Goal: Task Accomplishment & Management: Use online tool/utility

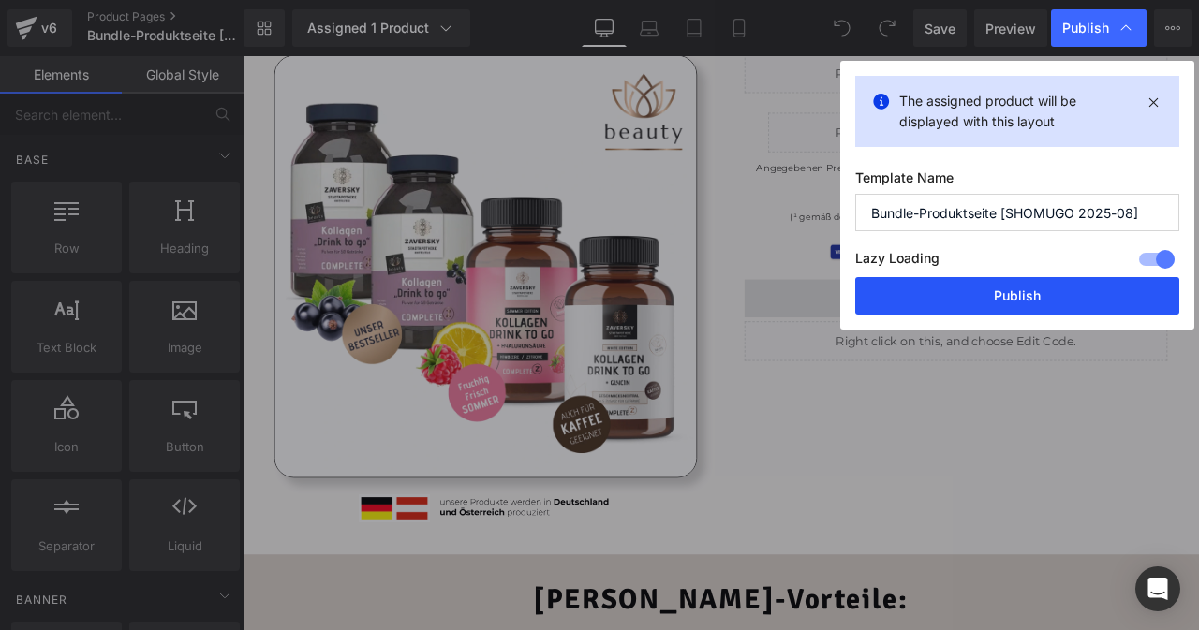
click at [1027, 303] on button "Publish" at bounding box center [1017, 295] width 324 height 37
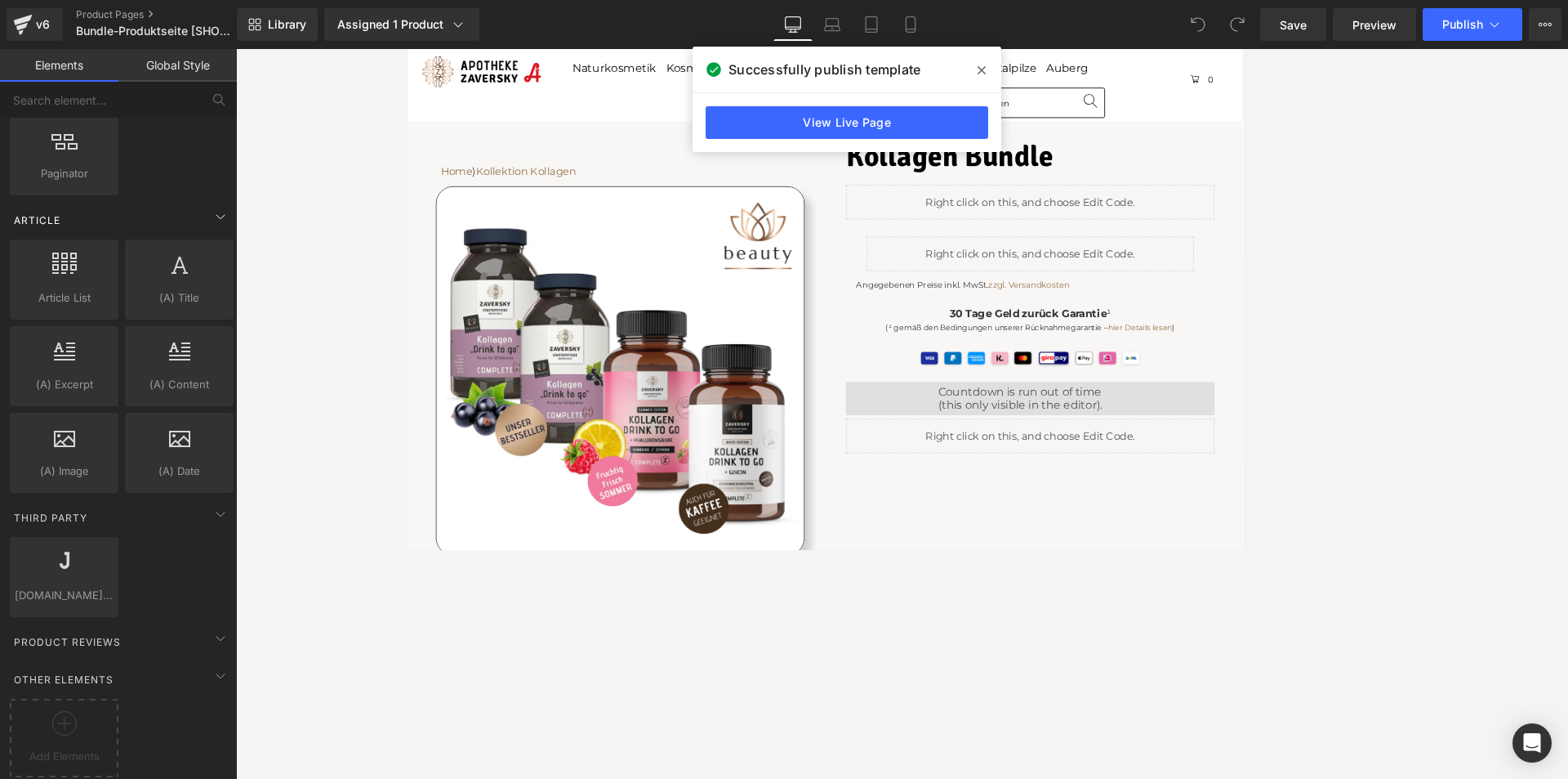
scroll to position [2856, 0]
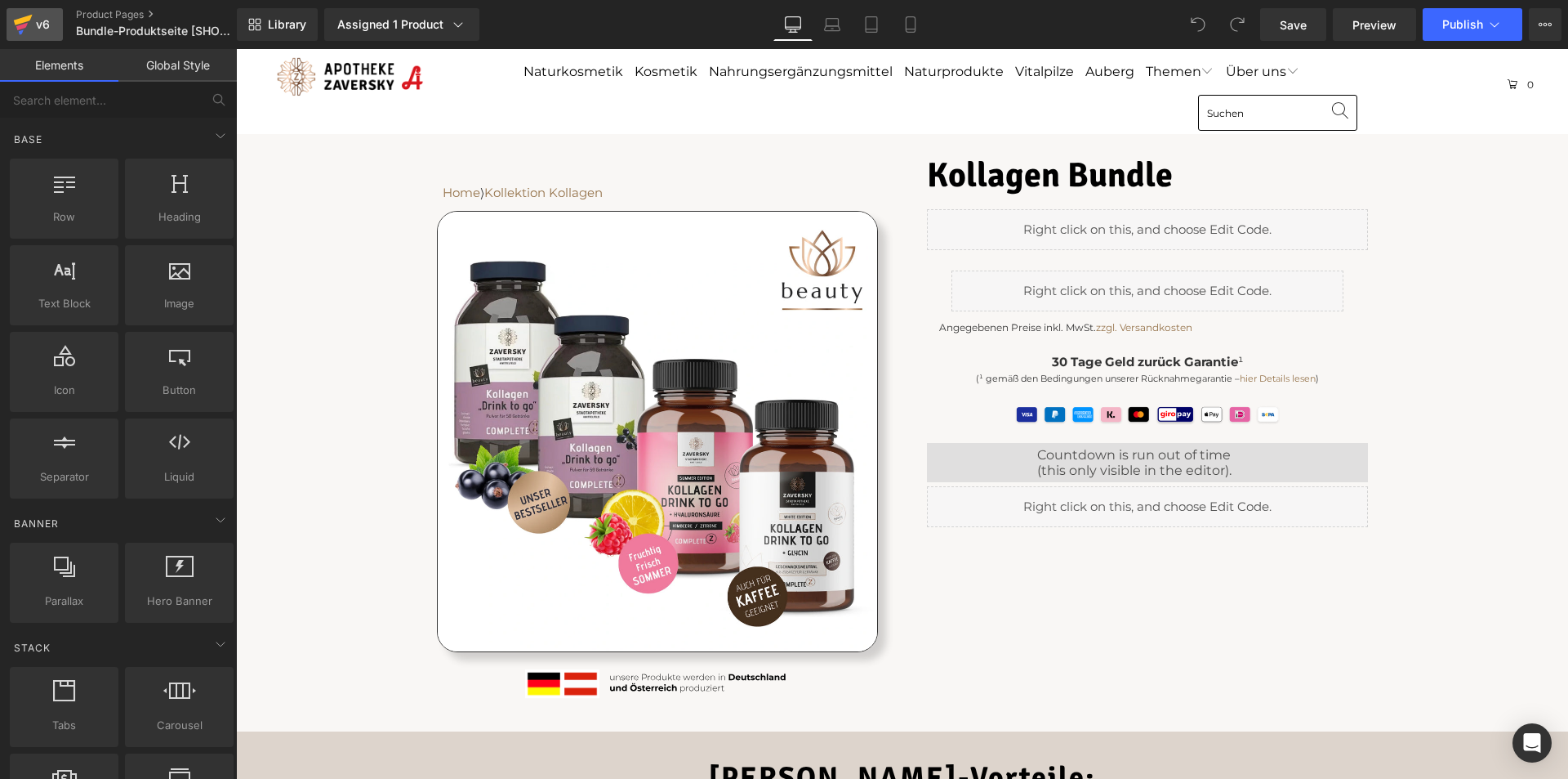
click at [36, 19] on div "v6" at bounding box center [42, 24] width 20 height 21
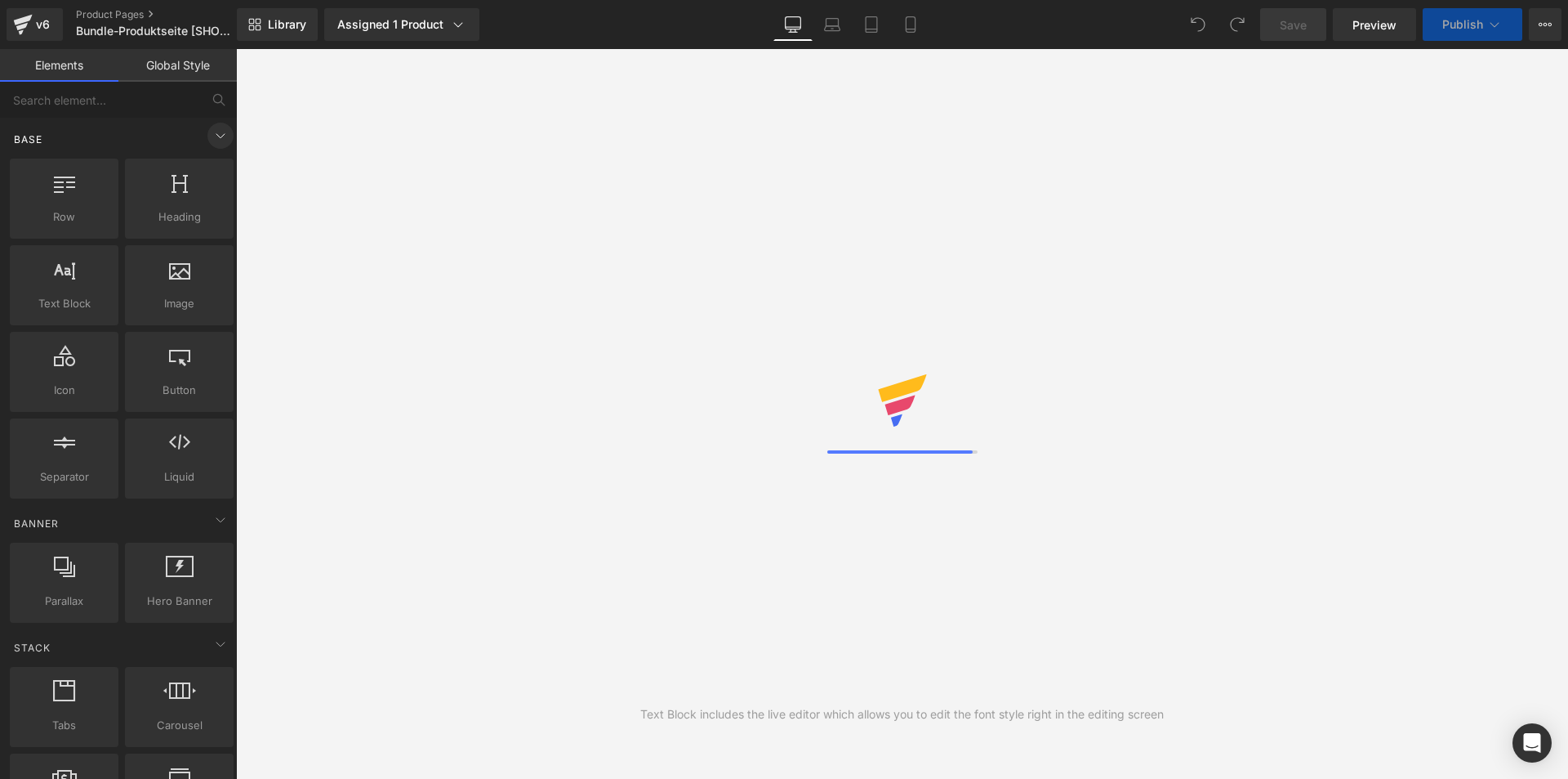
click at [211, 130] on icon at bounding box center [221, 135] width 19 height 19
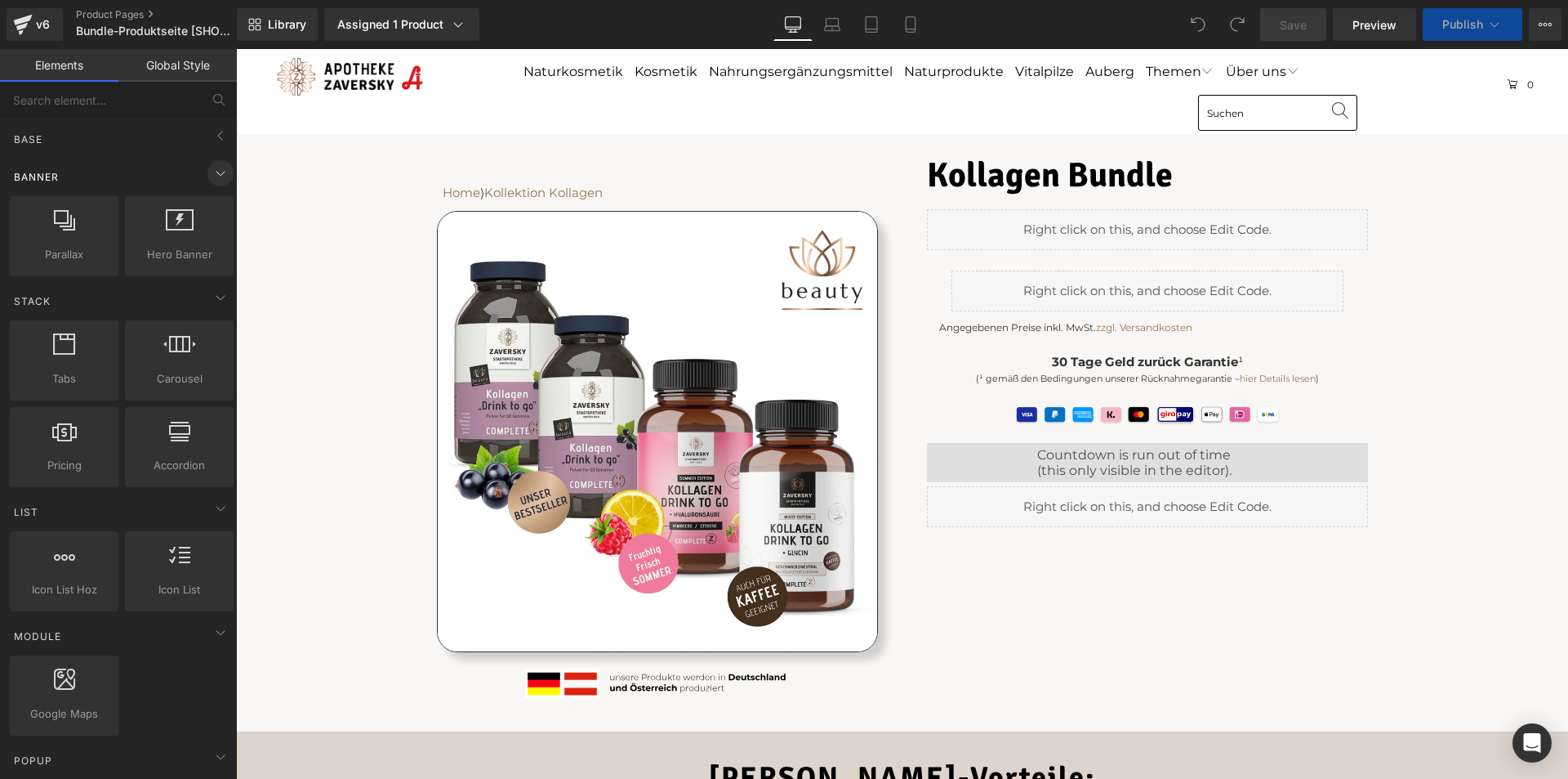
click at [211, 166] on icon at bounding box center [221, 173] width 19 height 19
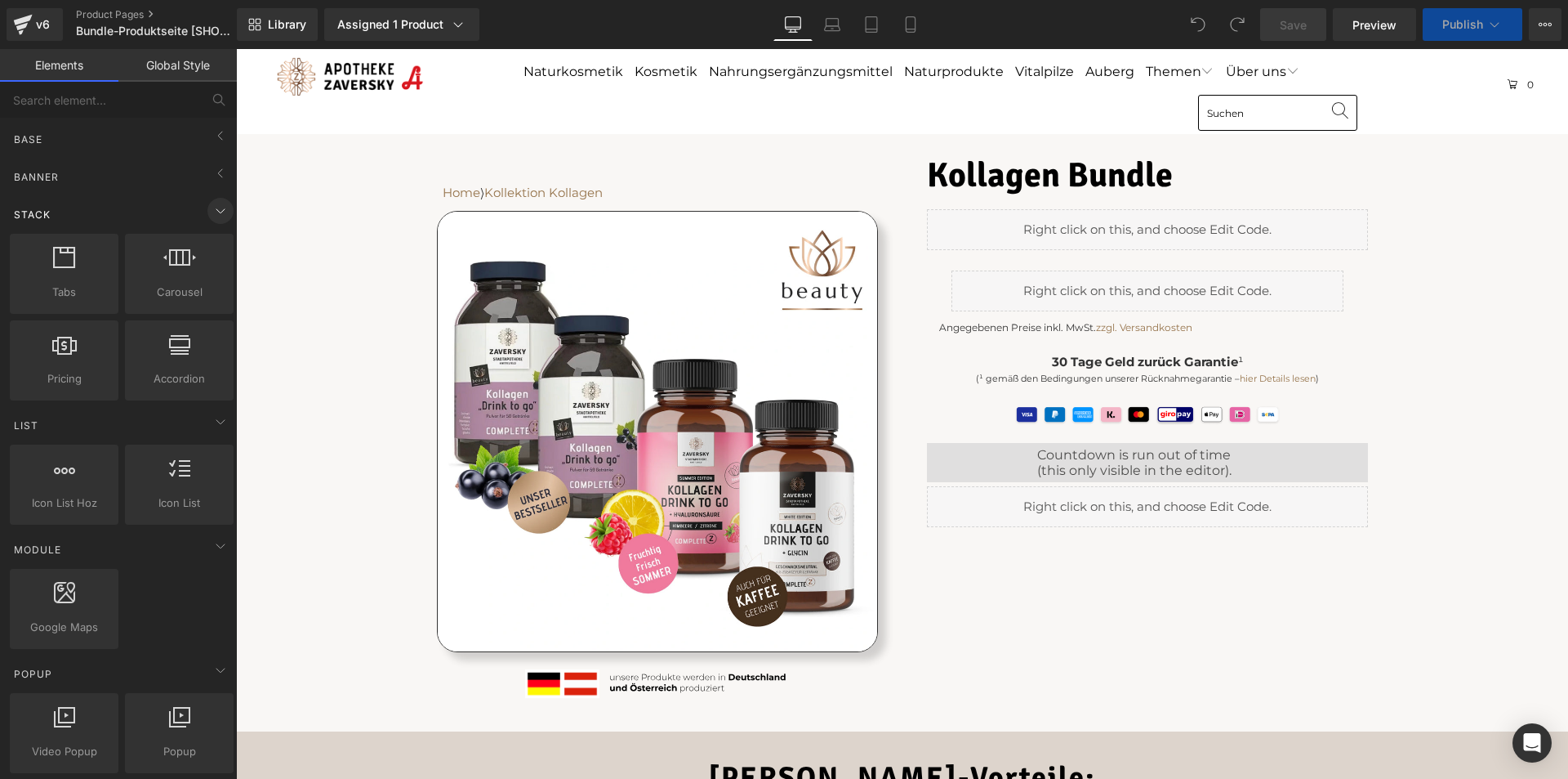
click at [216, 204] on icon at bounding box center [221, 210] width 19 height 19
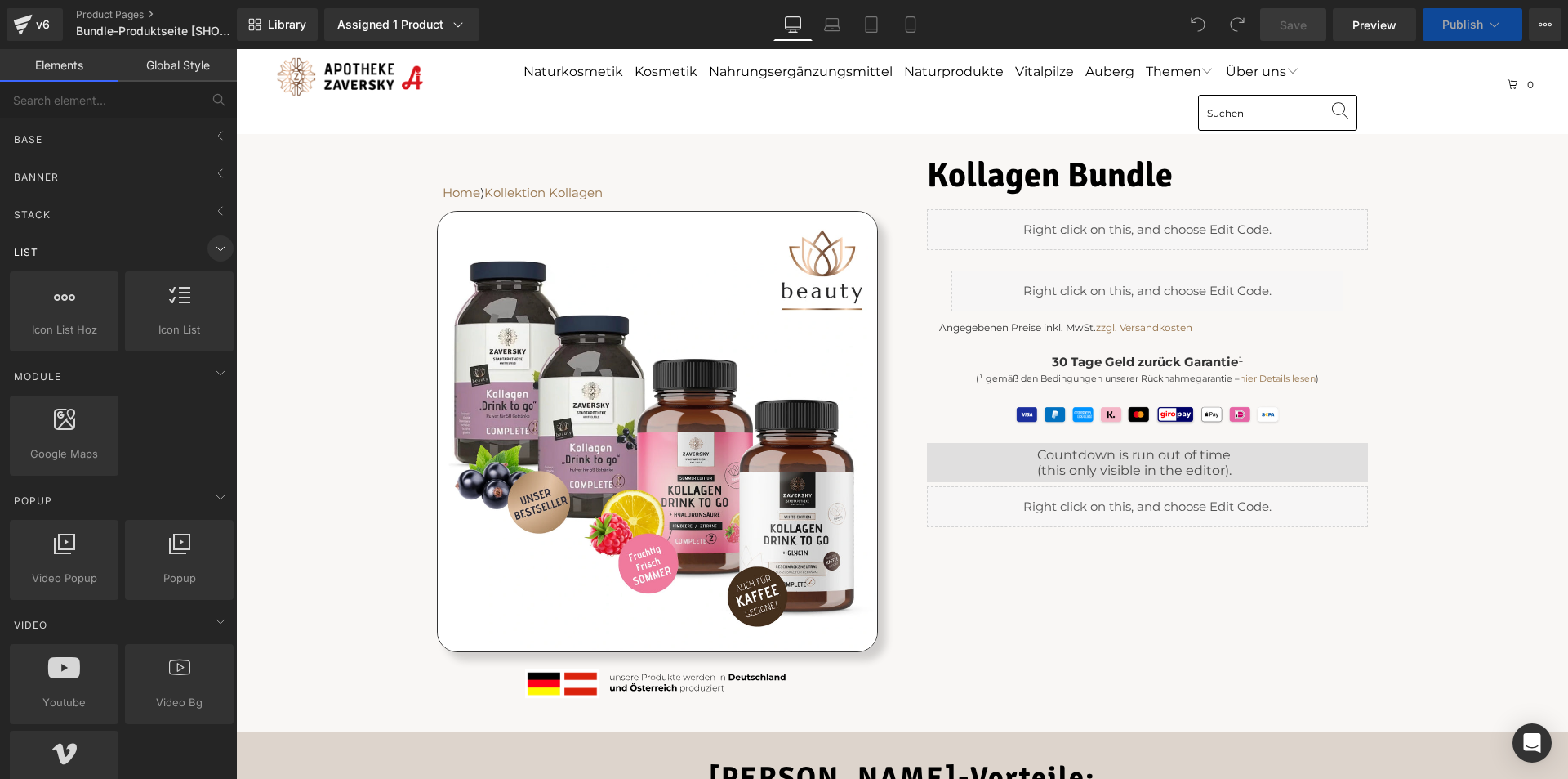
click at [211, 250] on icon at bounding box center [221, 248] width 19 height 19
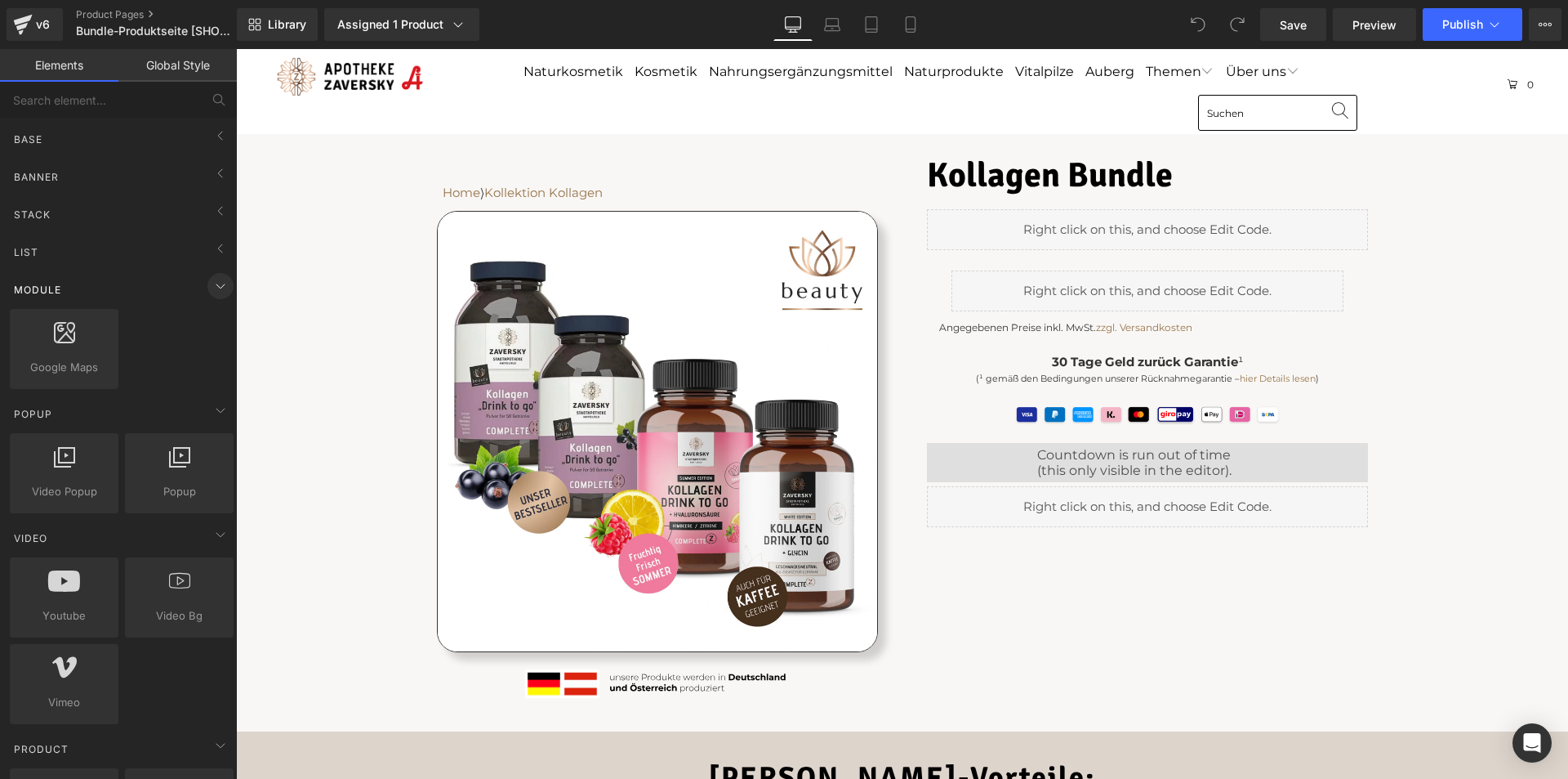
click at [212, 287] on icon at bounding box center [221, 286] width 19 height 19
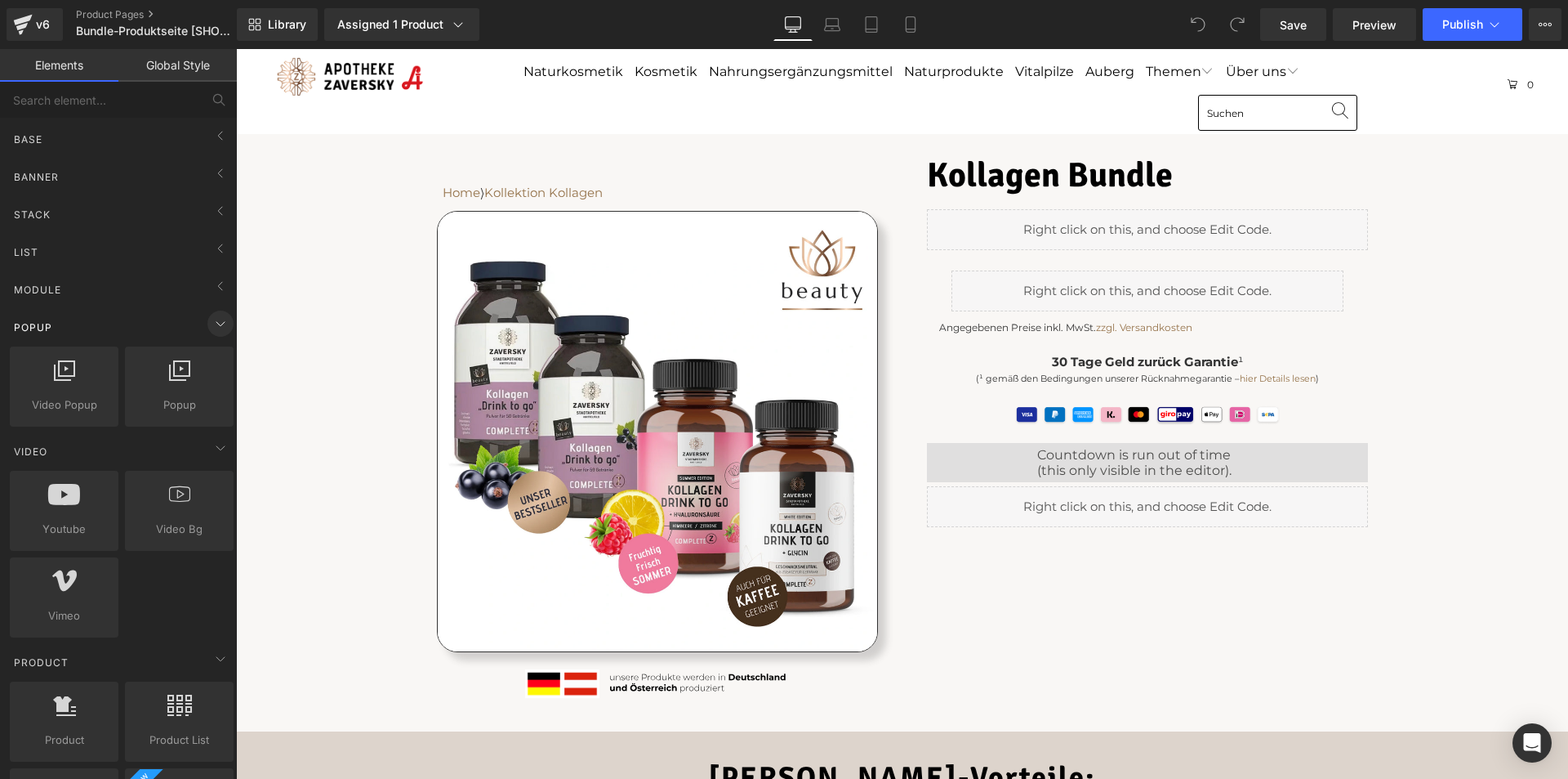
click at [211, 318] on icon at bounding box center [221, 324] width 19 height 19
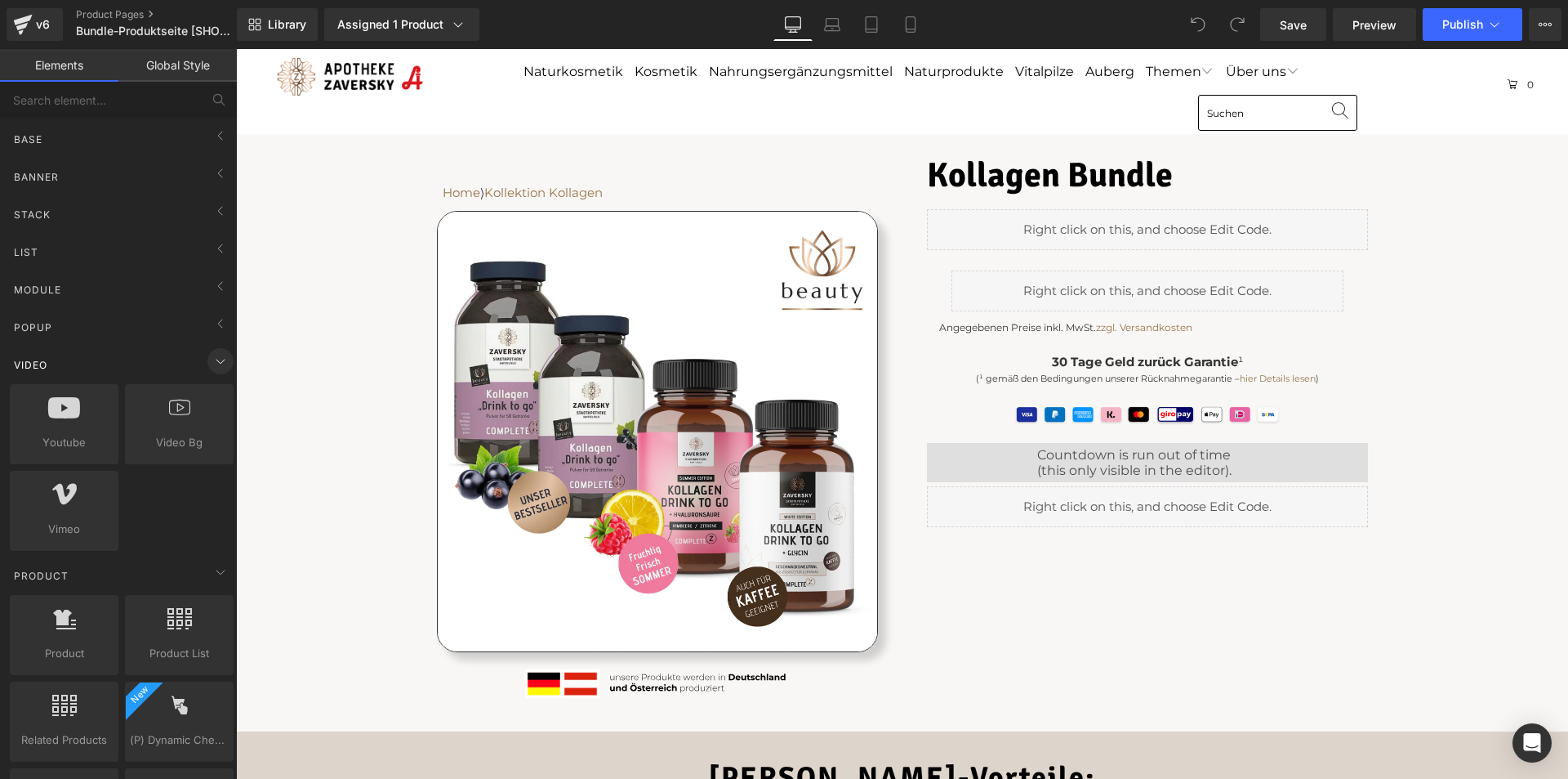
click at [212, 351] on span at bounding box center [221, 361] width 26 height 26
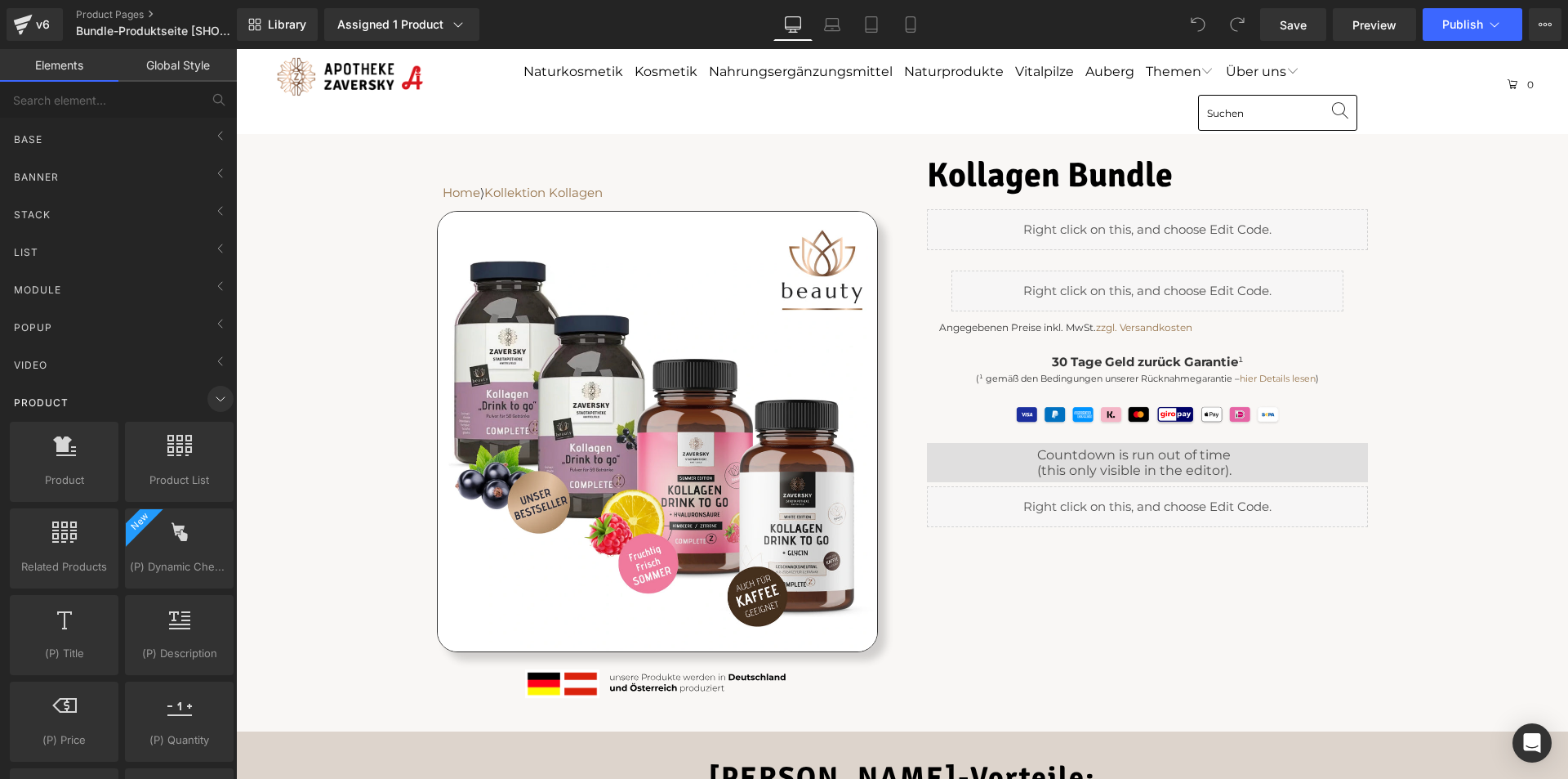
click at [211, 400] on icon at bounding box center [221, 399] width 19 height 19
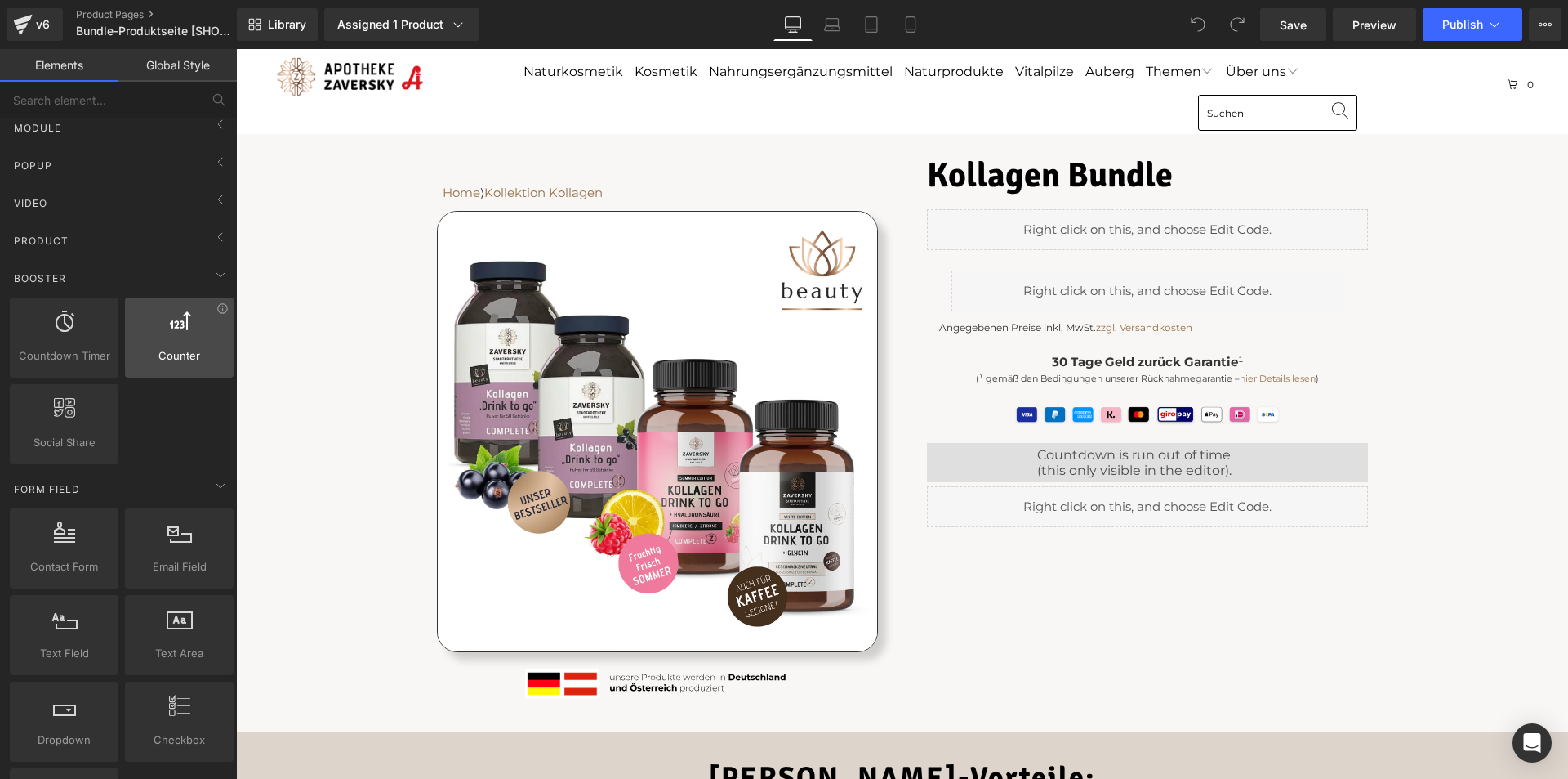
scroll to position [163, 0]
click at [215, 284] on span at bounding box center [221, 273] width 26 height 26
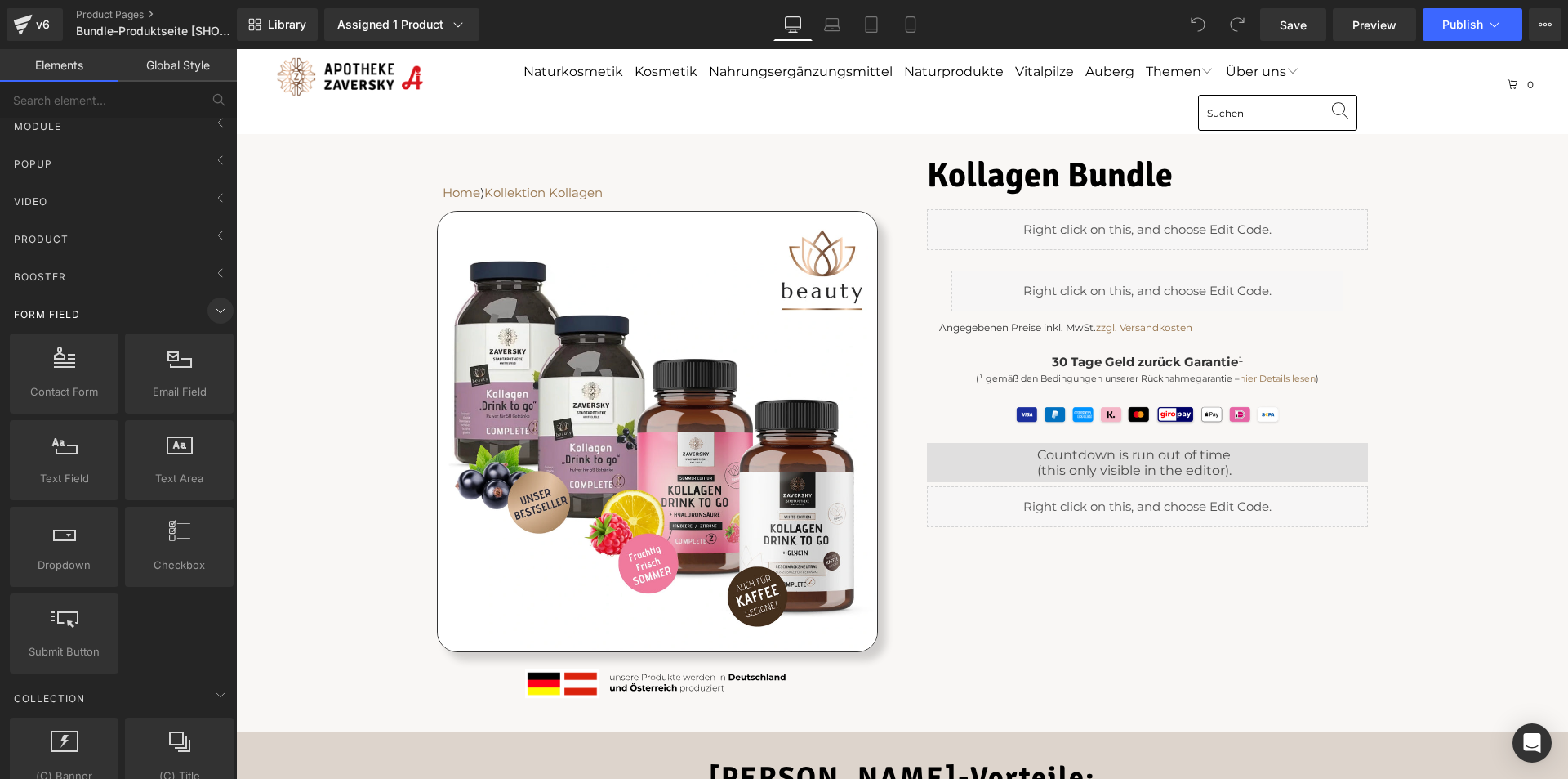
click at [215, 304] on icon at bounding box center [221, 311] width 19 height 19
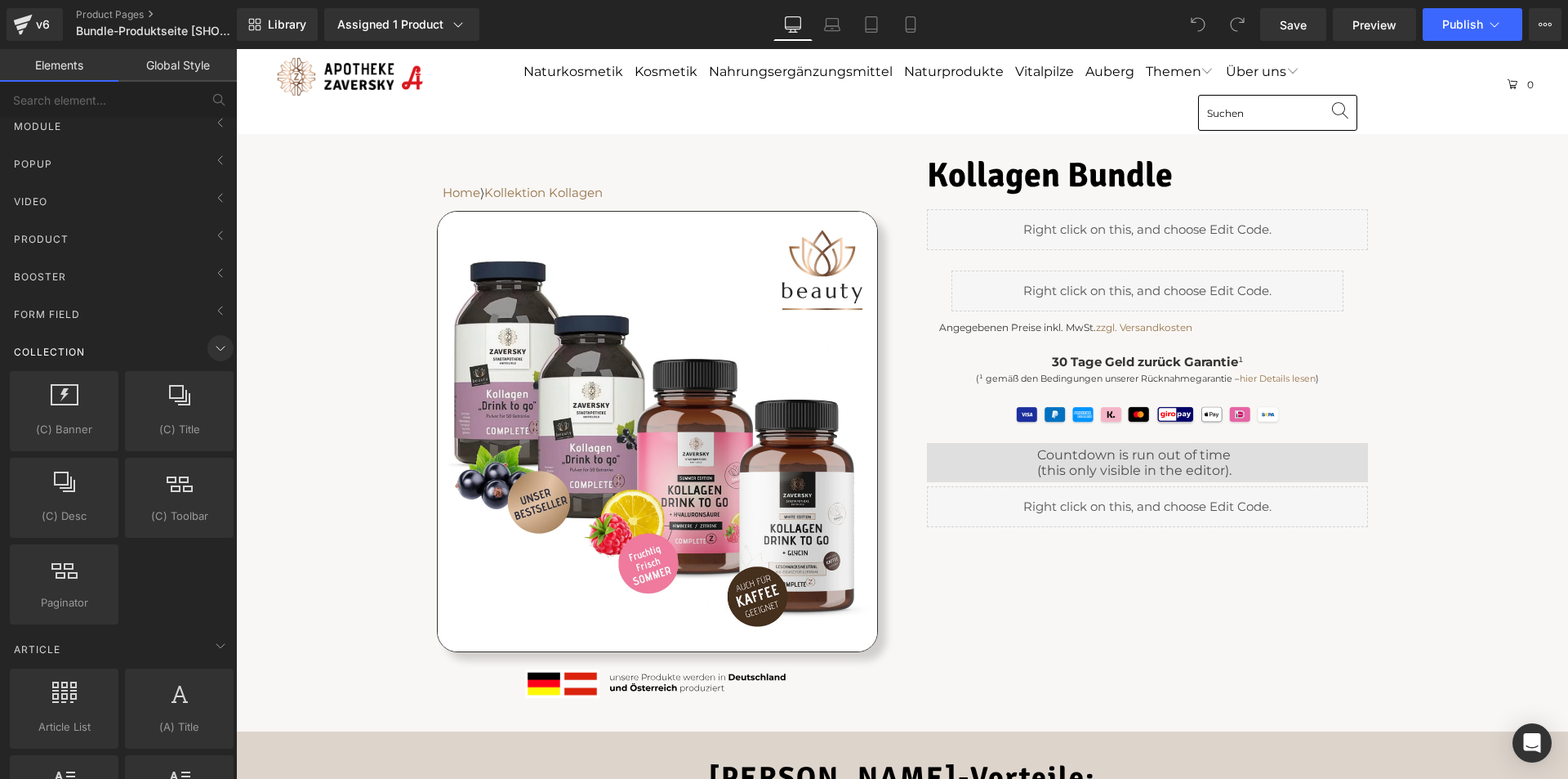
click at [215, 347] on icon at bounding box center [221, 348] width 19 height 19
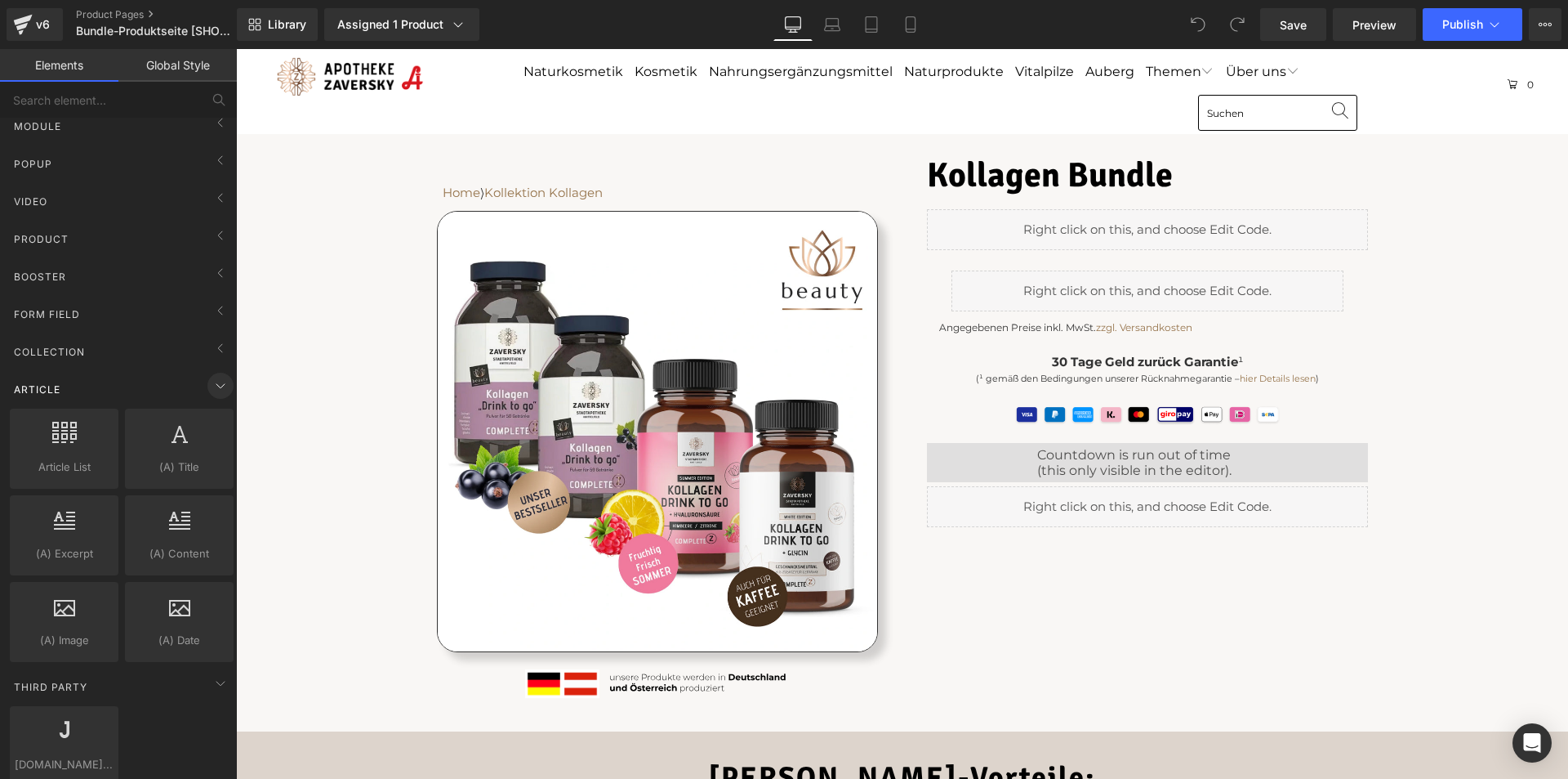
click at [215, 382] on icon at bounding box center [221, 386] width 19 height 19
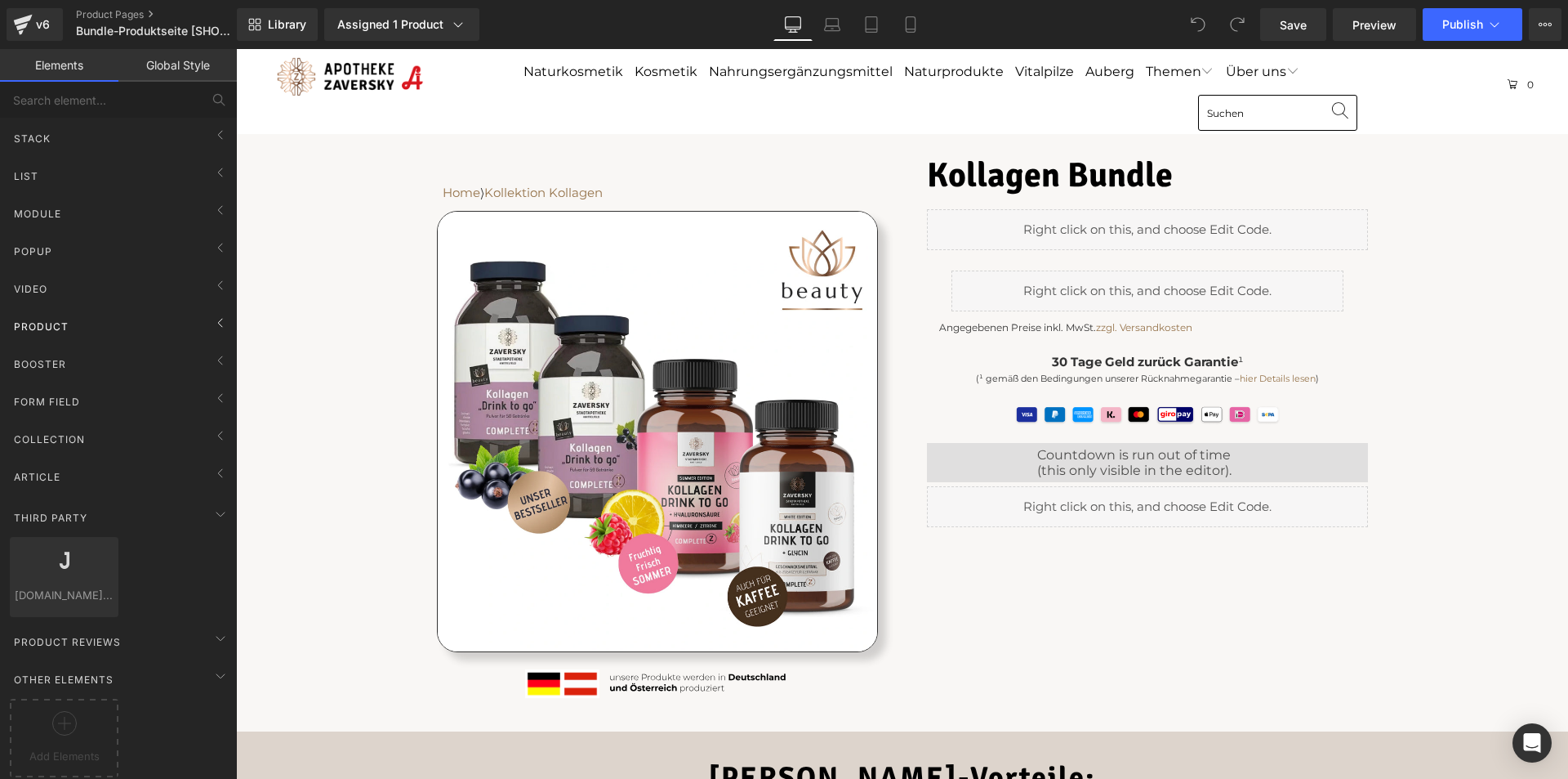
scroll to position [85, 0]
click at [83, 721] on div at bounding box center [64, 729] width 100 height 37
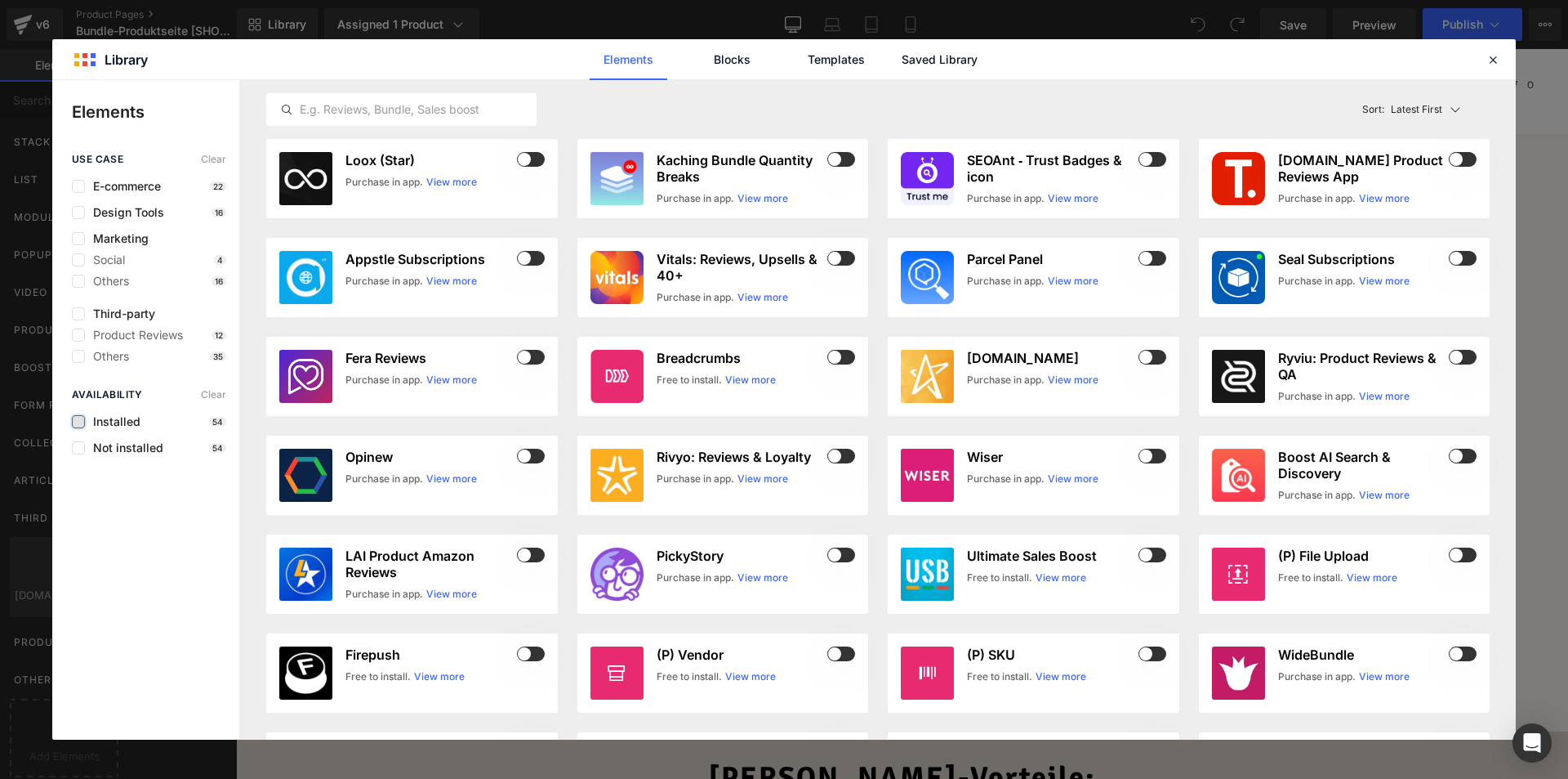
click at [75, 420] on label at bounding box center [78, 421] width 13 height 13
click at [78, 421] on input "checkbox" at bounding box center [78, 421] width 0 height 0
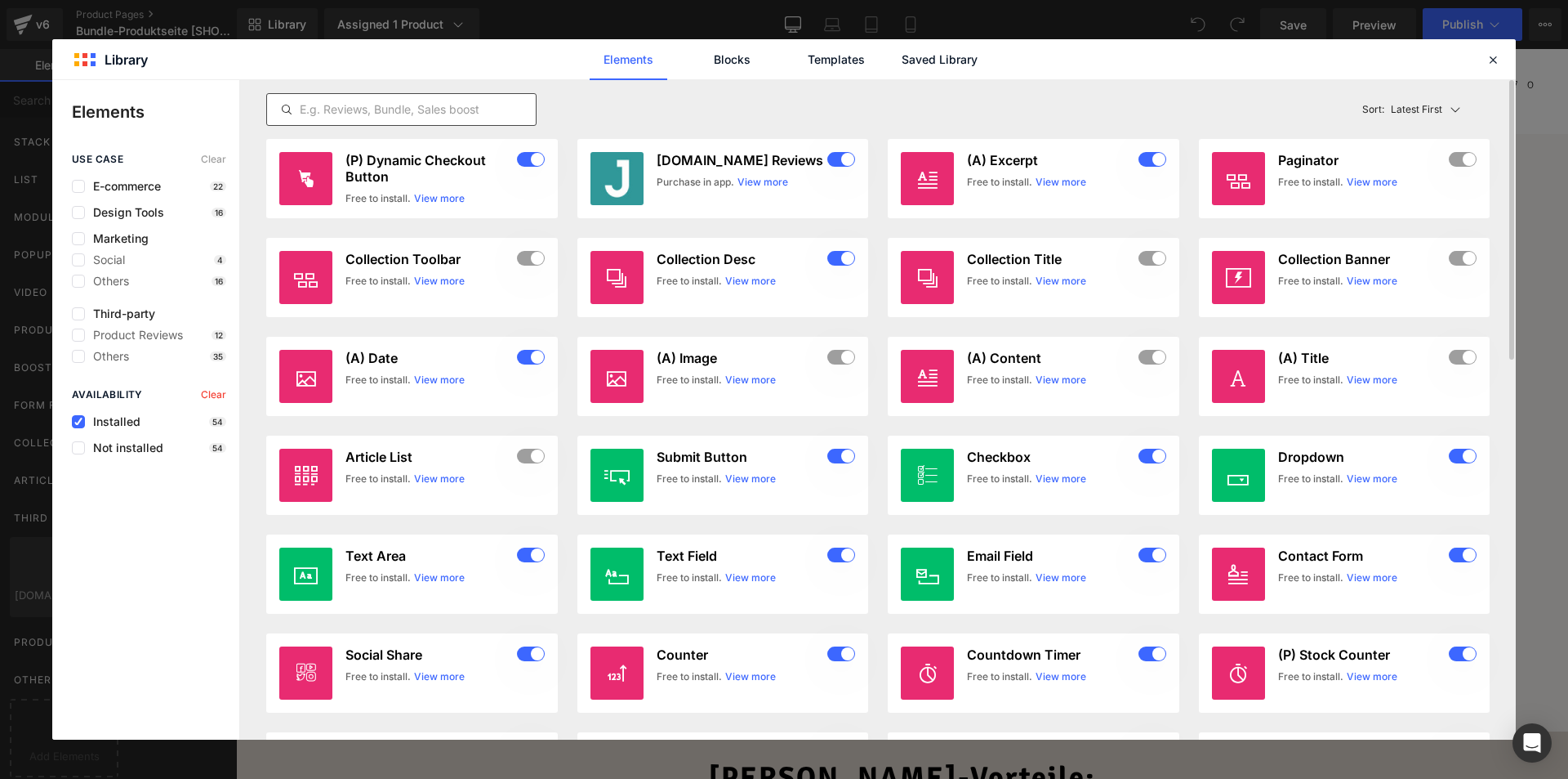
click at [464, 113] on input "text" at bounding box center [401, 109] width 269 height 19
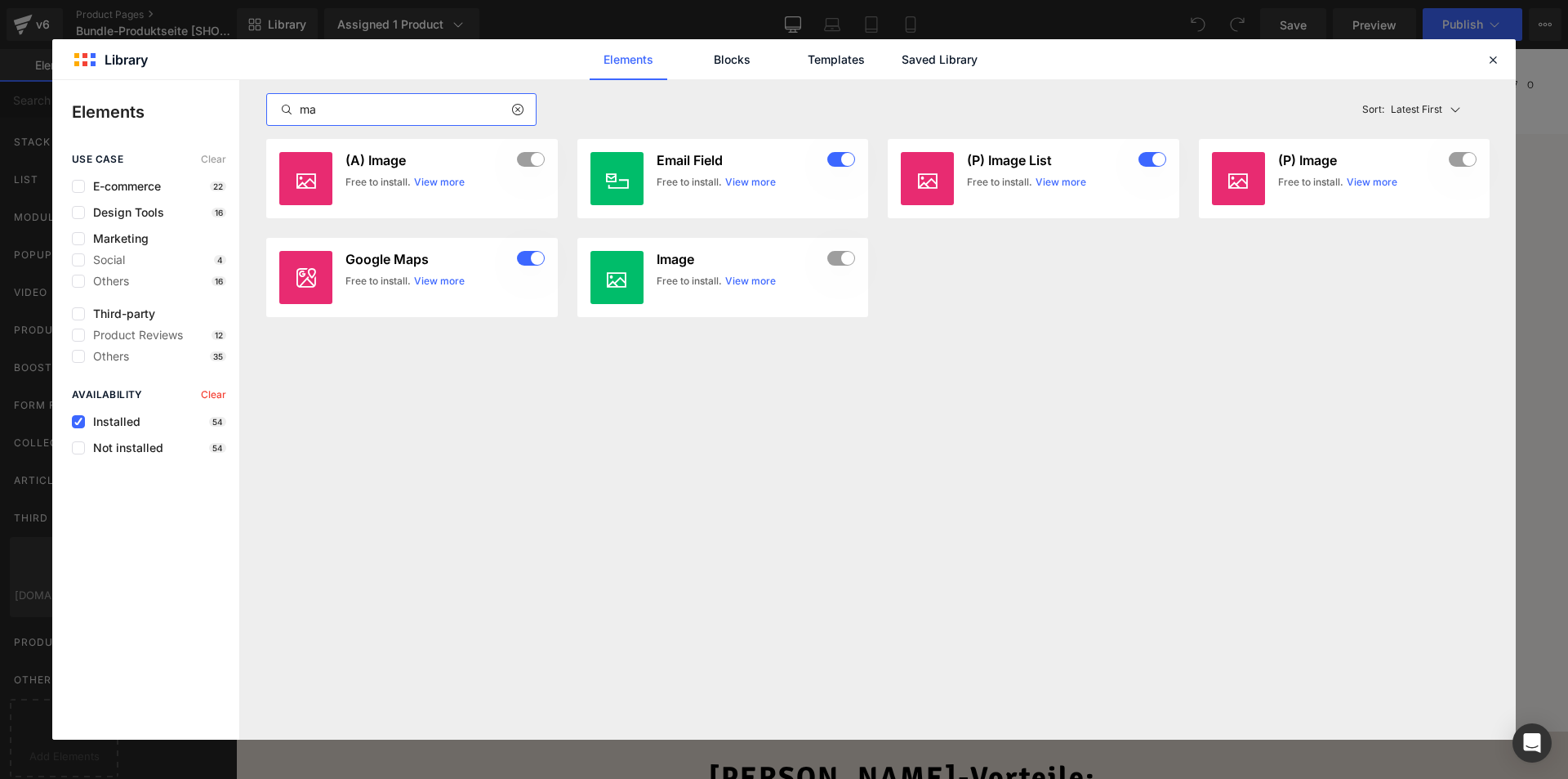
type input "m"
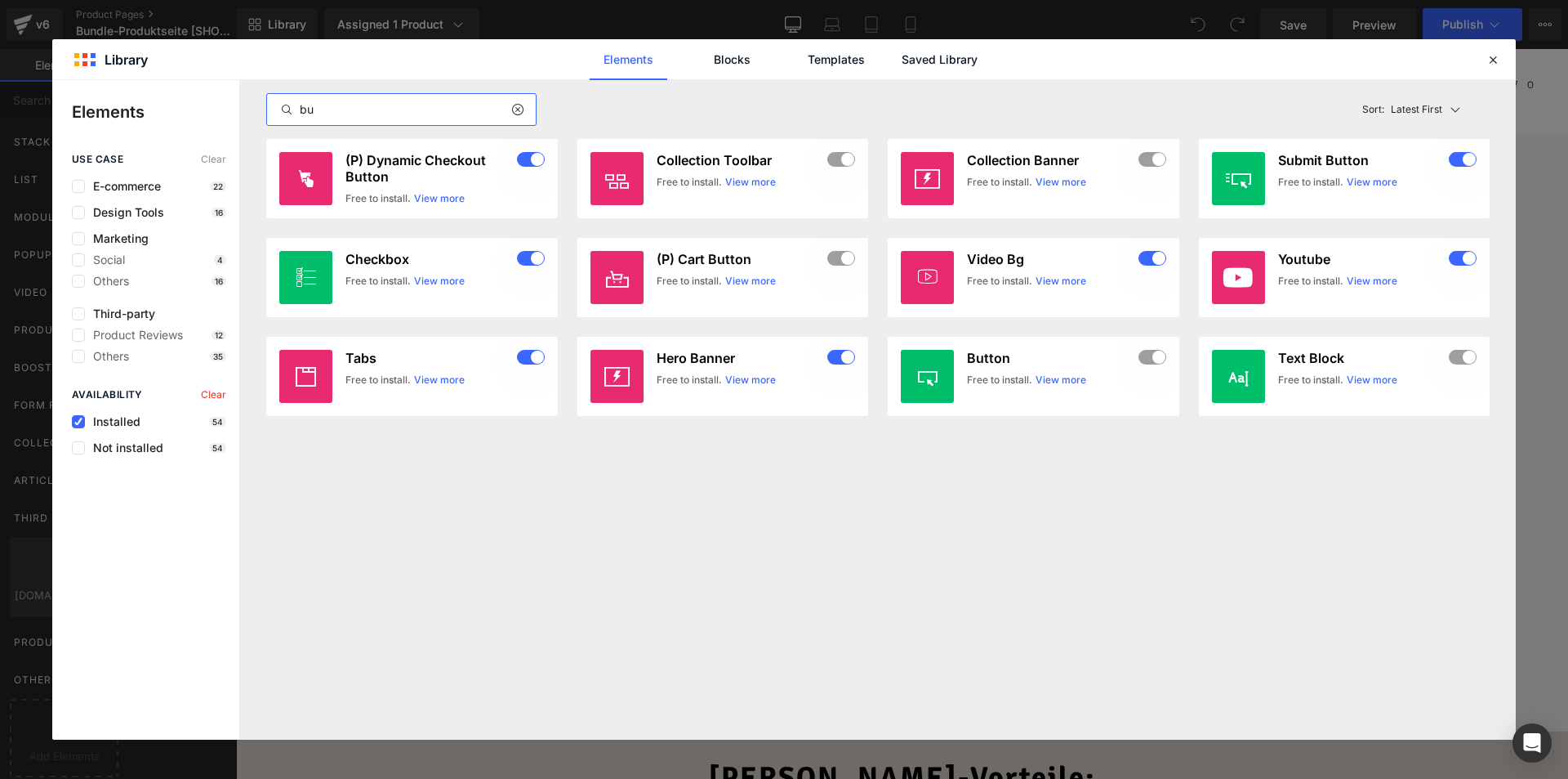
type input "b"
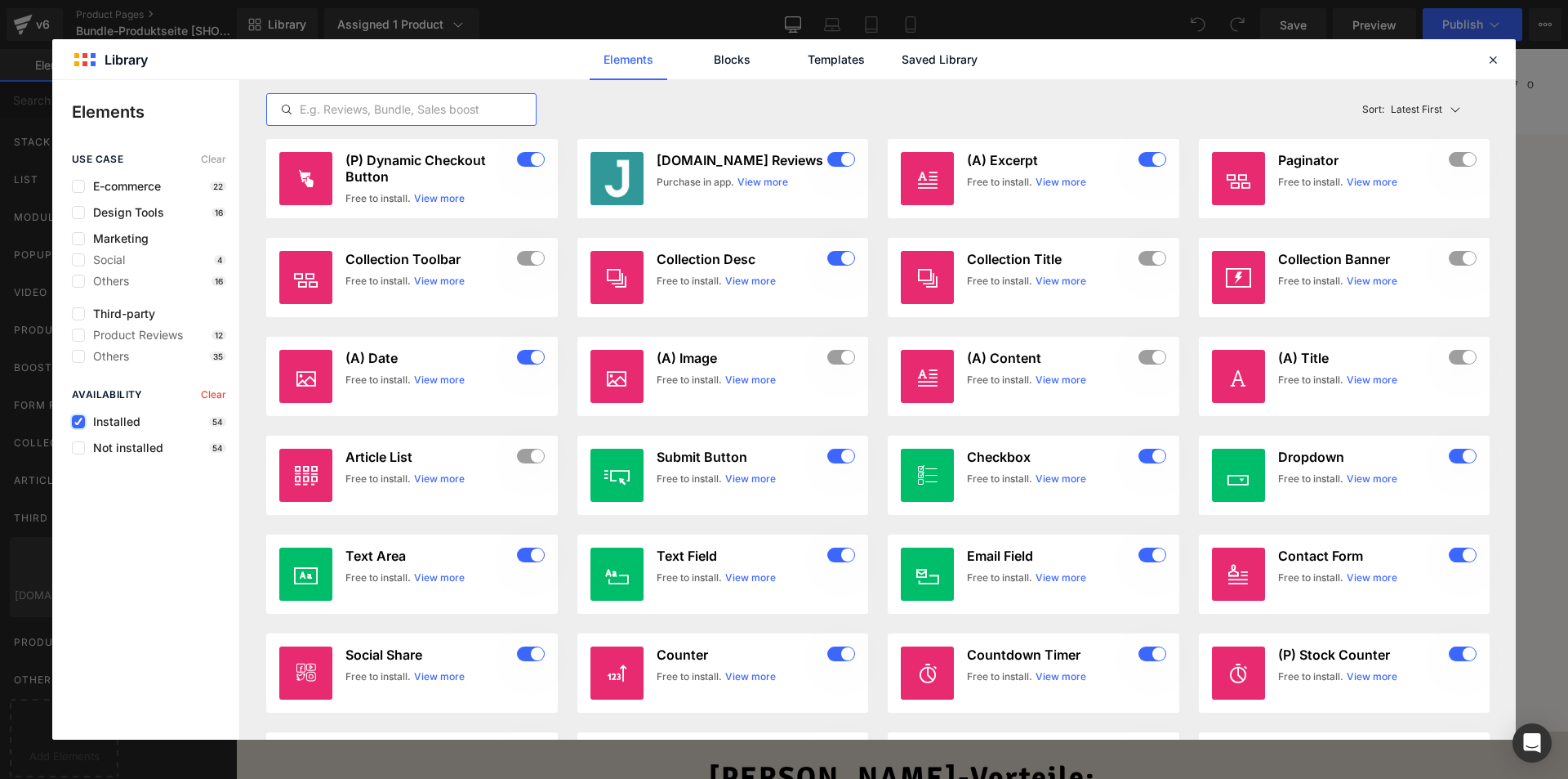
click at [78, 421] on icon at bounding box center [78, 421] width 8 height 0
click at [78, 421] on input "checkbox" at bounding box center [78, 421] width 0 height 0
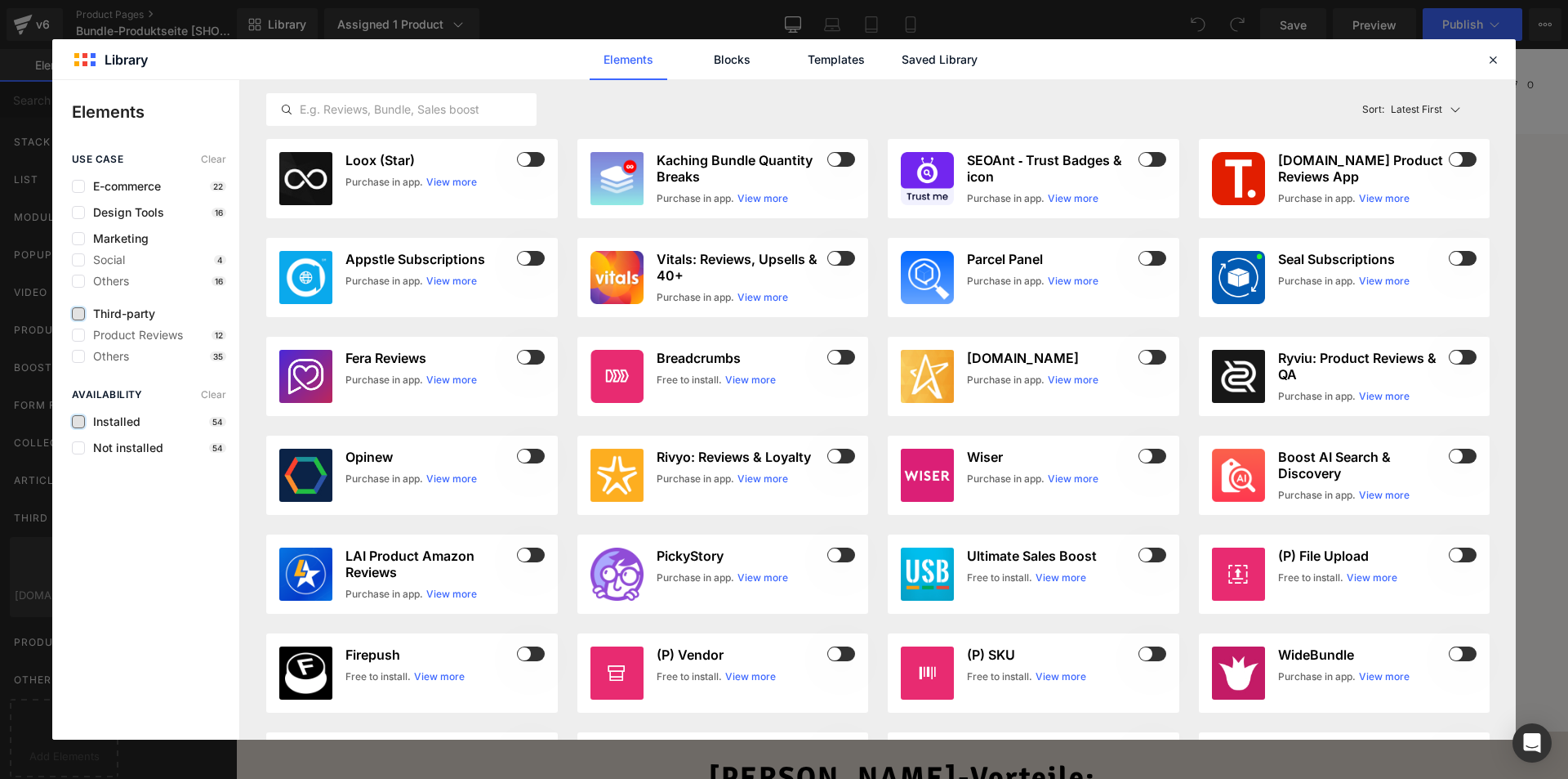
click at [74, 313] on label at bounding box center [78, 313] width 13 height 13
click at [78, 314] on input "checkbox" at bounding box center [78, 314] width 0 height 0
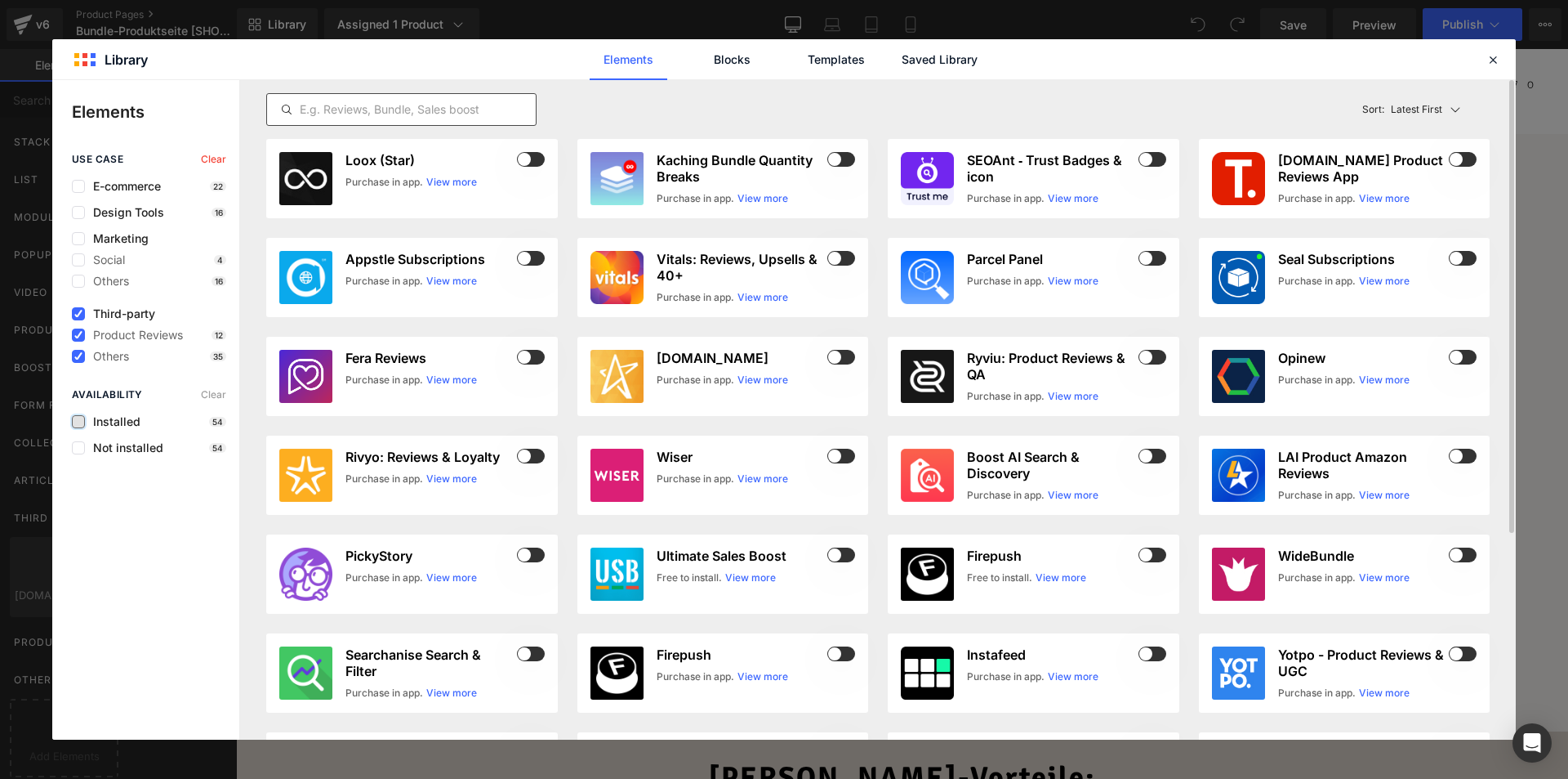
click at [337, 106] on input "text" at bounding box center [401, 109] width 269 height 19
type input "m"
click at [71, 389] on div "use case Clear E-commerce 22 Design Tools 16 Marketing Social 4 Others 16 Third…" at bounding box center [146, 421] width 187 height 65
drag, startPoint x: 75, startPoint y: 313, endPoint x: 160, endPoint y: 261, distance: 99.6
click at [75, 314] on icon at bounding box center [78, 314] width 8 height 0
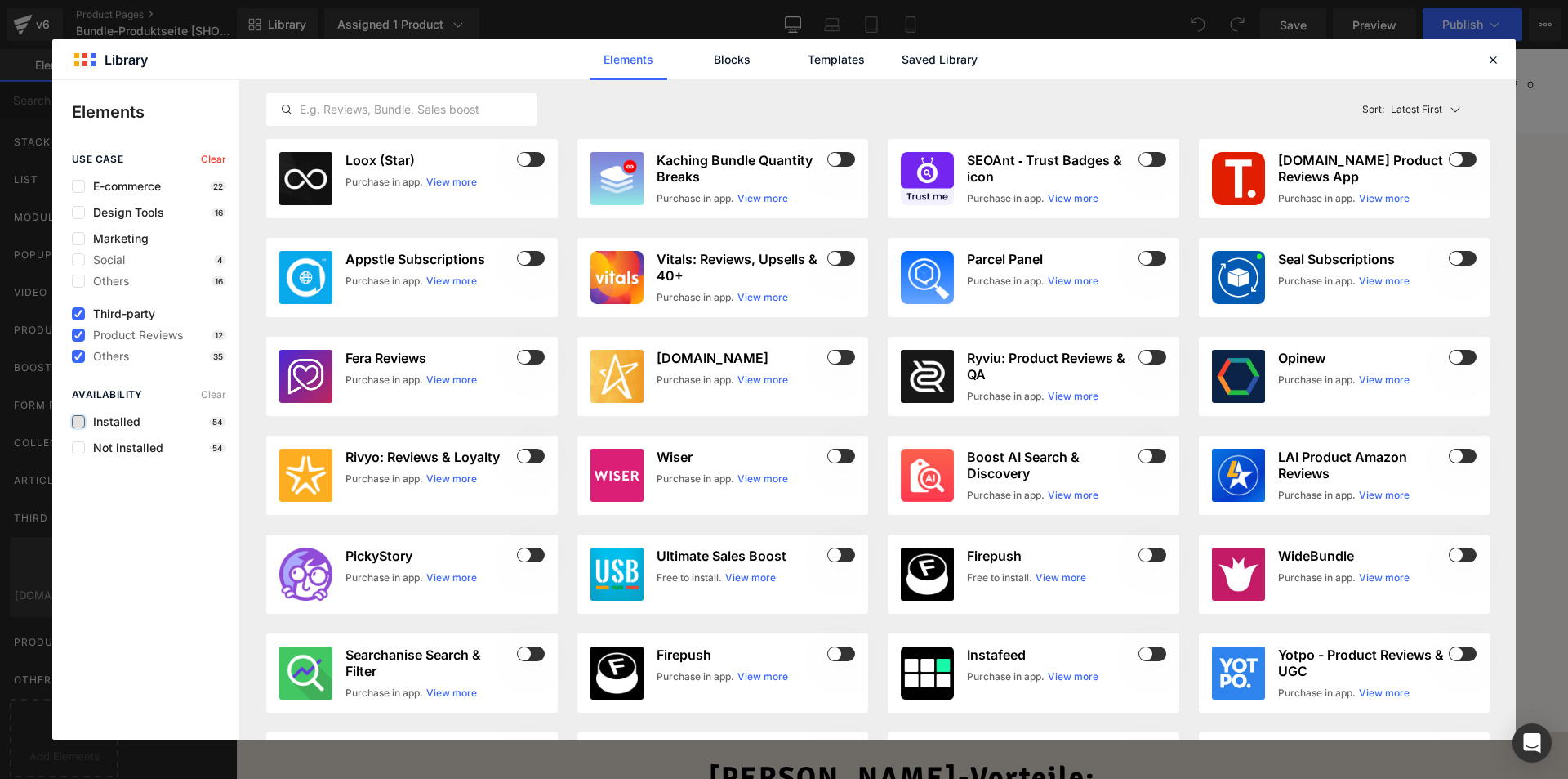
click at [78, 314] on input "checkbox" at bounding box center [78, 314] width 0 height 0
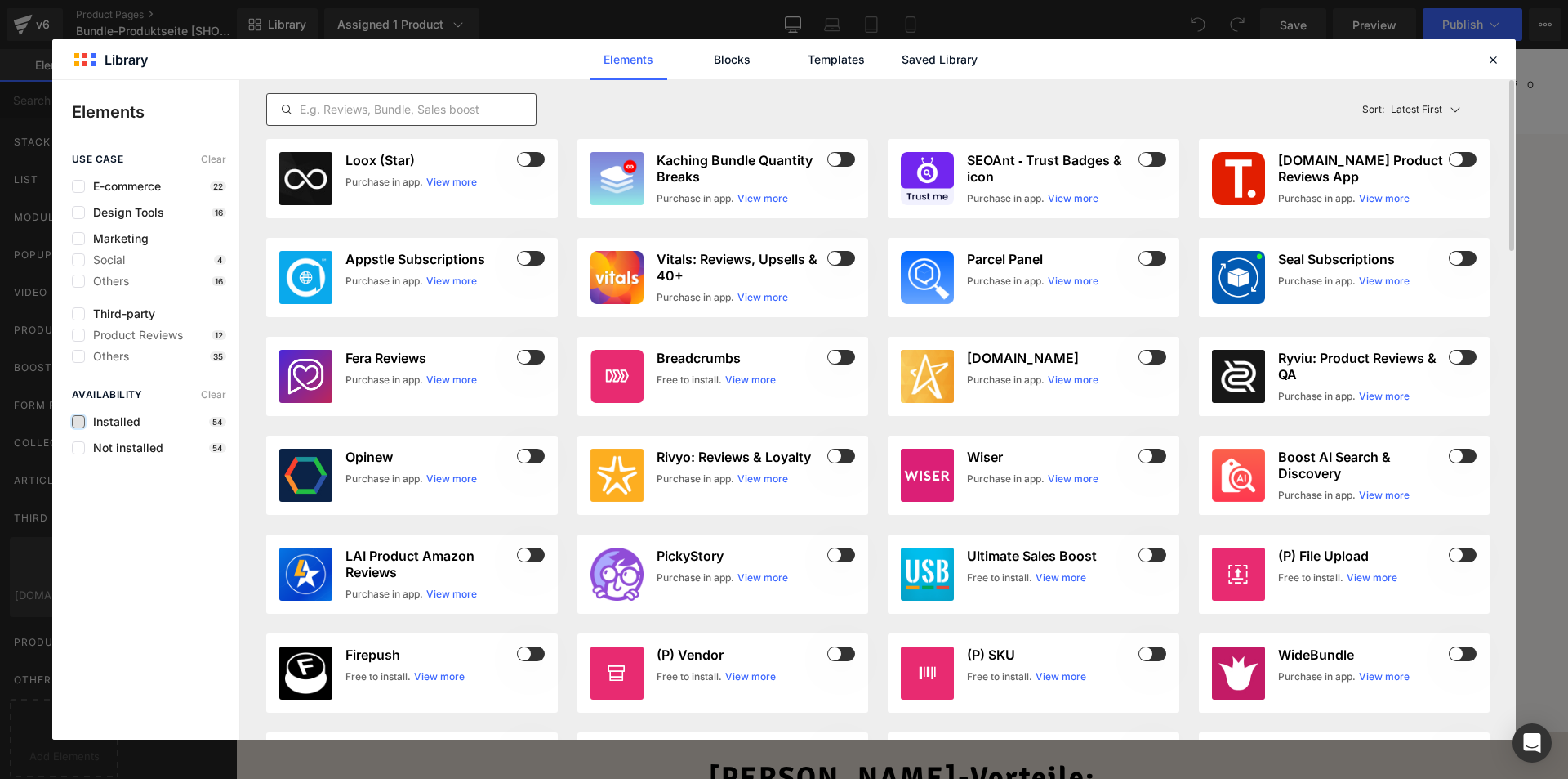
click at [354, 113] on input "text" at bounding box center [401, 109] width 269 height 19
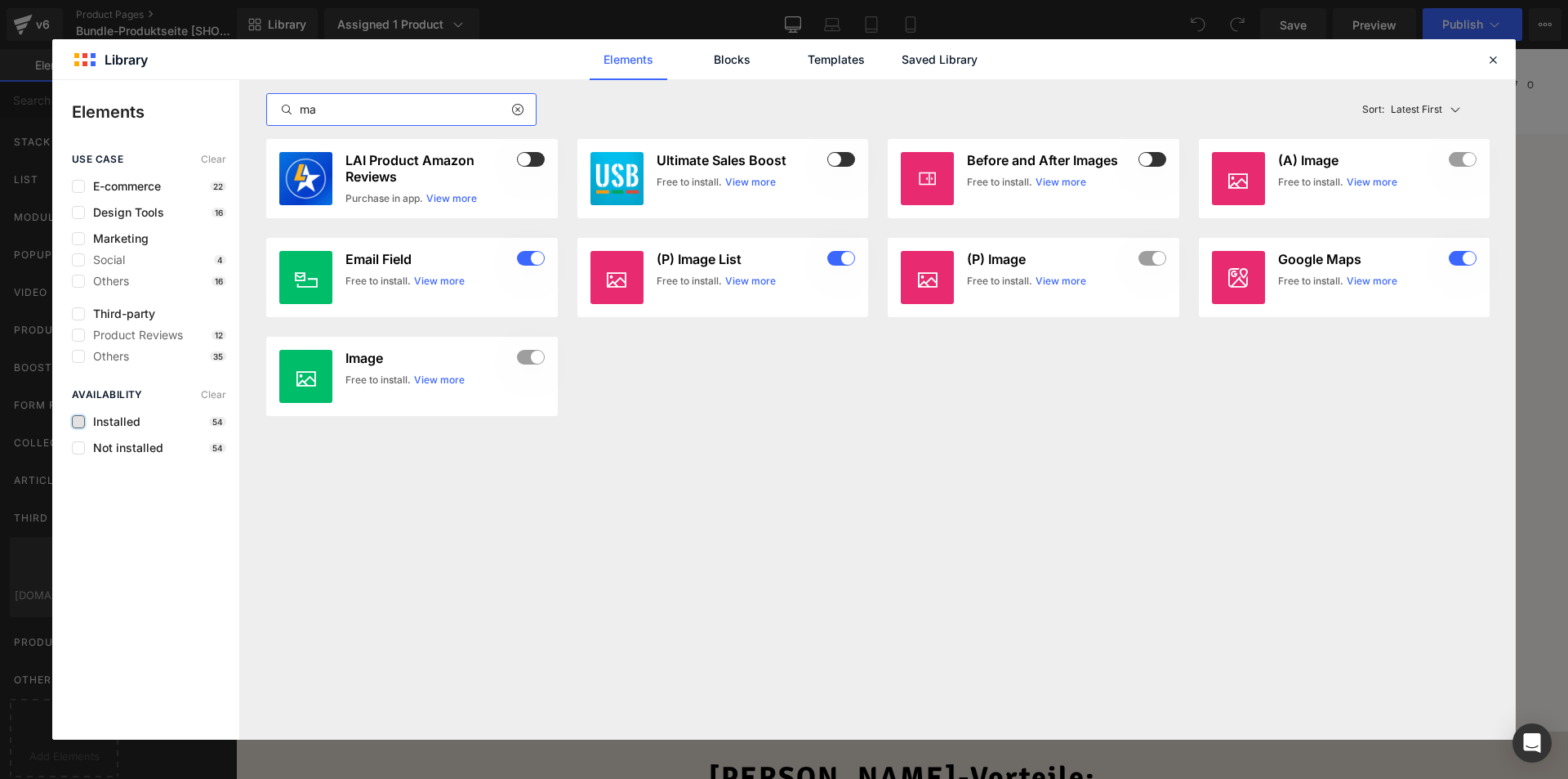
click at [429, 103] on input "ma" at bounding box center [401, 109] width 269 height 19
paste input "CartMax"
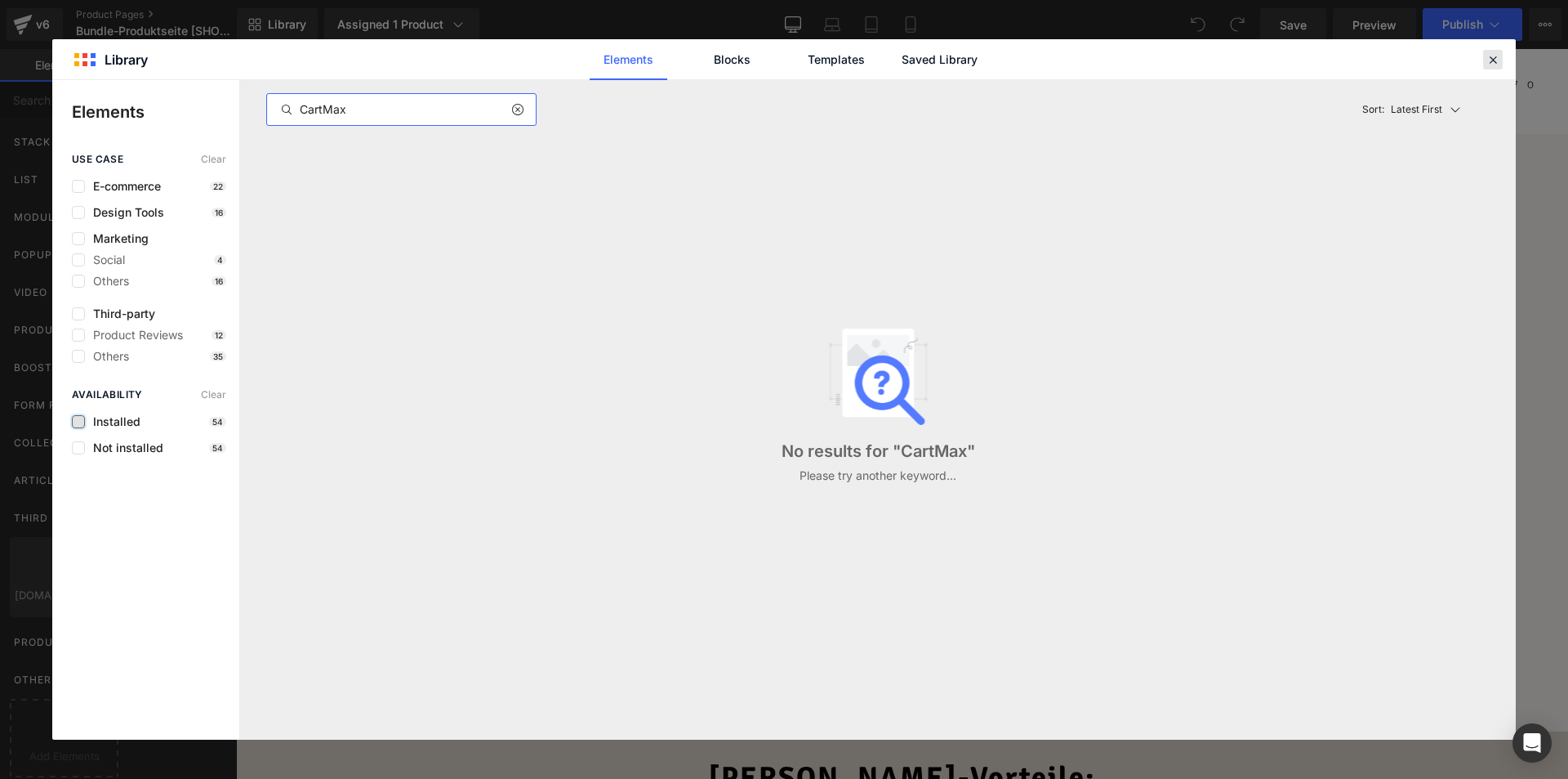
type input "CartMax"
click at [1489, 62] on icon at bounding box center [1493, 59] width 15 height 15
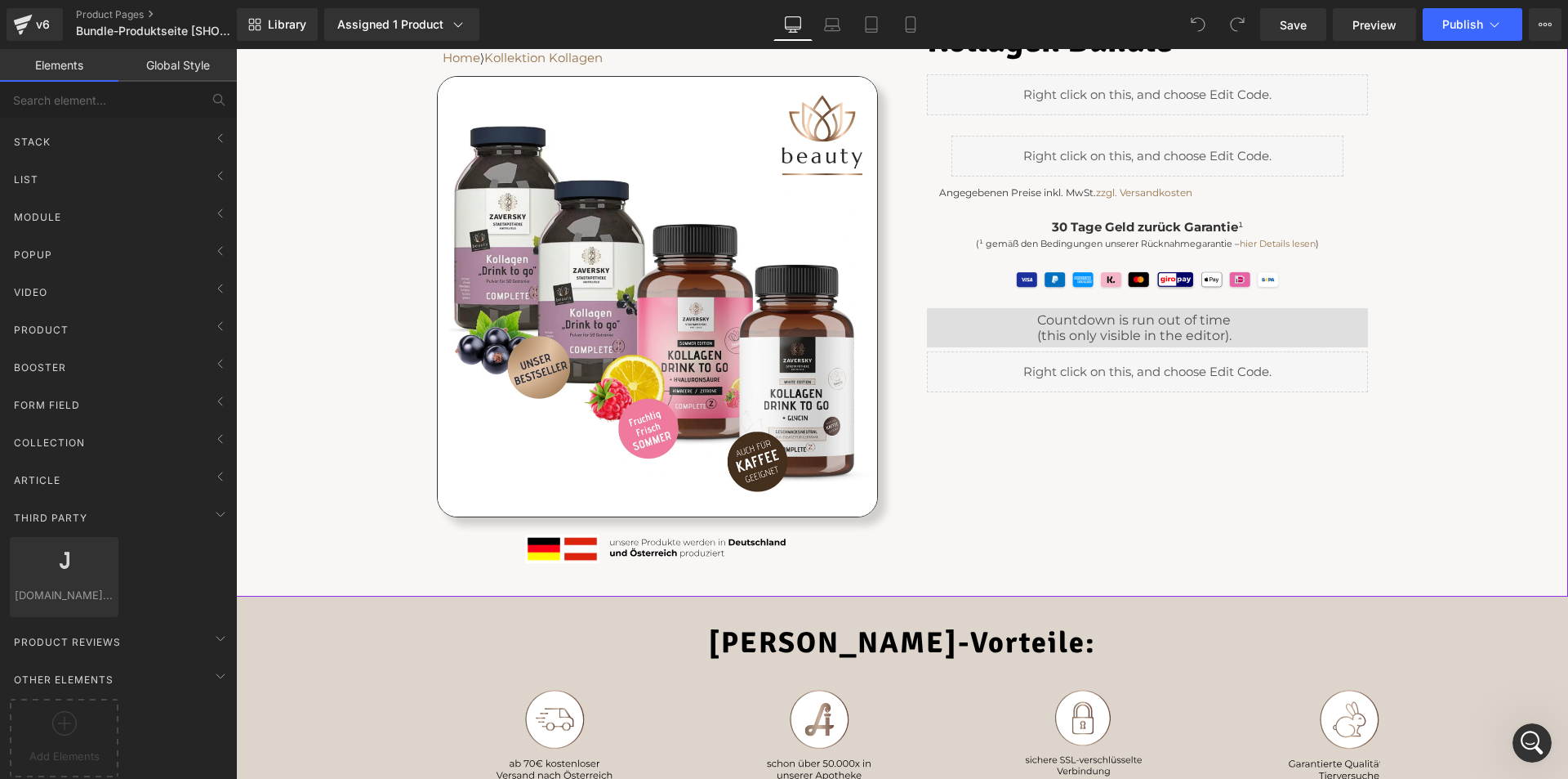
scroll to position [0, 0]
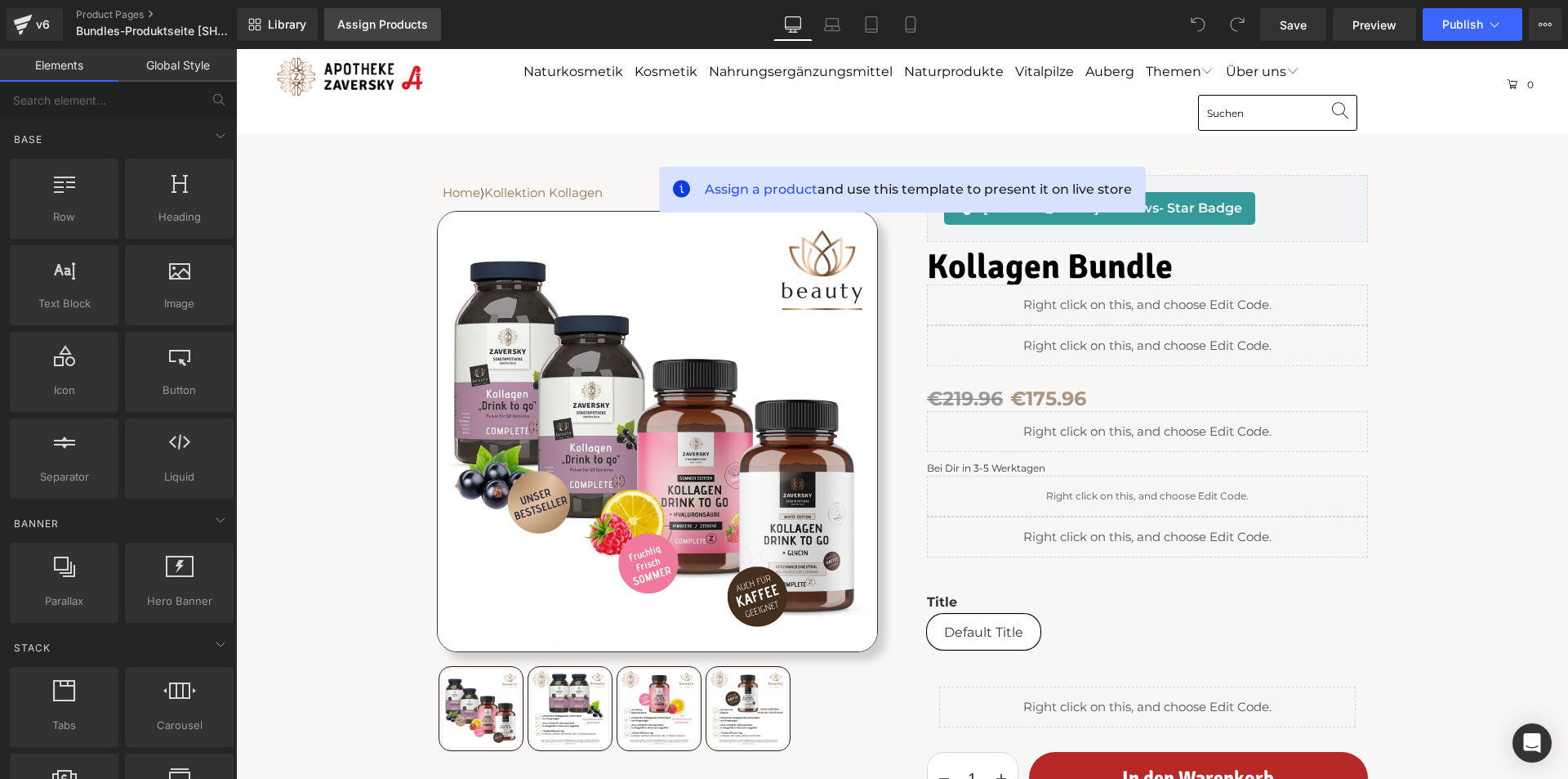
click at [373, 19] on div "Assign Products" at bounding box center [383, 24] width 91 height 13
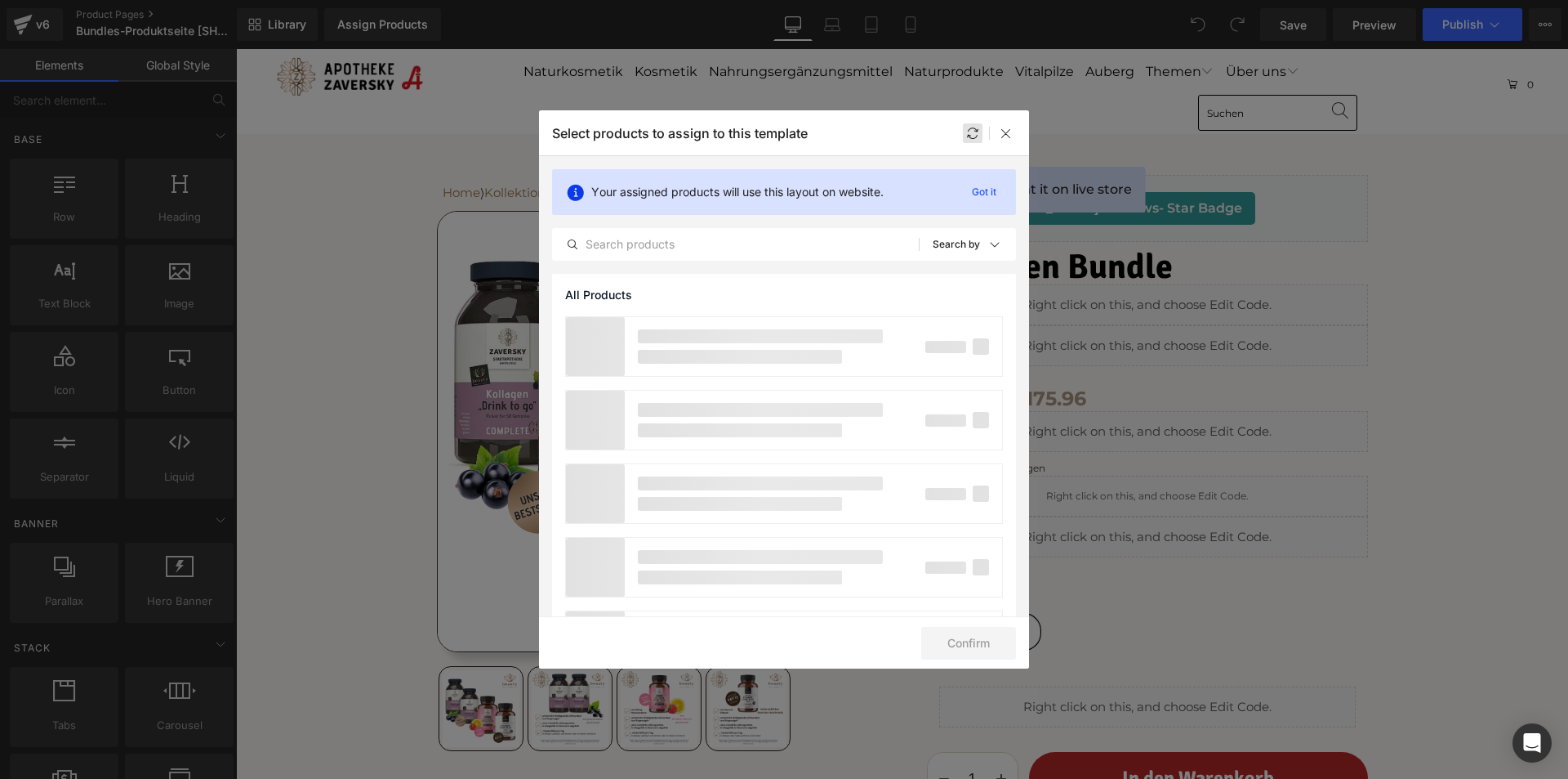
click at [968, 134] on icon at bounding box center [972, 133] width 13 height 13
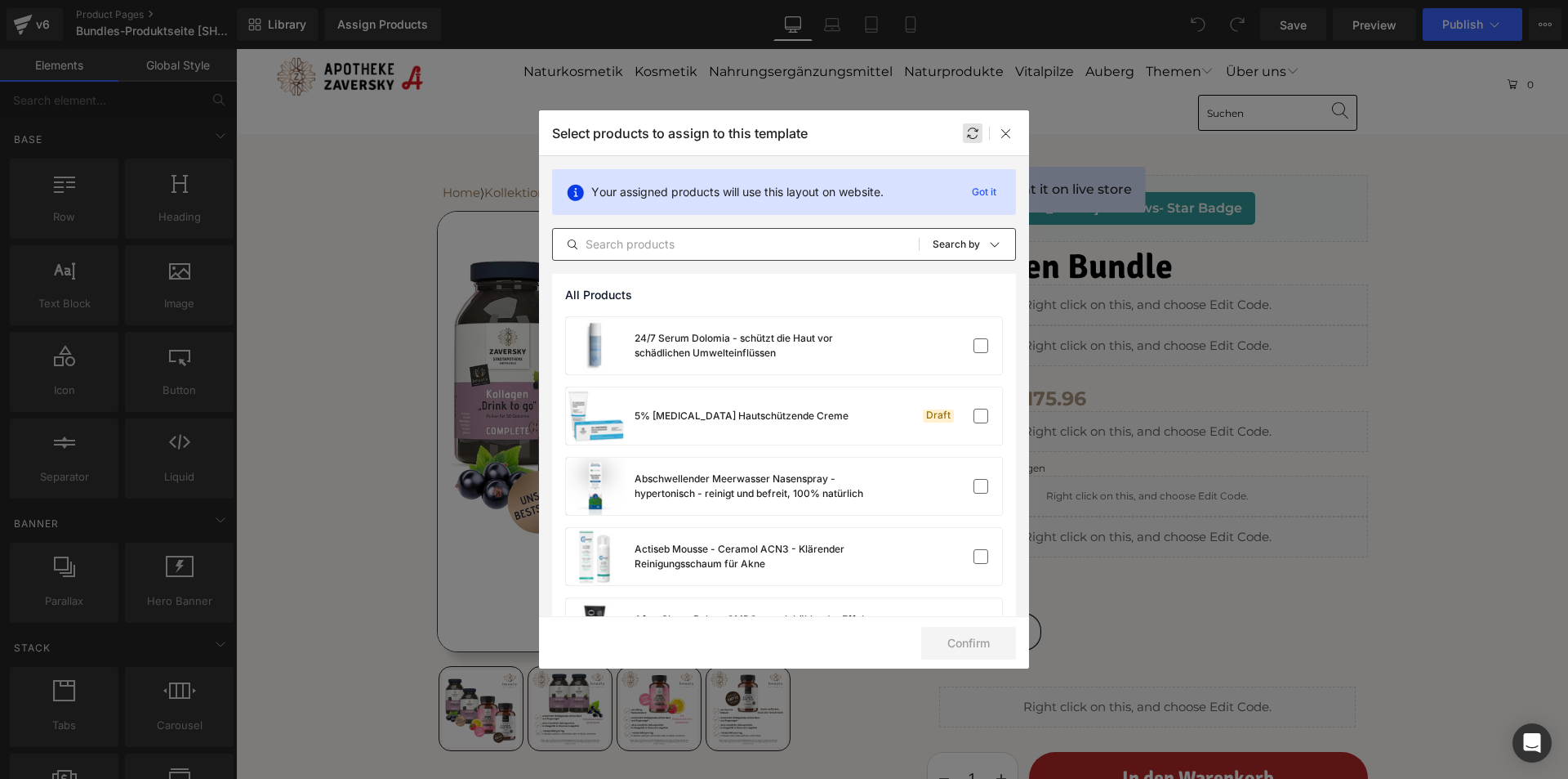
click at [727, 249] on input "text" at bounding box center [736, 244] width 366 height 19
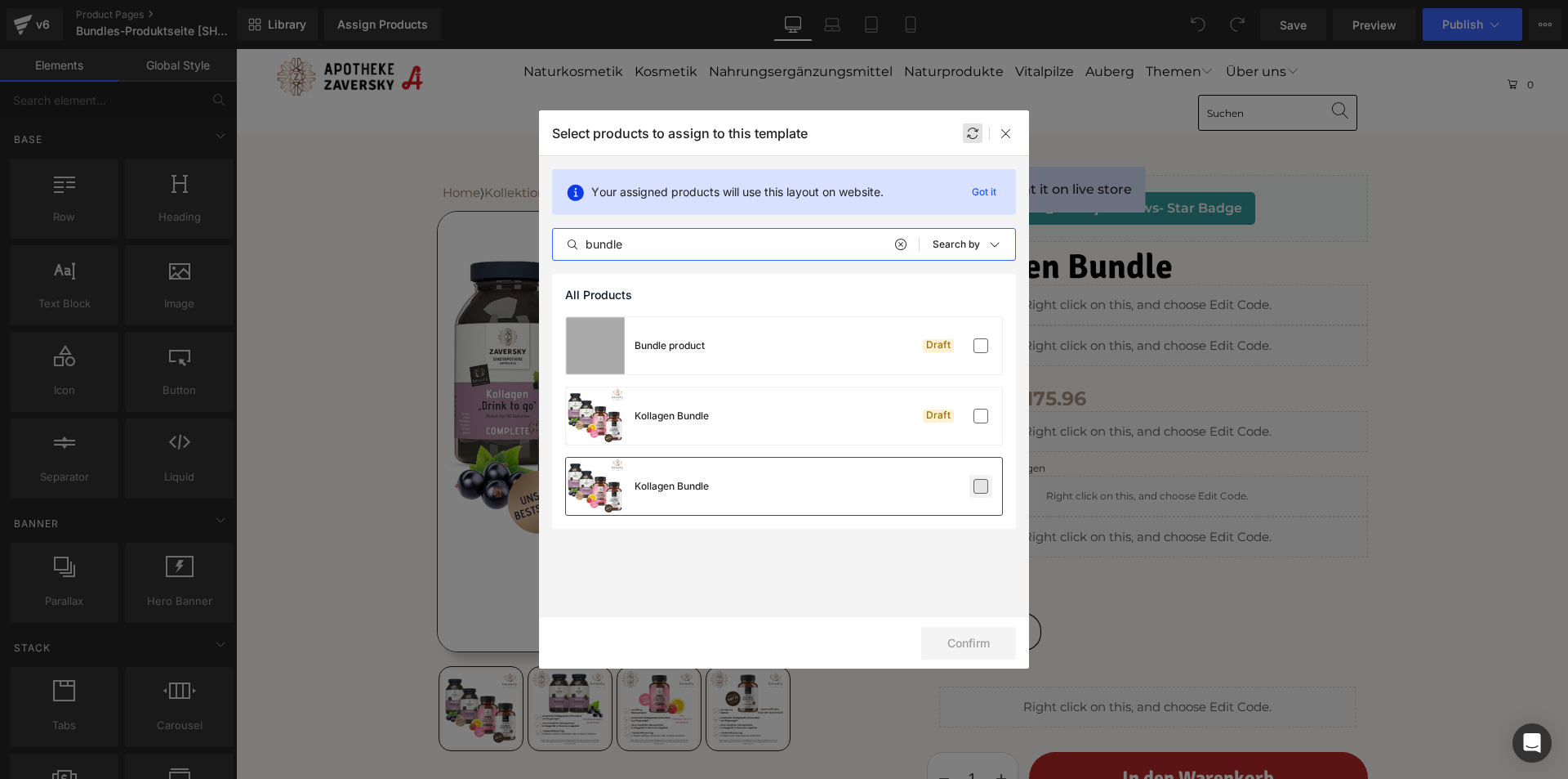
type input "bundle"
click at [978, 483] on label at bounding box center [980, 486] width 15 height 15
click at [981, 486] on input "checkbox" at bounding box center [981, 486] width 0 height 0
click at [949, 646] on button "Confirm" at bounding box center [968, 642] width 95 height 32
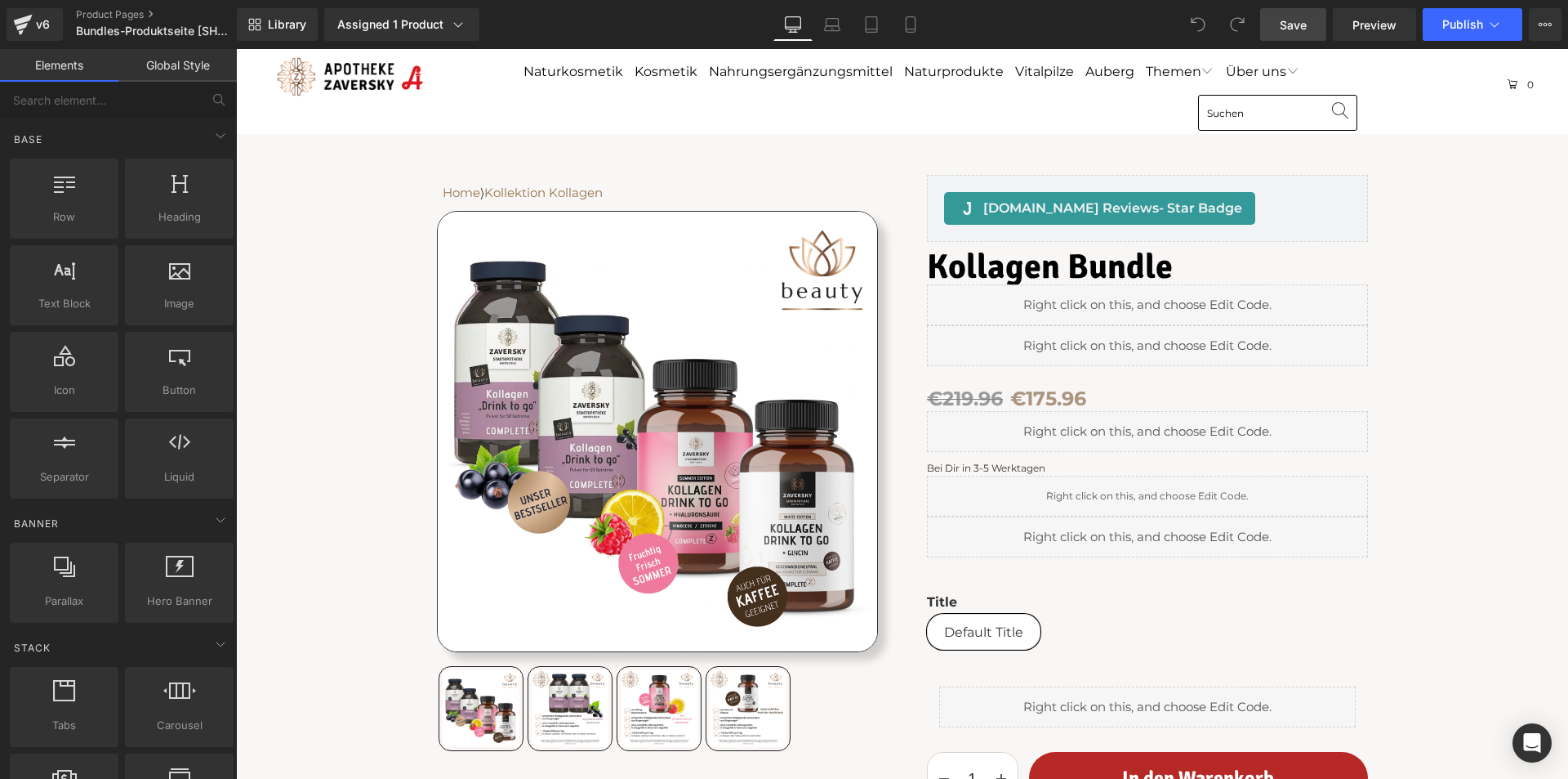
drag, startPoint x: 1294, startPoint y: 22, endPoint x: 1168, endPoint y: 245, distance: 256.1
click at [1294, 22] on span "Save" at bounding box center [1293, 25] width 27 height 17
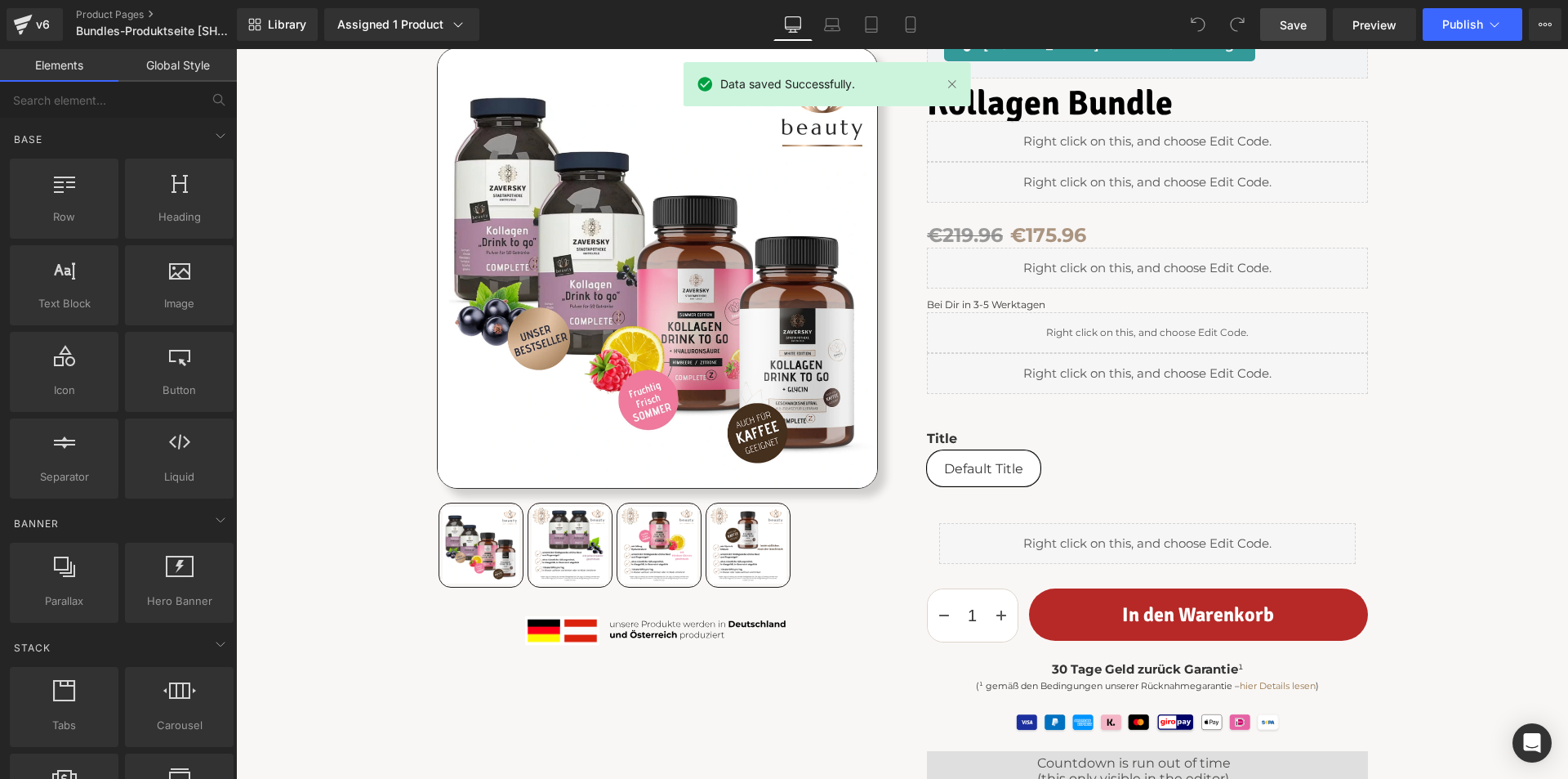
scroll to position [82, 0]
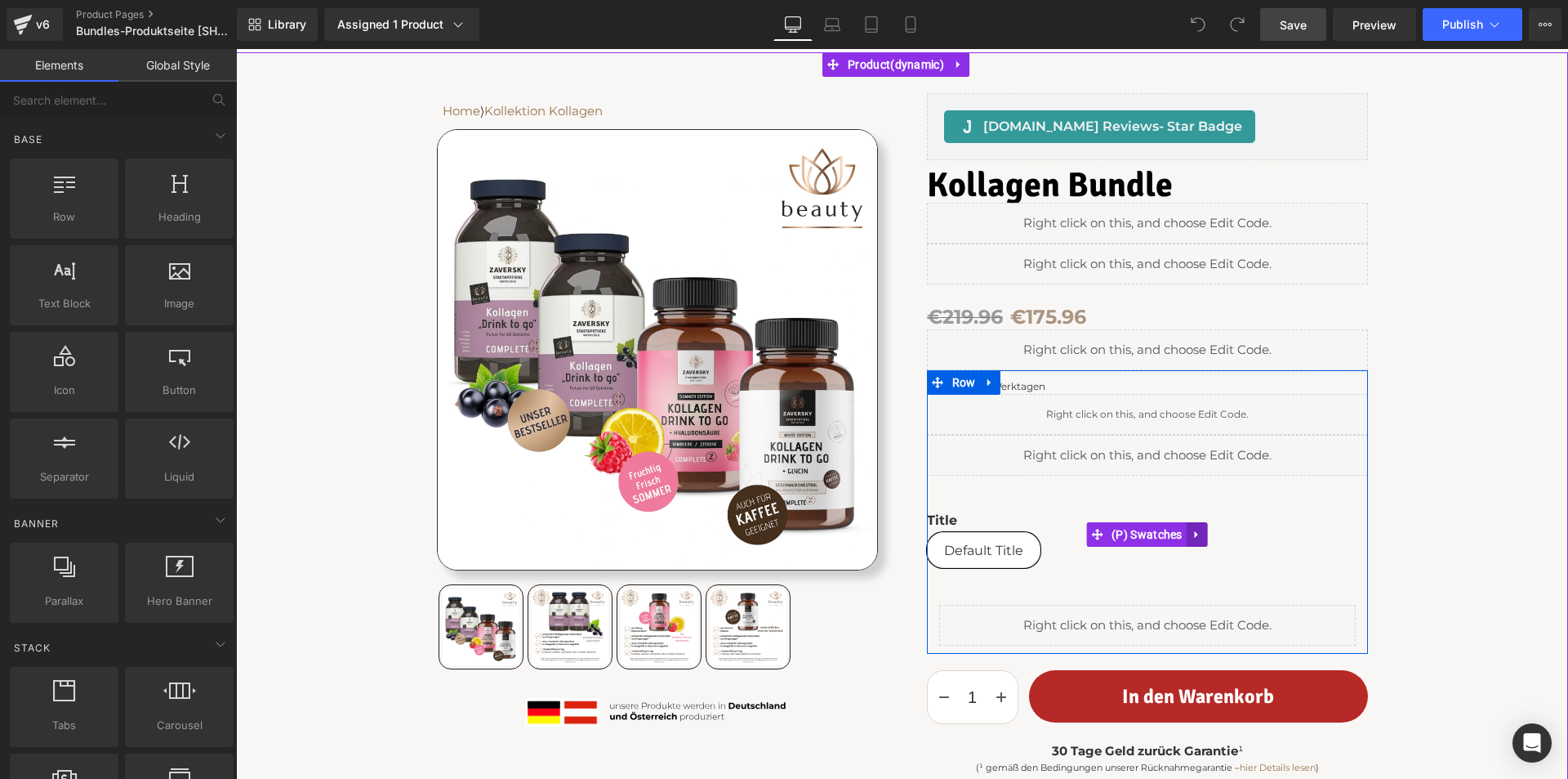
click at [1194, 534] on icon at bounding box center [1196, 534] width 11 height 12
click at [1204, 534] on icon at bounding box center [1208, 534] width 11 height 11
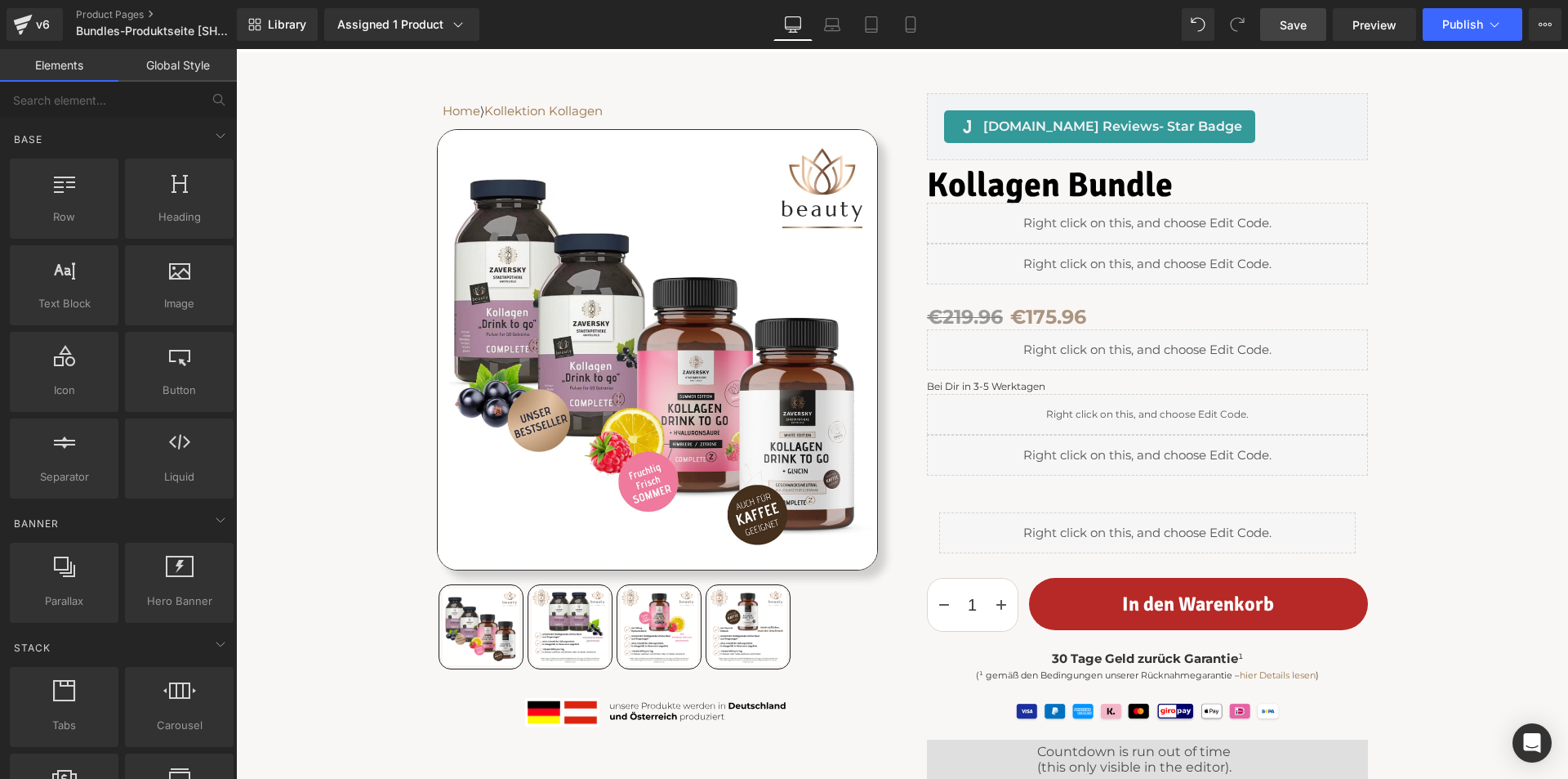
click at [1288, 19] on span "Save" at bounding box center [1293, 25] width 27 height 17
click at [1449, 26] on span "Publish" at bounding box center [1462, 24] width 41 height 13
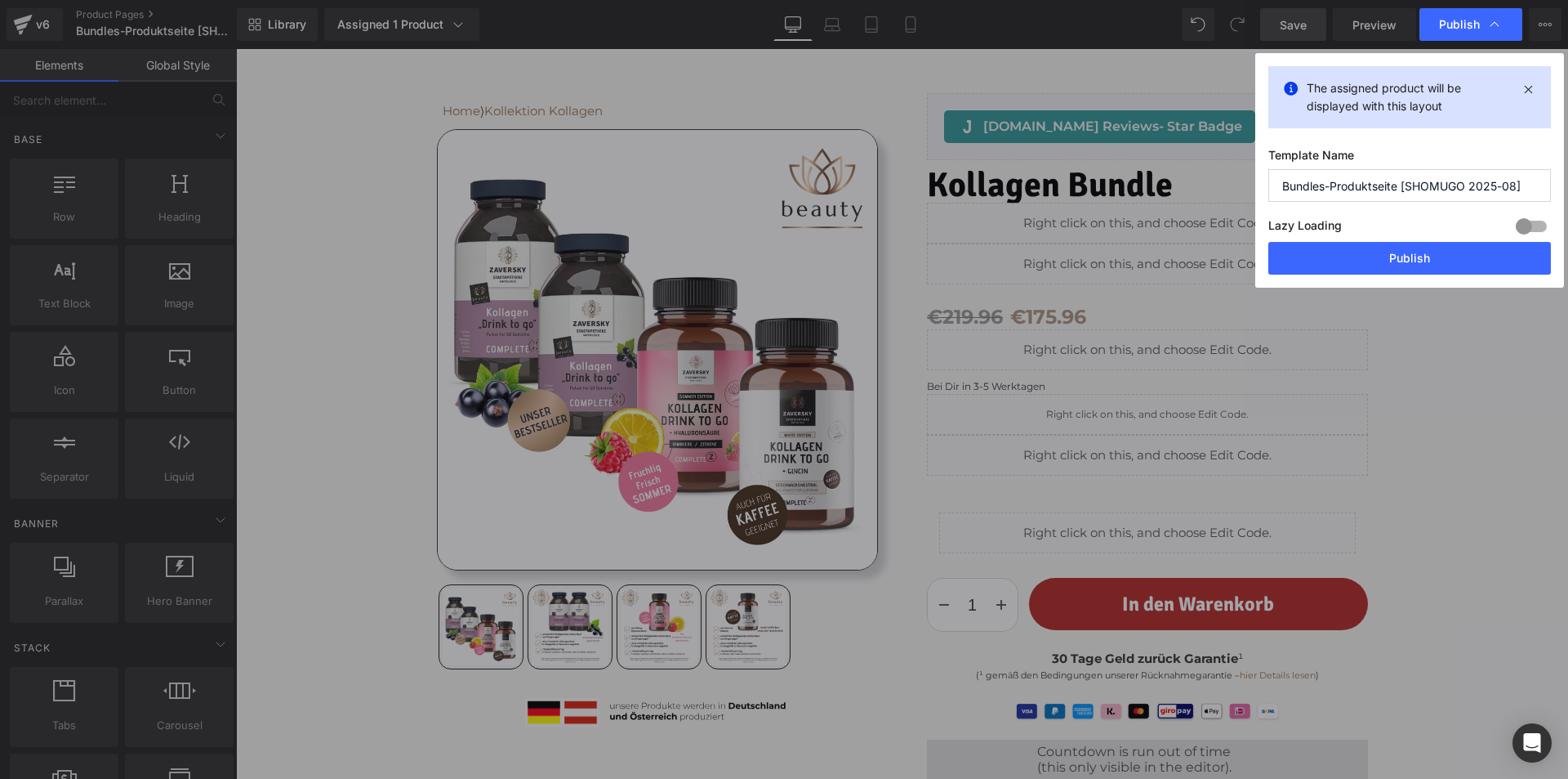
click at [1531, 221] on div at bounding box center [1531, 226] width 39 height 26
click at [1429, 256] on button "Publish" at bounding box center [1409, 257] width 283 height 32
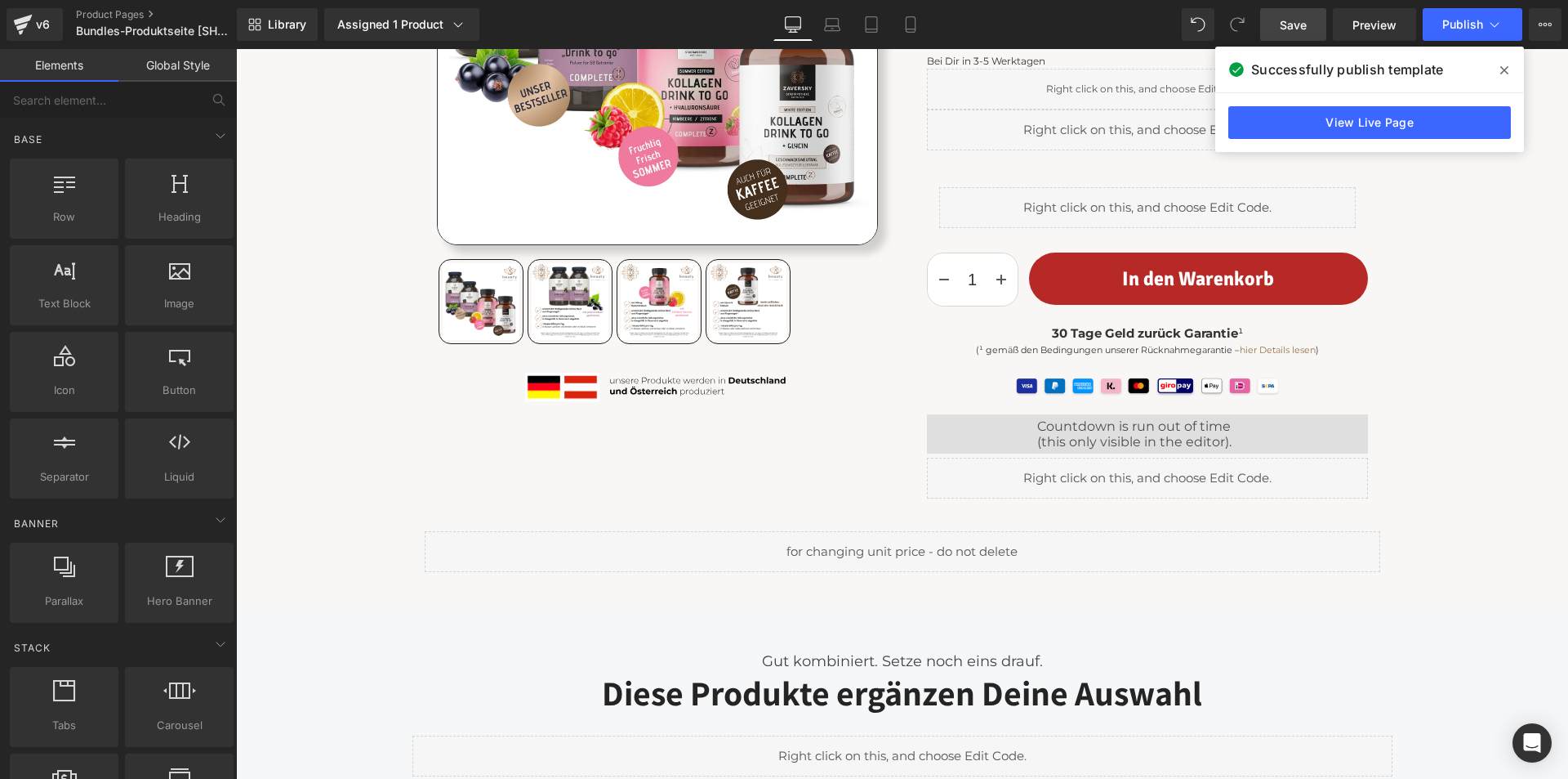
scroll to position [572, 0]
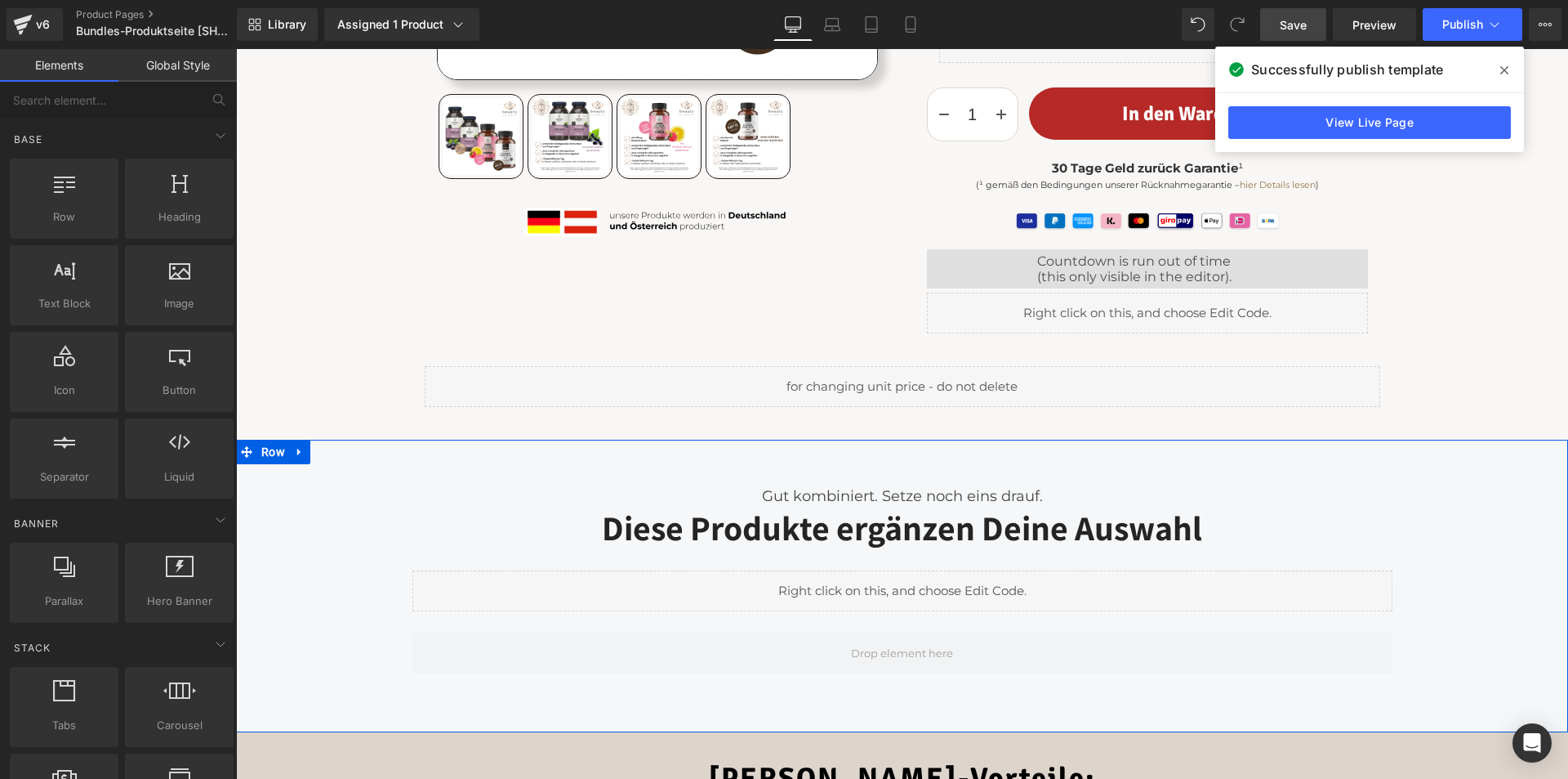
click at [1053, 448] on div "Gut kombiniert. Setze noch eins drauf. Text Block Diese Produkte ergänzen Deine…" at bounding box center [903, 585] width 1333 height 291
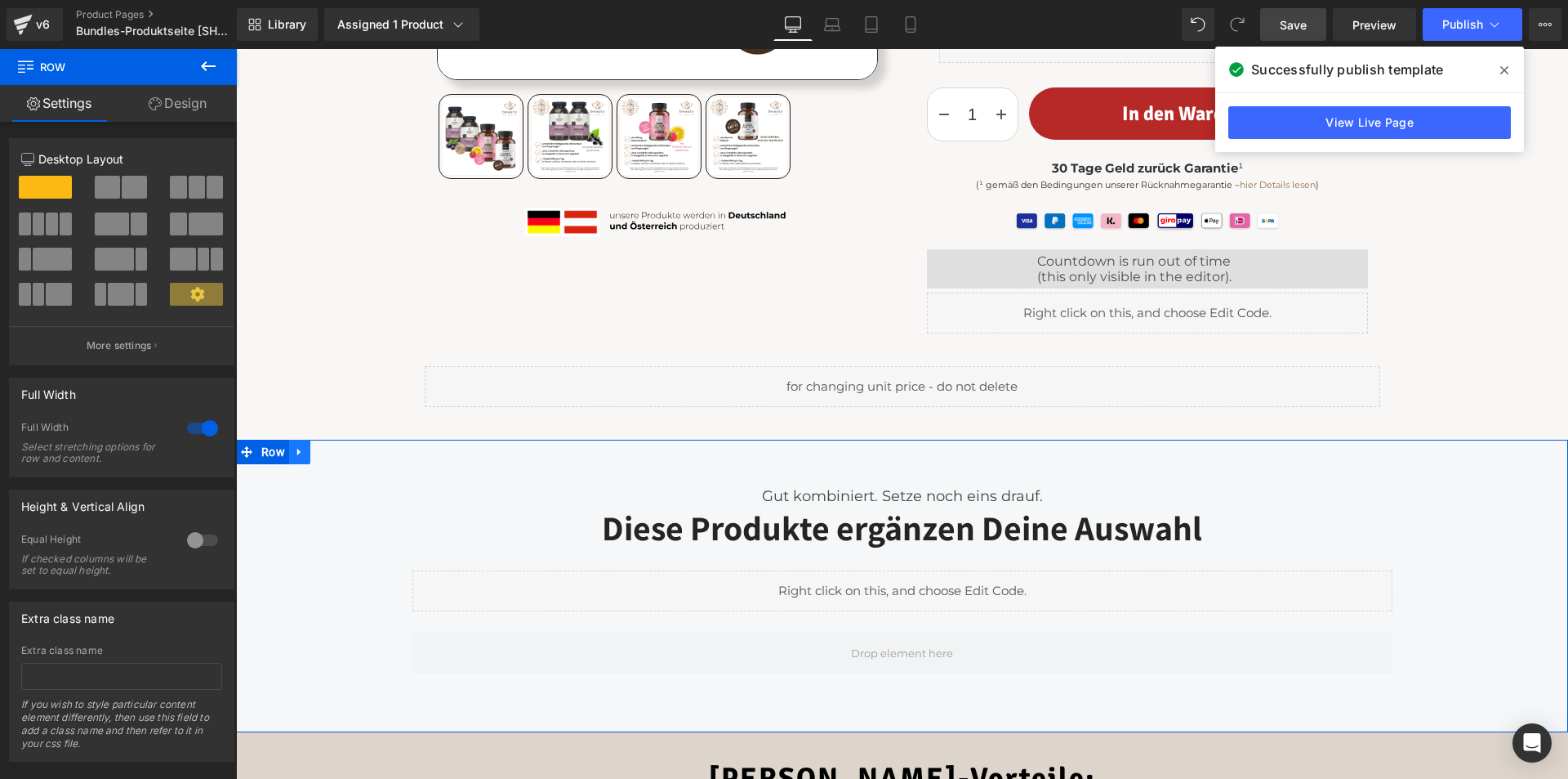
click at [297, 452] on icon at bounding box center [299, 452] width 11 height 12
click at [337, 449] on icon at bounding box center [342, 451] width 11 height 11
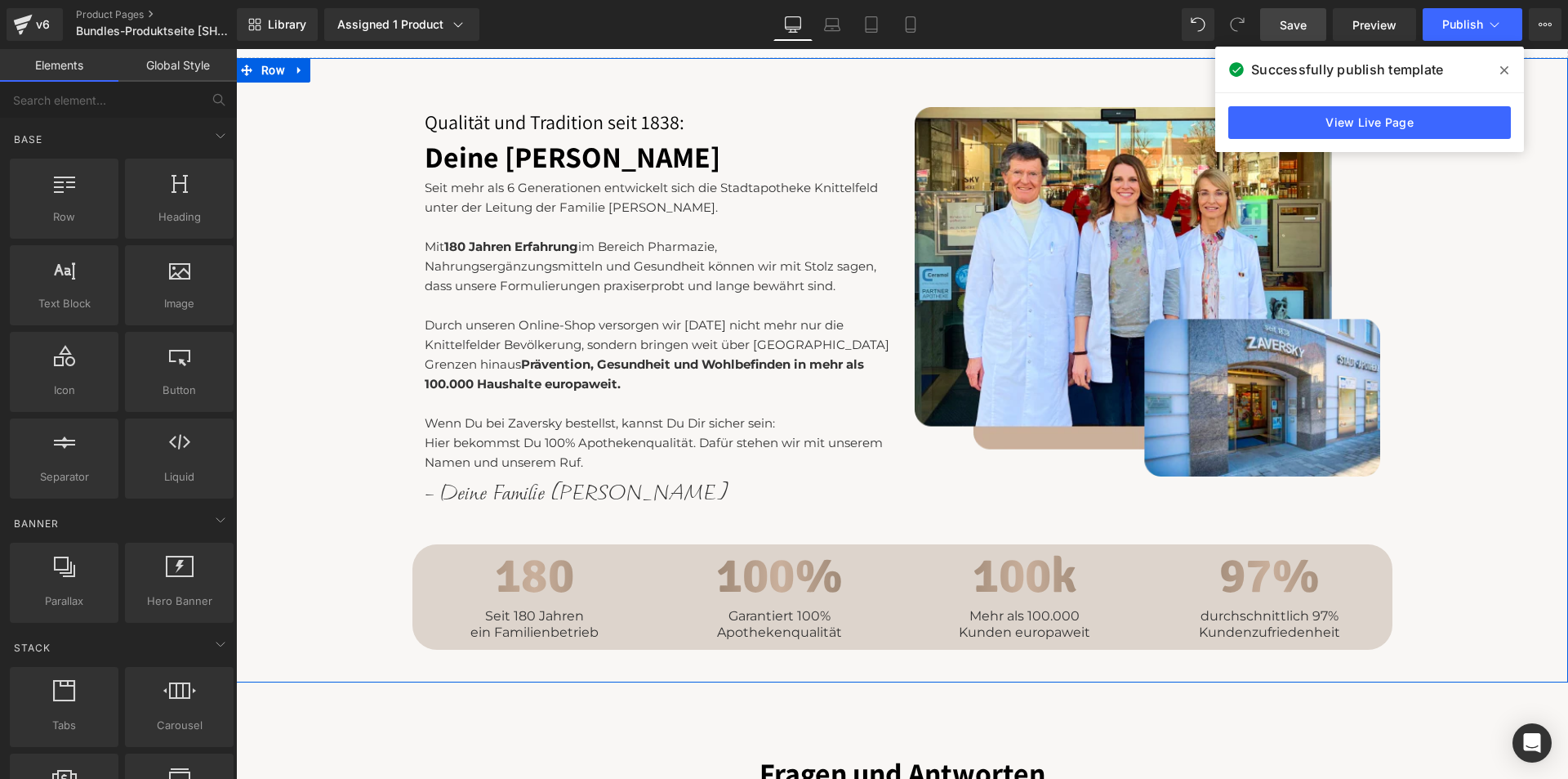
scroll to position [2778, 0]
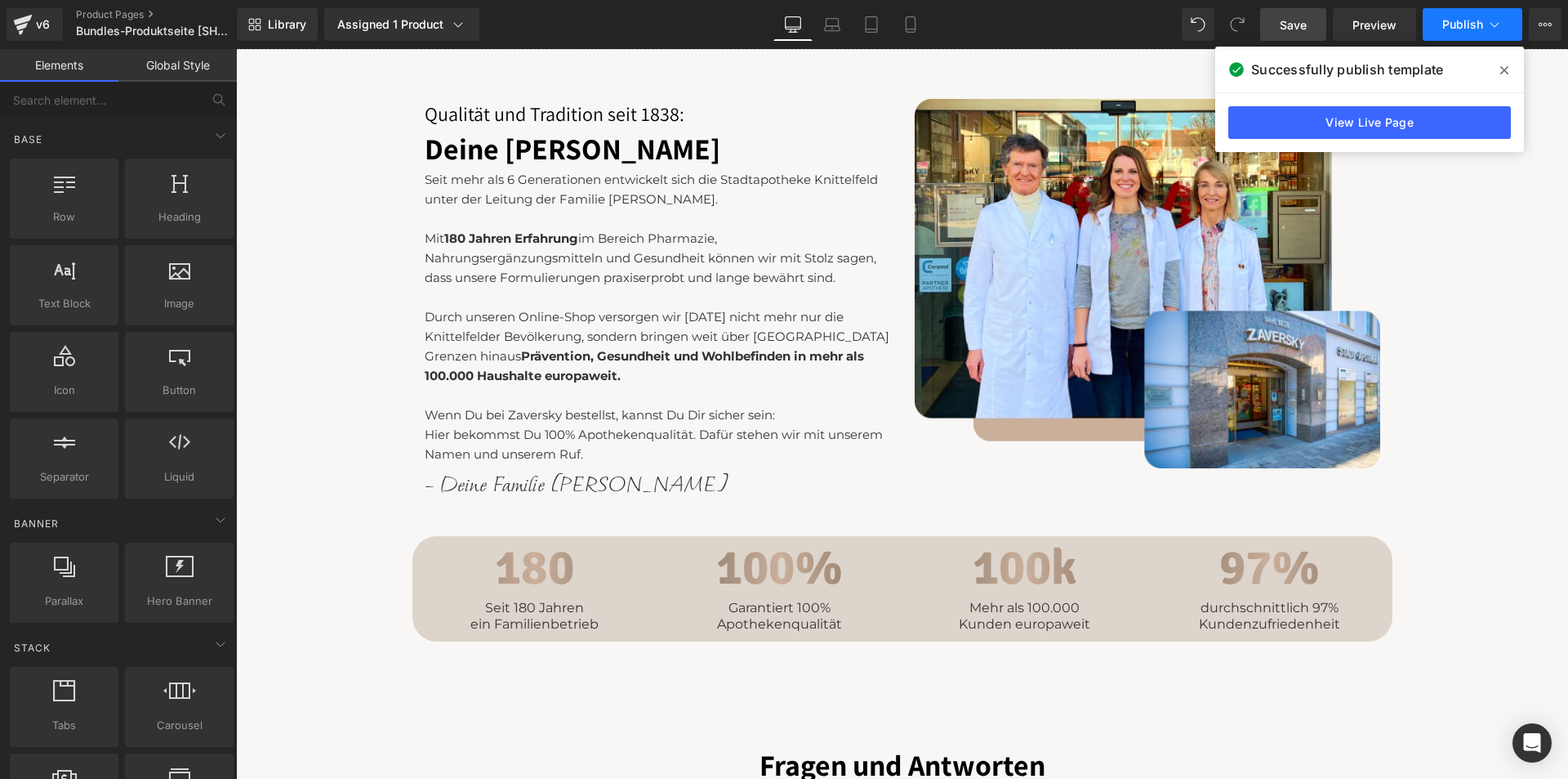
click at [1456, 21] on span "Publish" at bounding box center [1462, 24] width 41 height 13
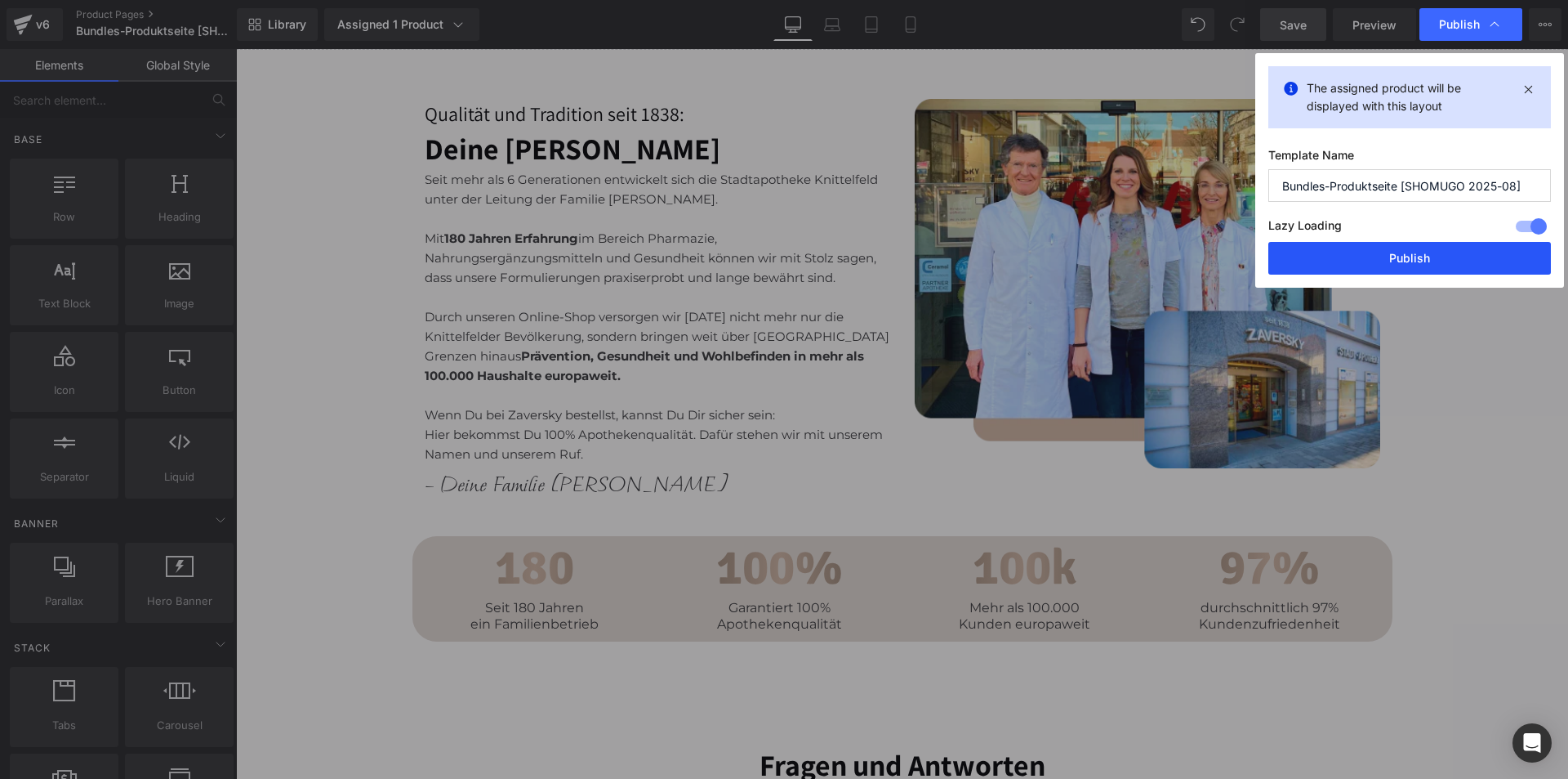
click at [1397, 254] on button "Publish" at bounding box center [1409, 257] width 283 height 32
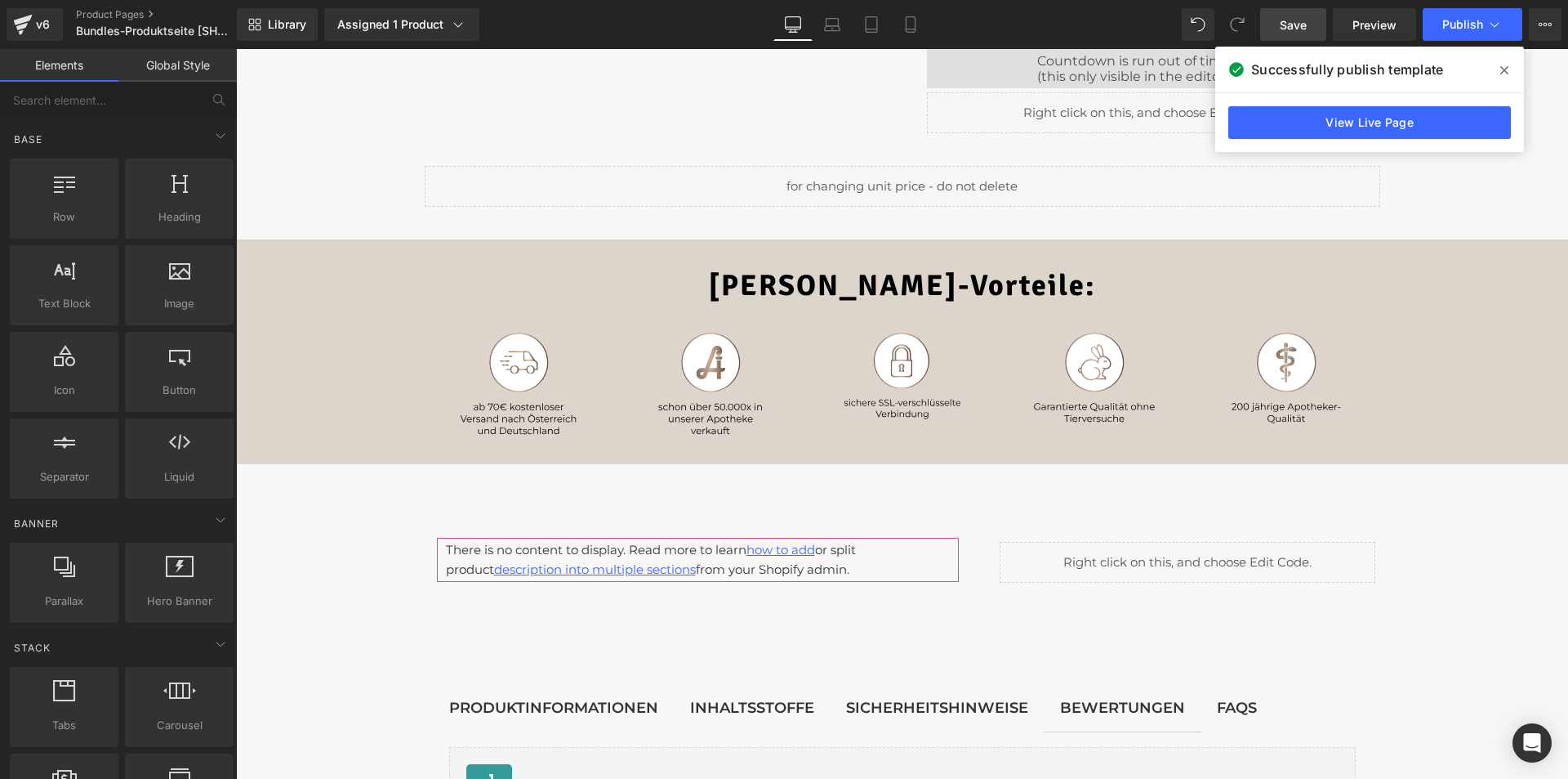
scroll to position [899, 0]
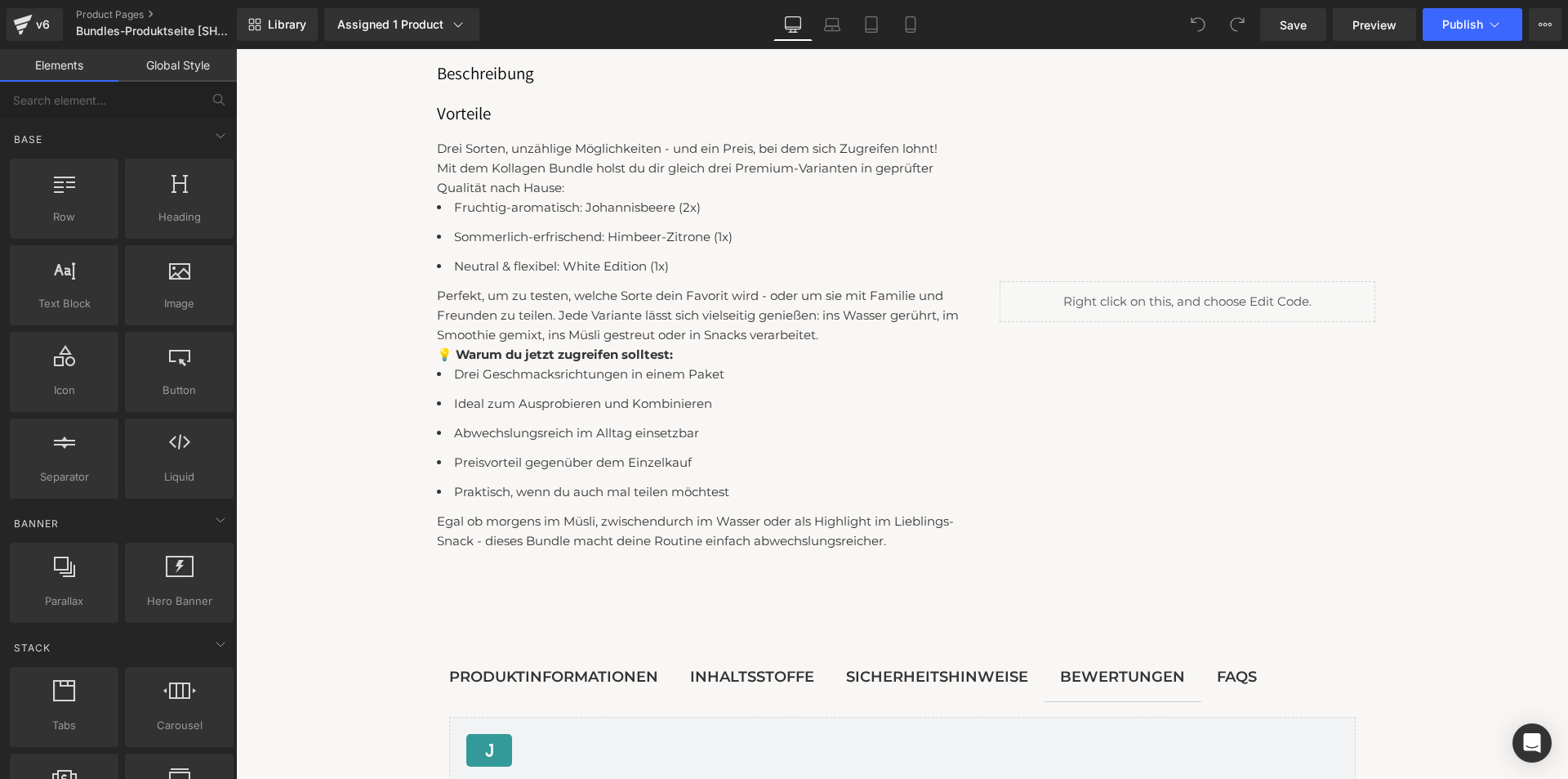
scroll to position [1308, 0]
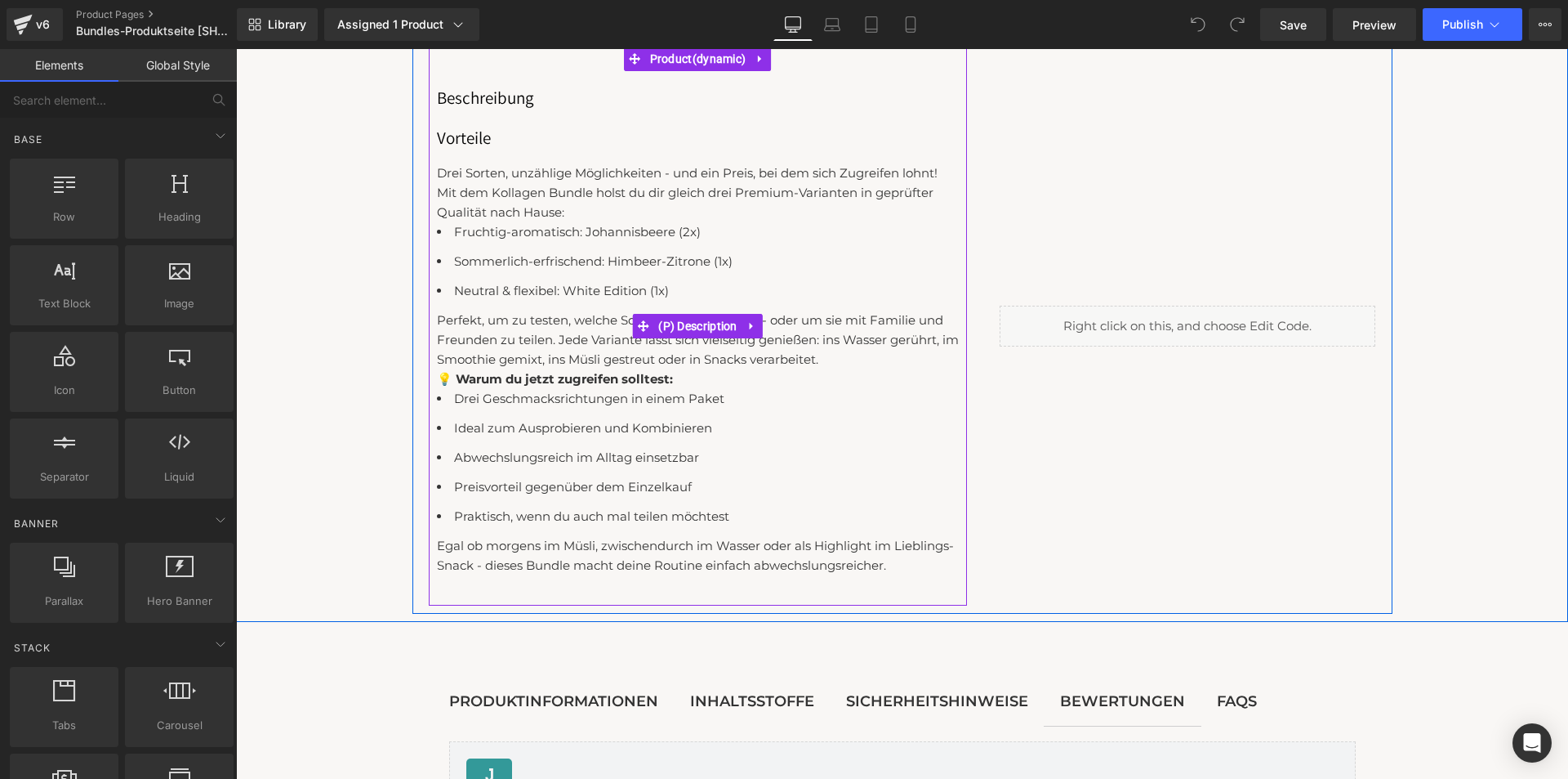
click at [692, 274] on ul "Fruchtig-aromatisch: Johannisbeere (2x) Sommerlich-erfrischend: Himbeer-Zitrone…" at bounding box center [698, 262] width 522 height 79
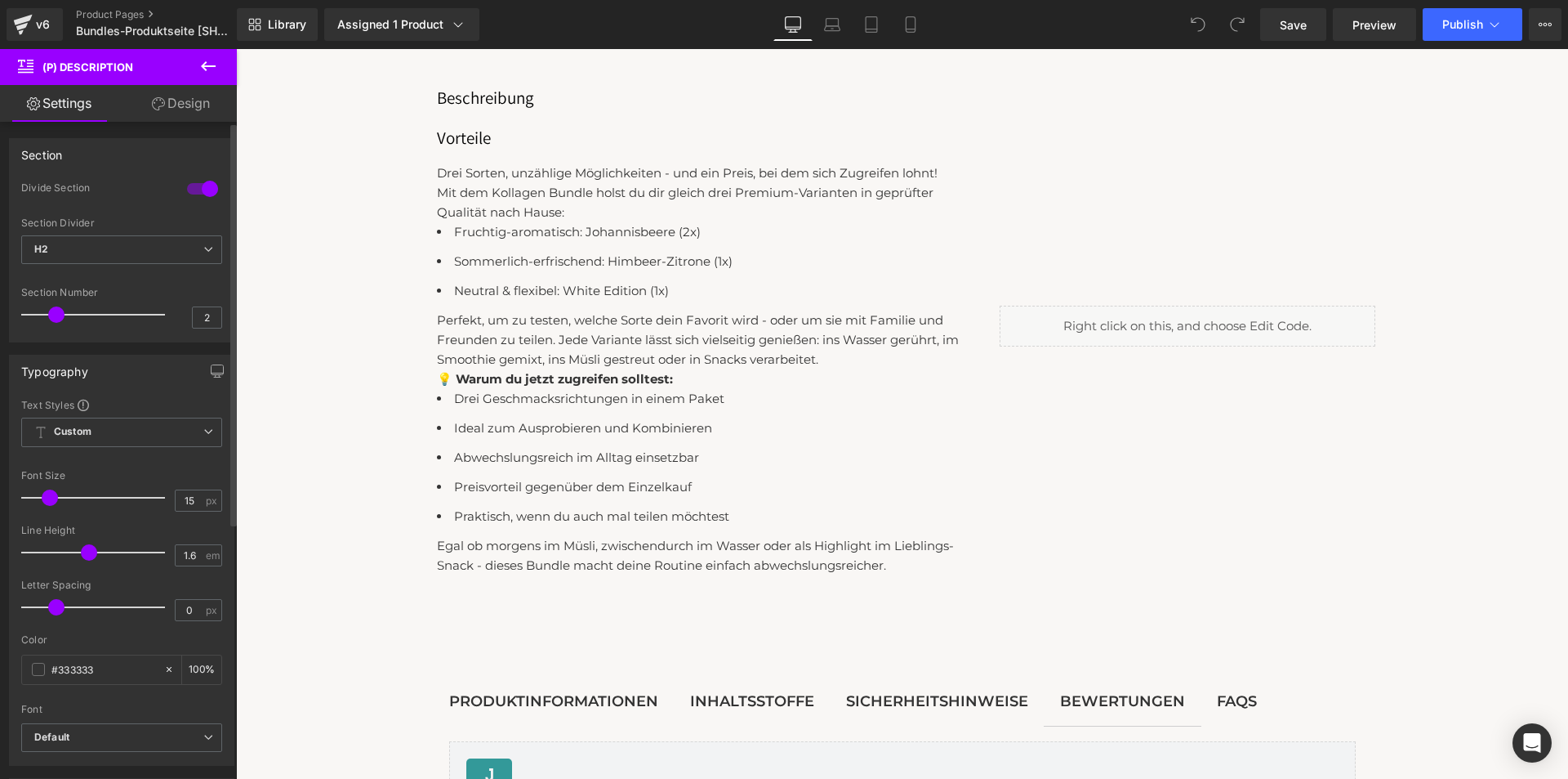
click at [51, 318] on span at bounding box center [56, 314] width 17 height 17
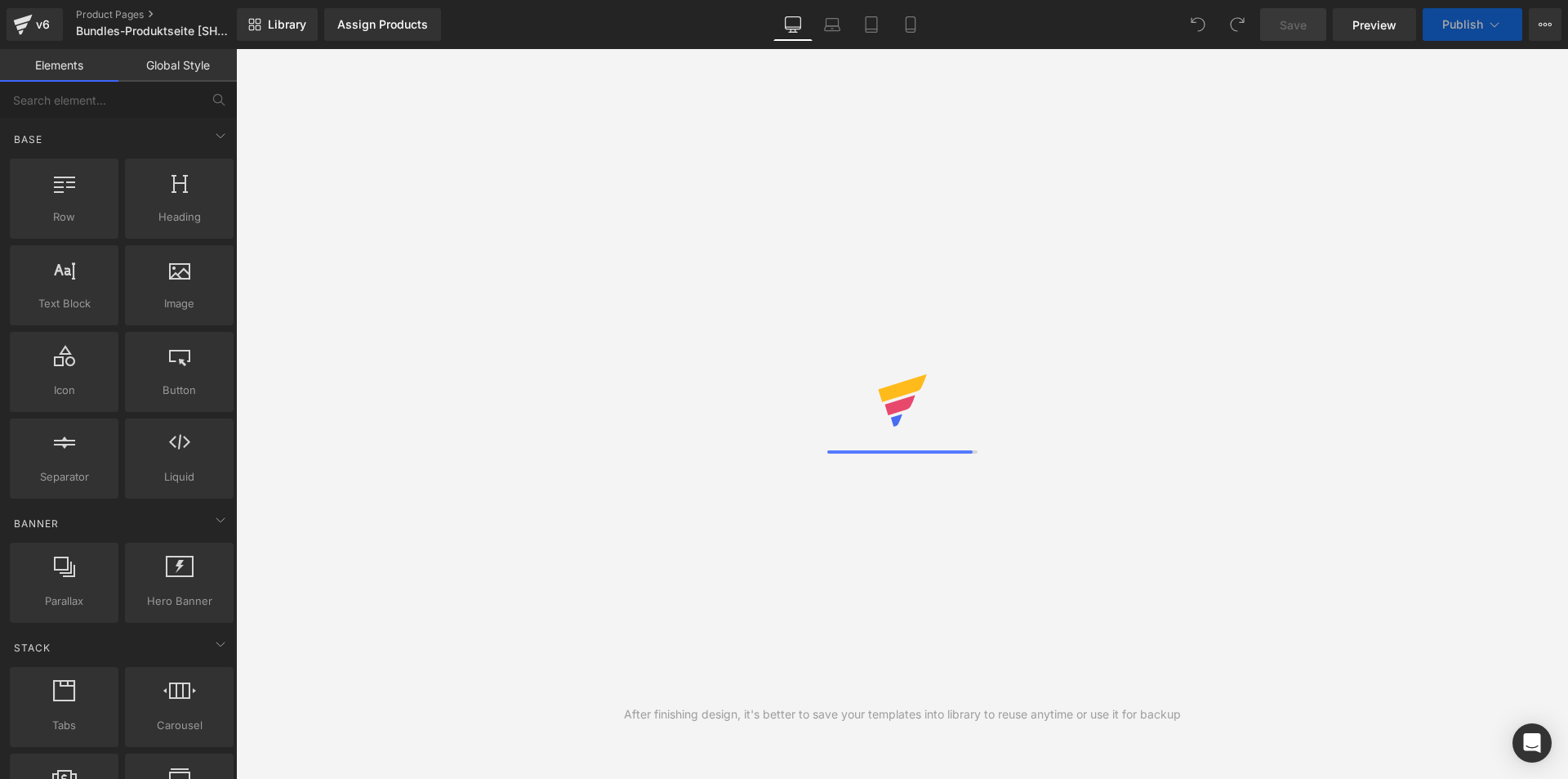
click at [414, 608] on div "After finishing design, it's better to save your templates into library to reus…" at bounding box center [903, 413] width 1333 height 729
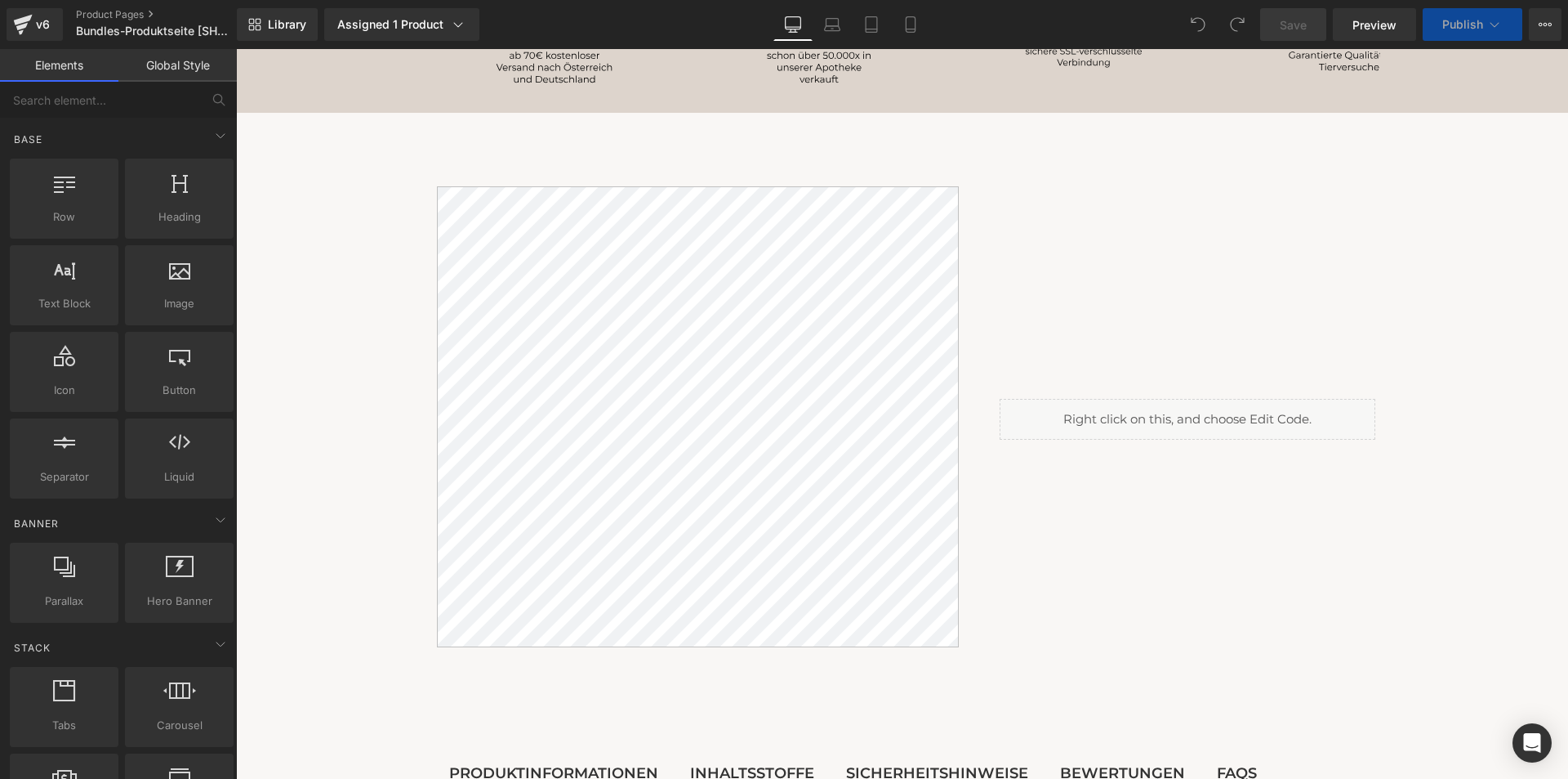
scroll to position [1471, 0]
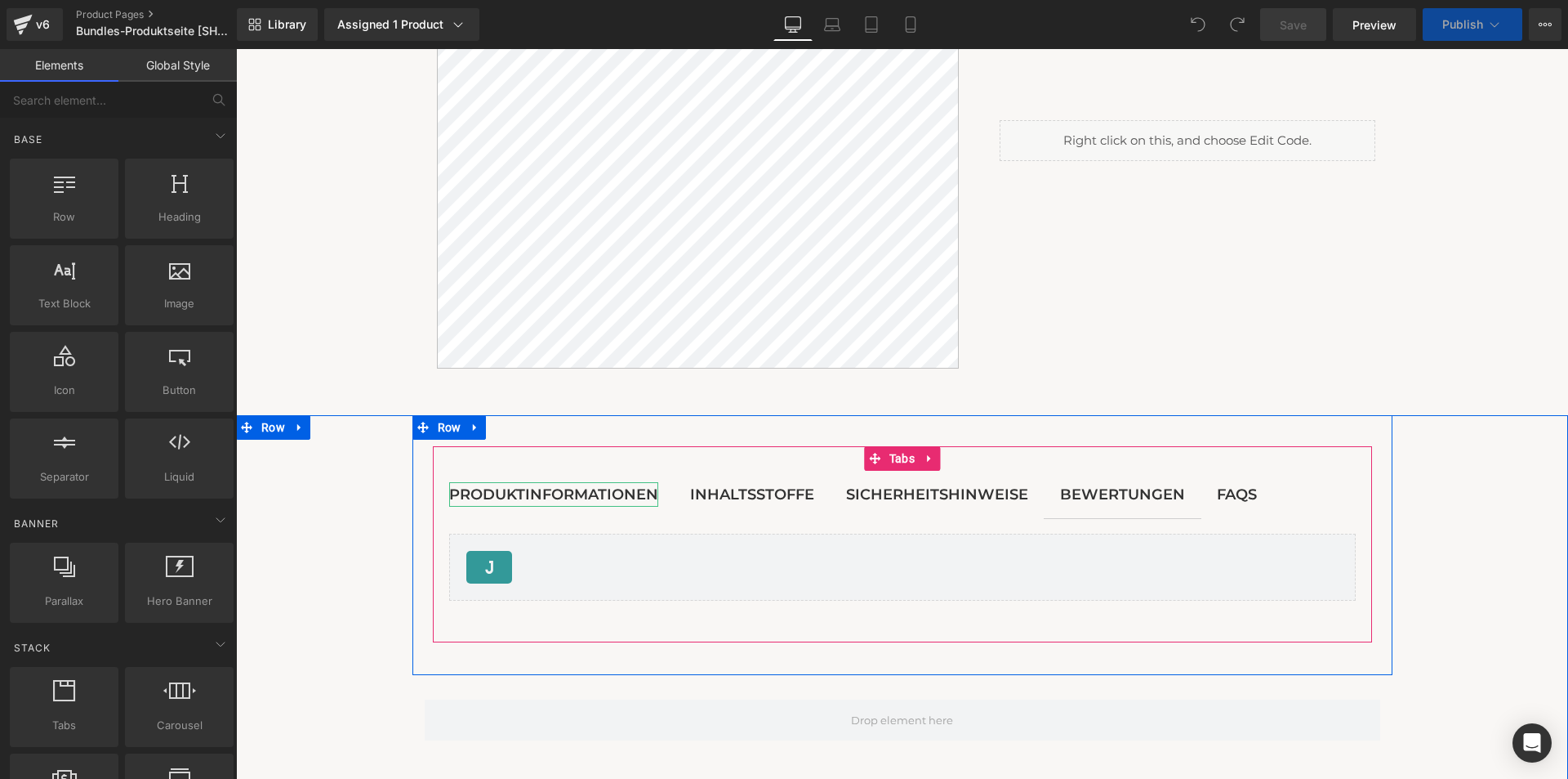
click at [591, 507] on div "Produktinformationen" at bounding box center [554, 495] width 209 height 25
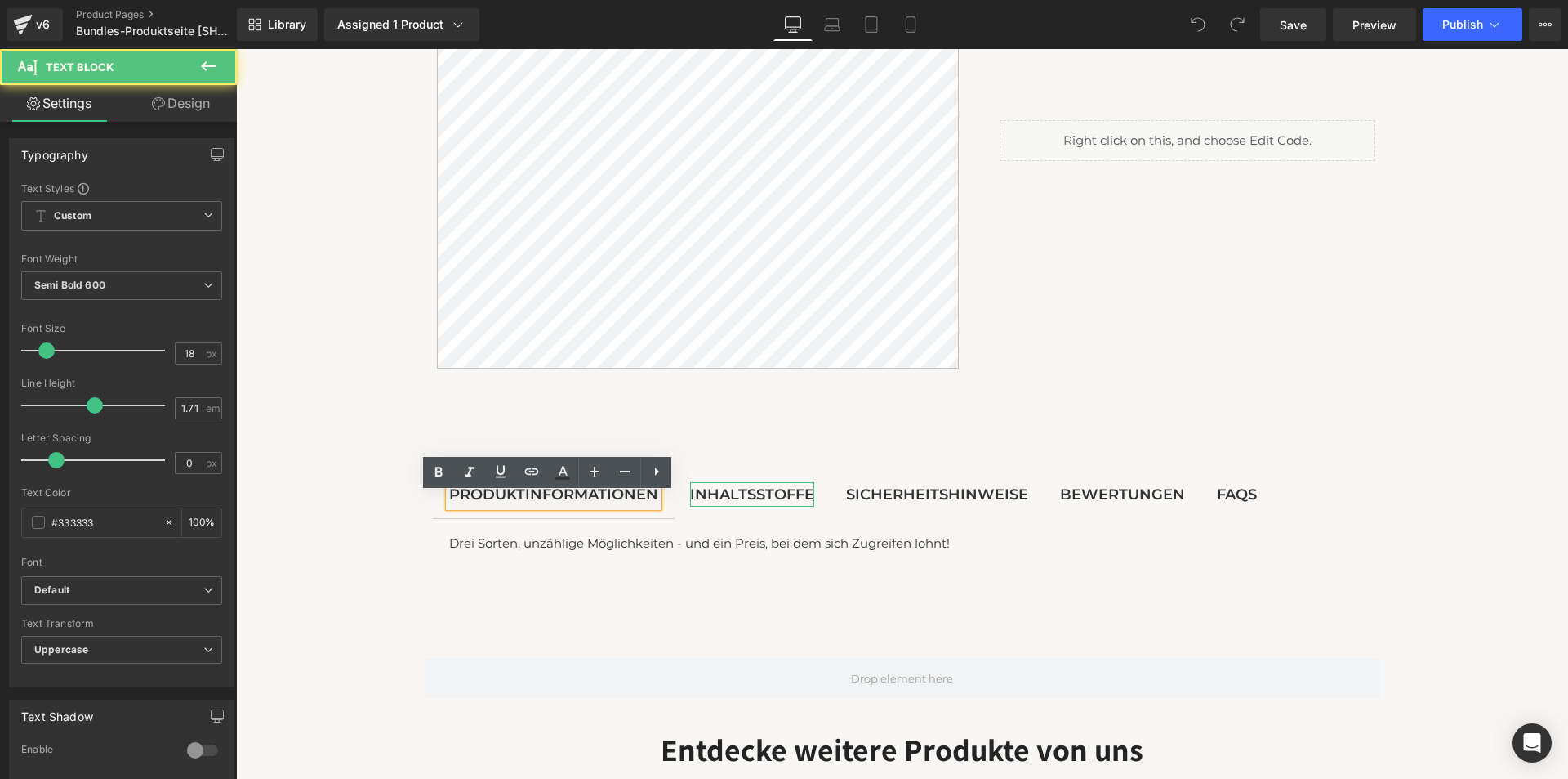
click at [779, 508] on div "Inhaltsstoffe" at bounding box center [752, 495] width 124 height 25
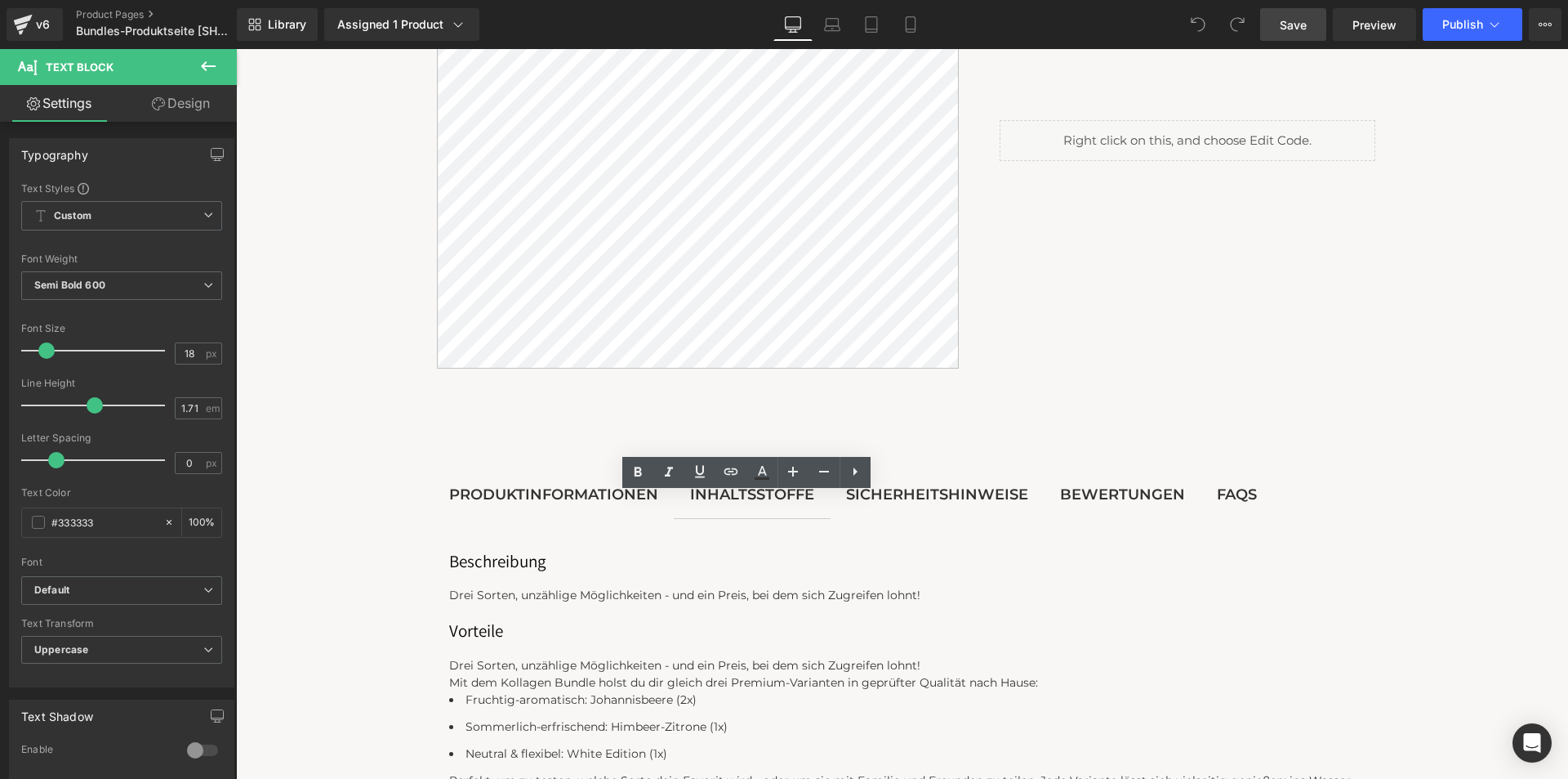
click at [1314, 23] on link "Save" at bounding box center [1293, 24] width 66 height 32
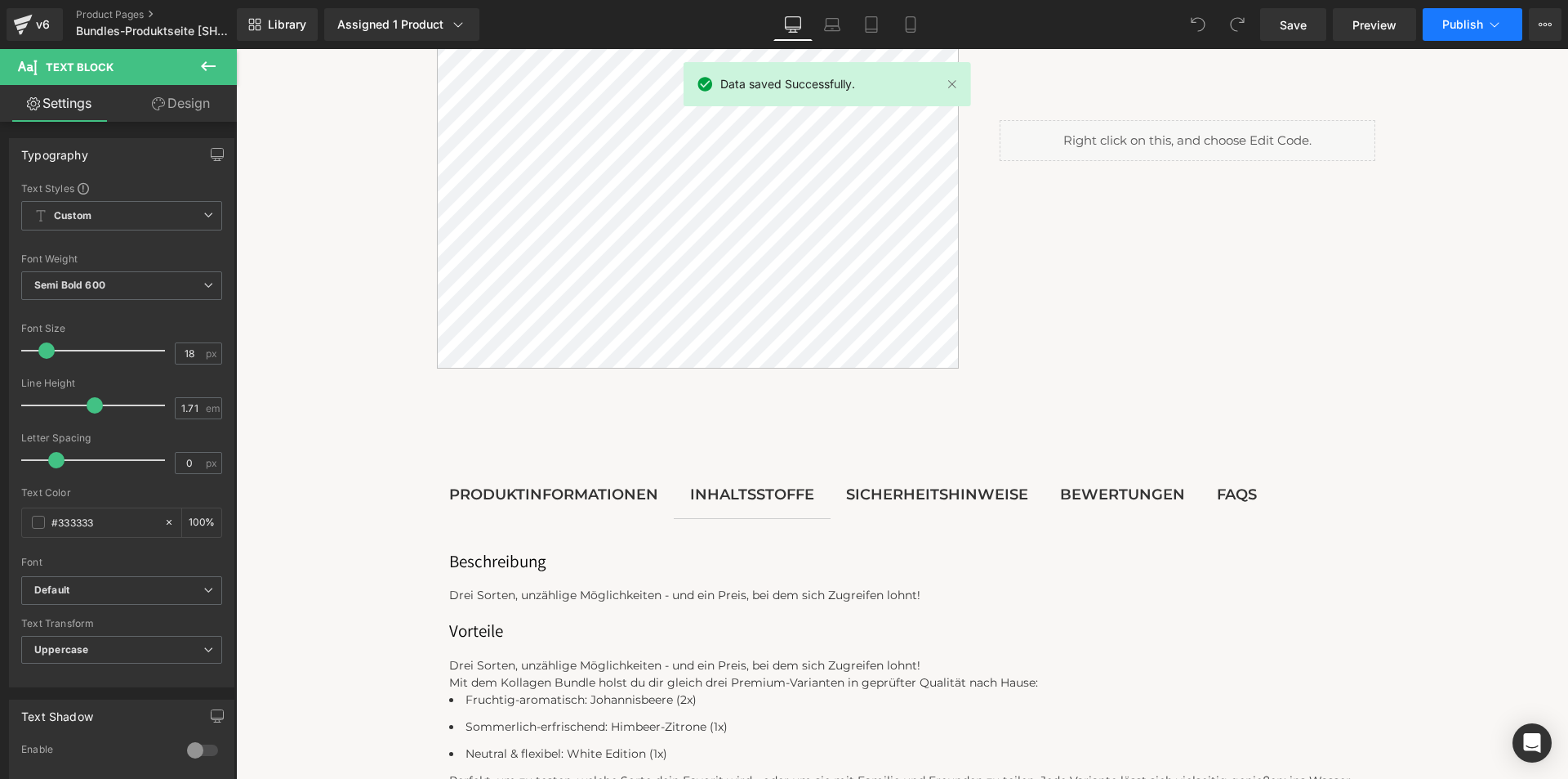
click at [1425, 24] on button "Publish" at bounding box center [1473, 24] width 99 height 32
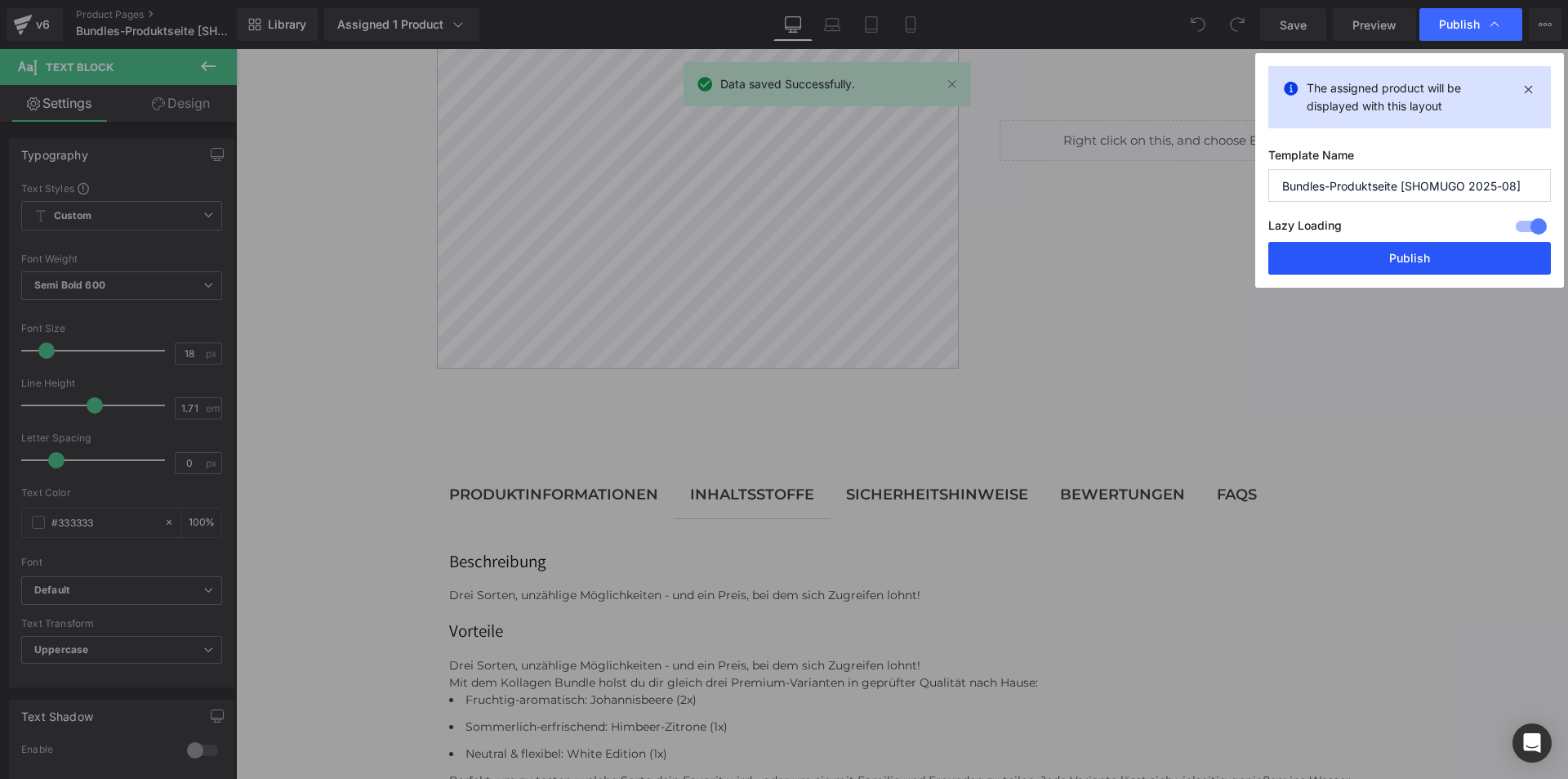
drag, startPoint x: 1385, startPoint y: 250, endPoint x: 1149, endPoint y: 202, distance: 240.8
click at [1385, 250] on button "Publish" at bounding box center [1409, 257] width 283 height 32
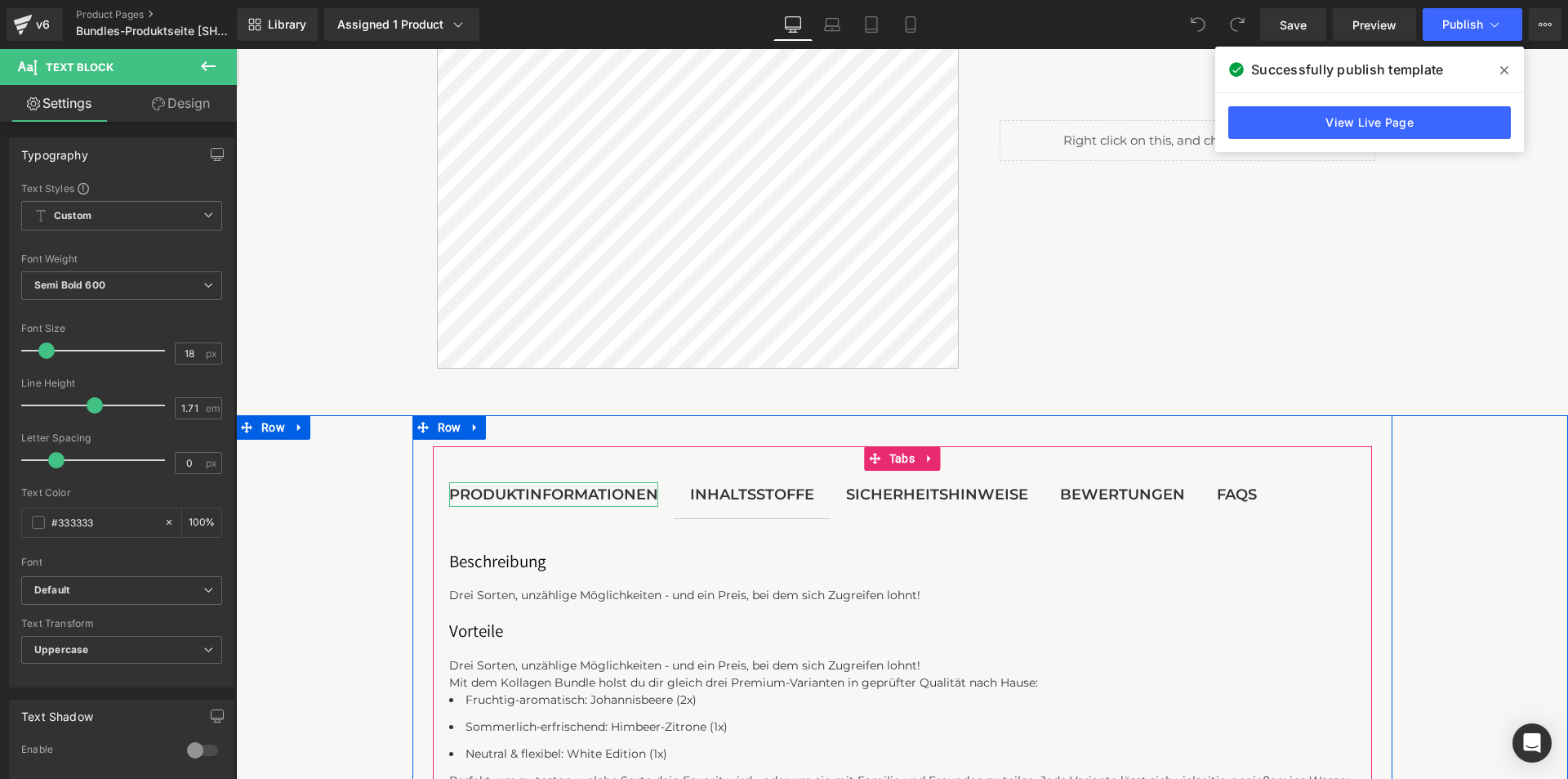
click at [560, 502] on div "Produktinformationen" at bounding box center [554, 495] width 209 height 25
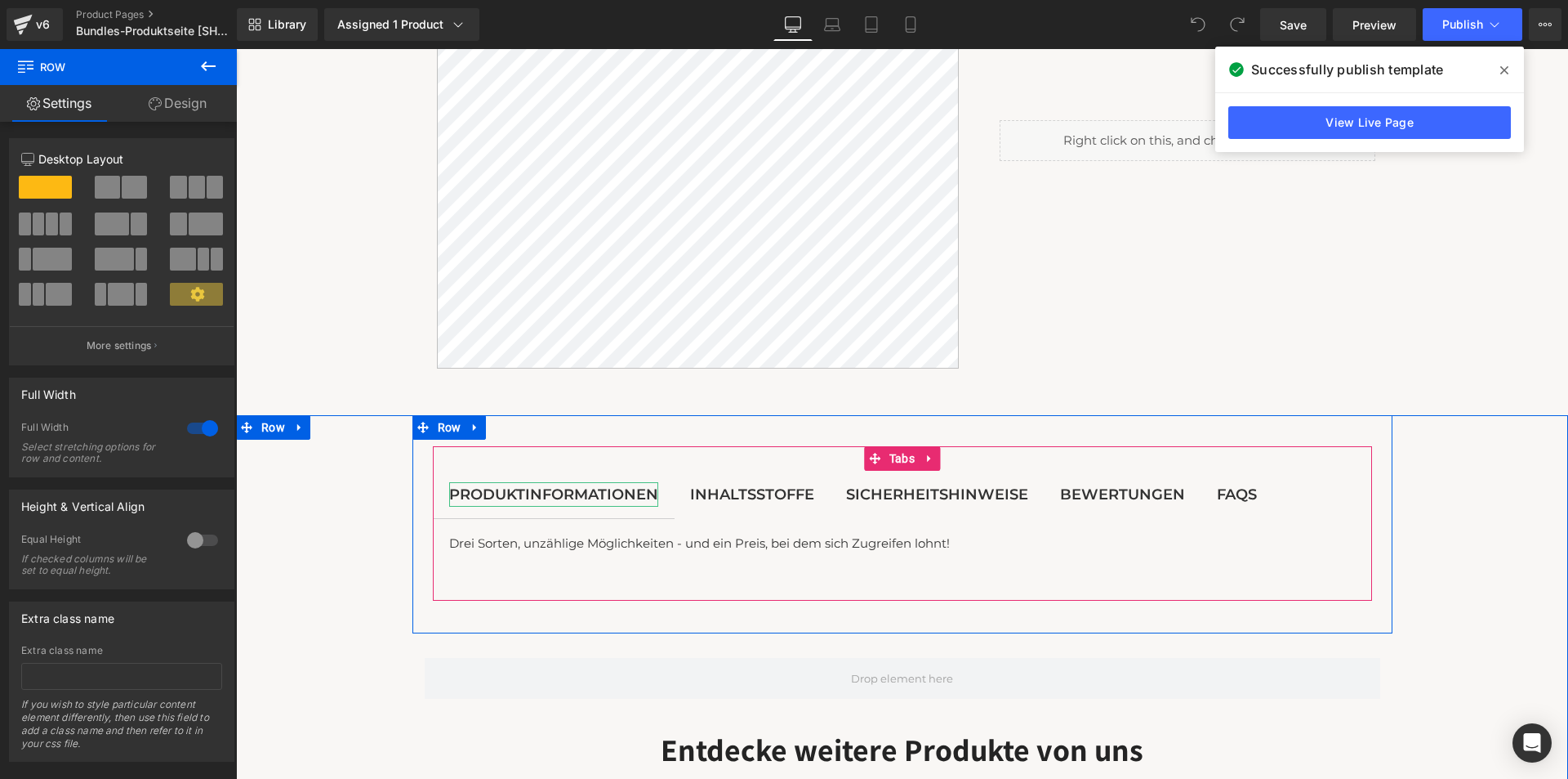
click at [640, 505] on div "Produktinformationen" at bounding box center [554, 495] width 209 height 25
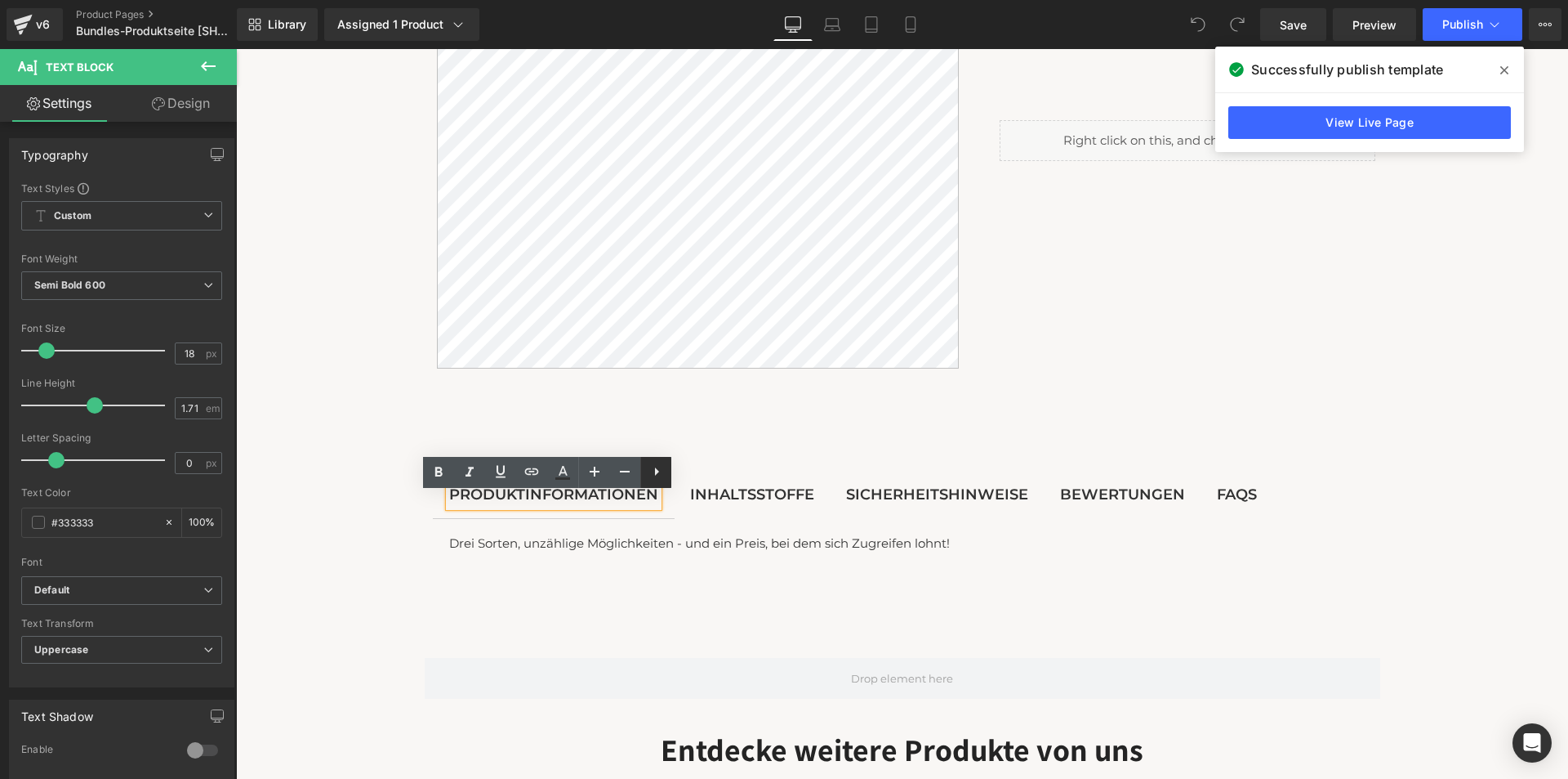
click at [658, 464] on icon at bounding box center [657, 471] width 19 height 19
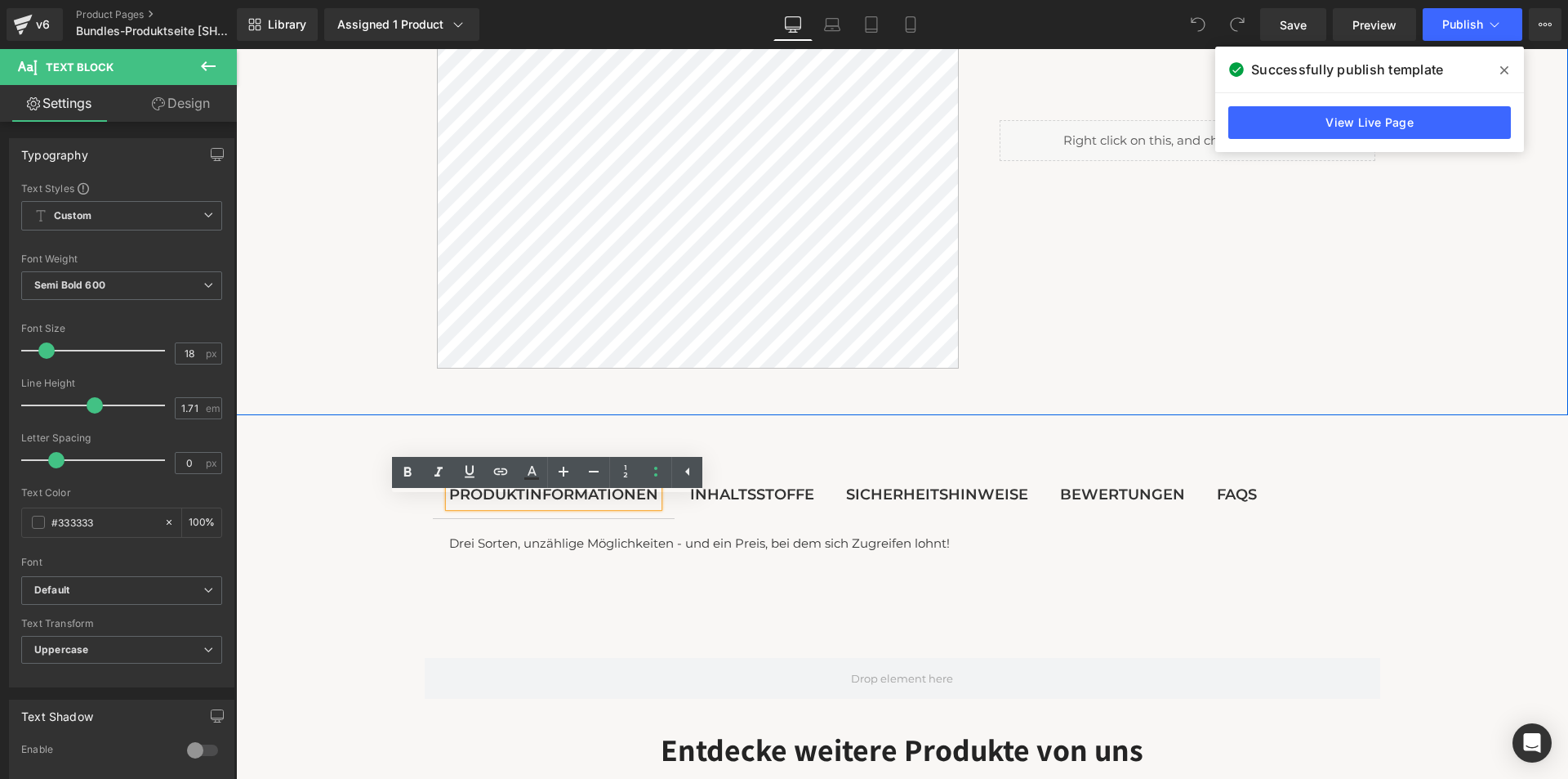
click at [316, 366] on div "(P) Description Product Liquid Row" at bounding box center [903, 133] width 1333 height 548
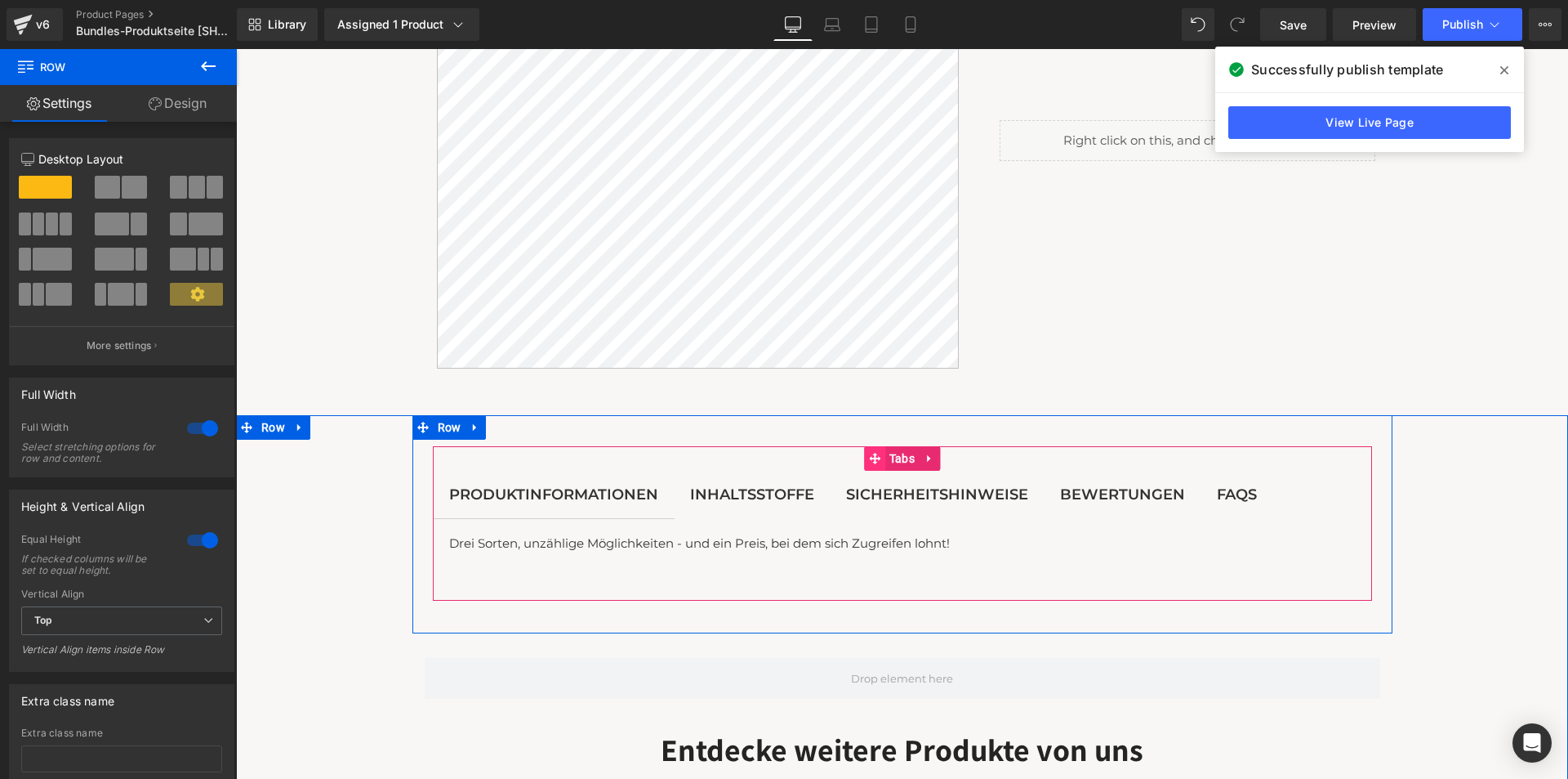
click at [876, 470] on span at bounding box center [875, 458] width 21 height 24
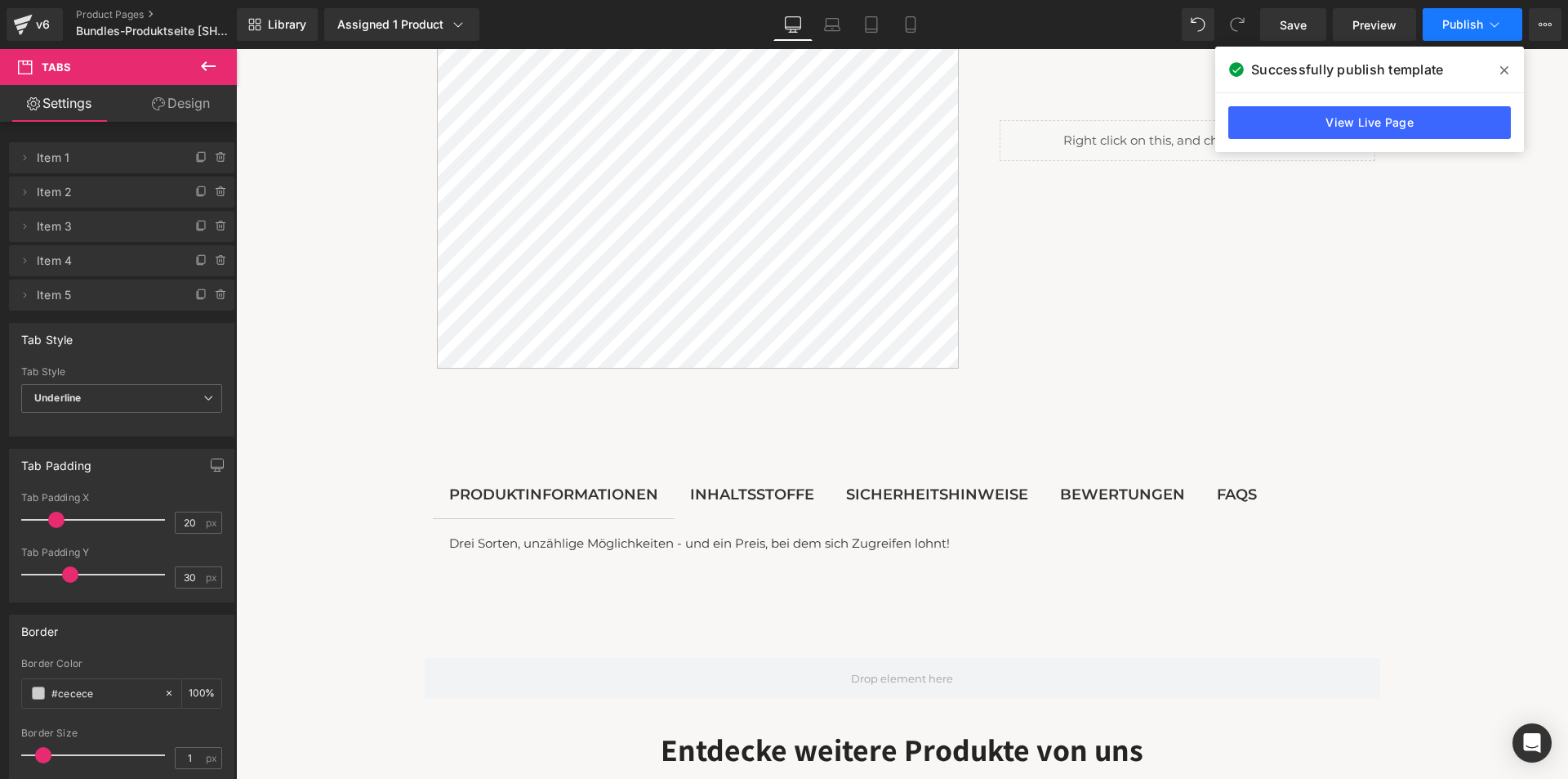
click at [1460, 32] on button "Publish" at bounding box center [1473, 24] width 99 height 32
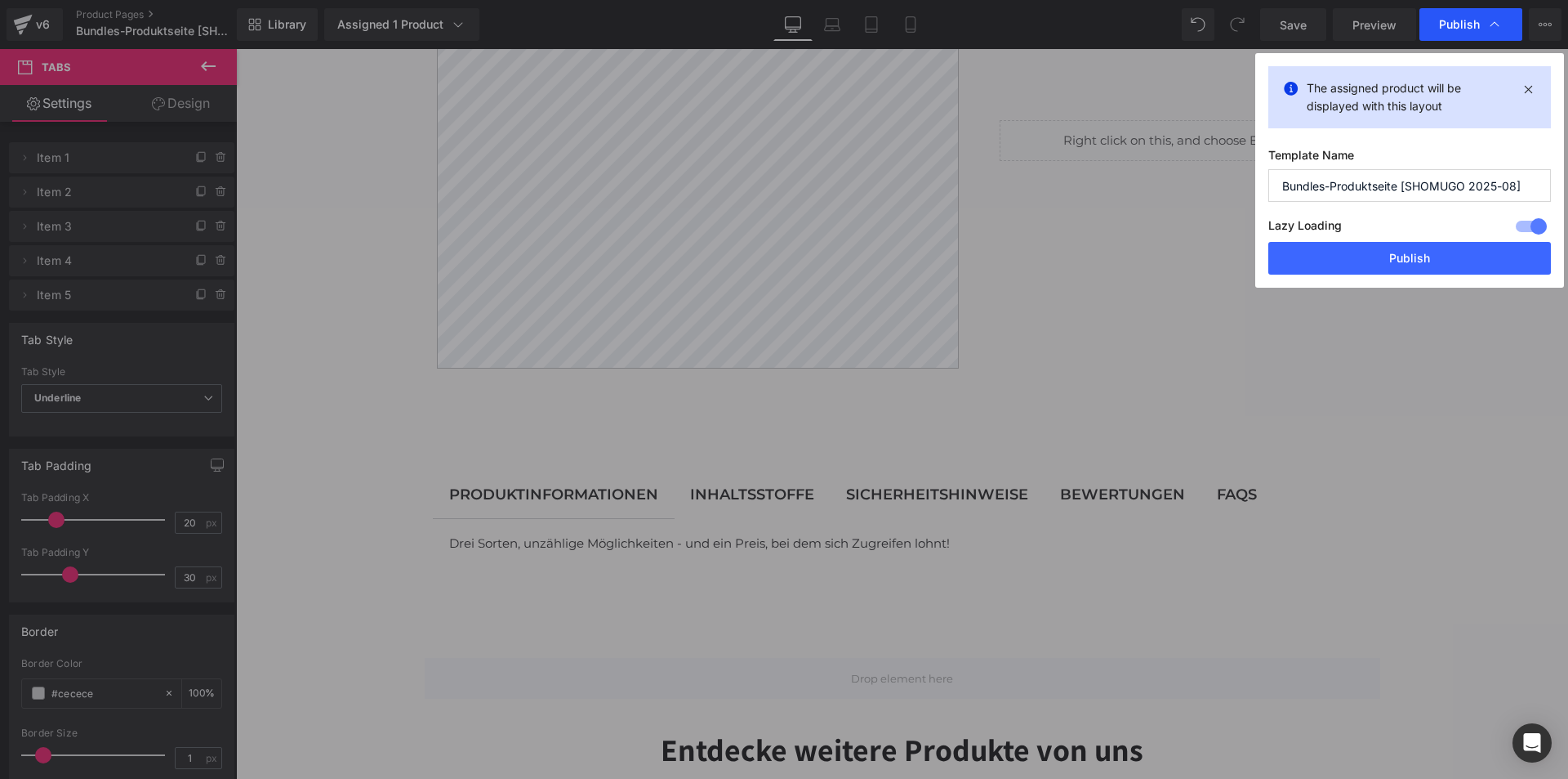
click at [1460, 17] on span "Publish" at bounding box center [1459, 24] width 41 height 15
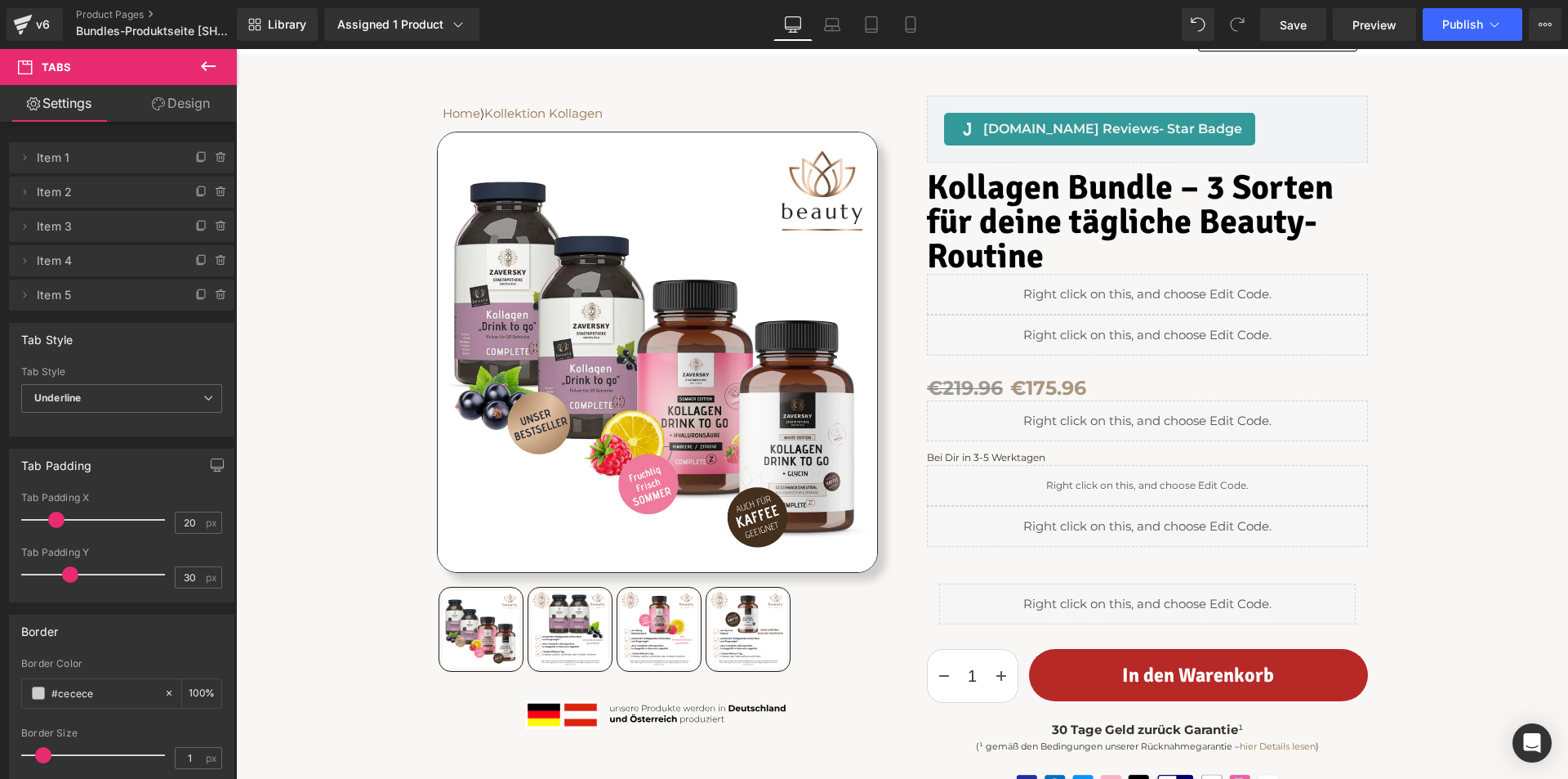
scroll to position [0, 0]
